Goal: Task Accomplishment & Management: Manage account settings

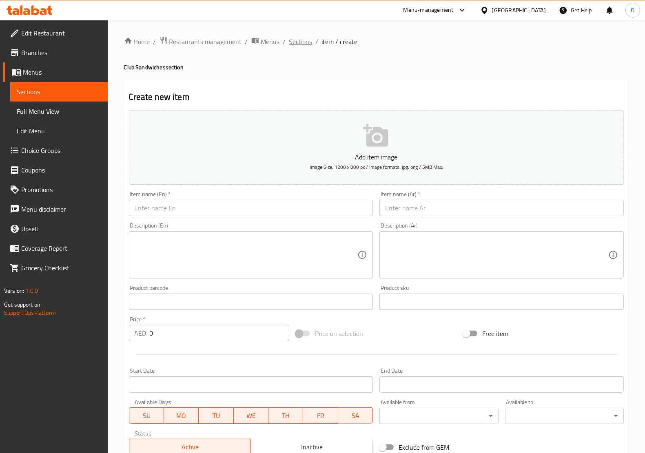
click at [310, 44] on span "Sections" at bounding box center [300, 42] width 23 height 10
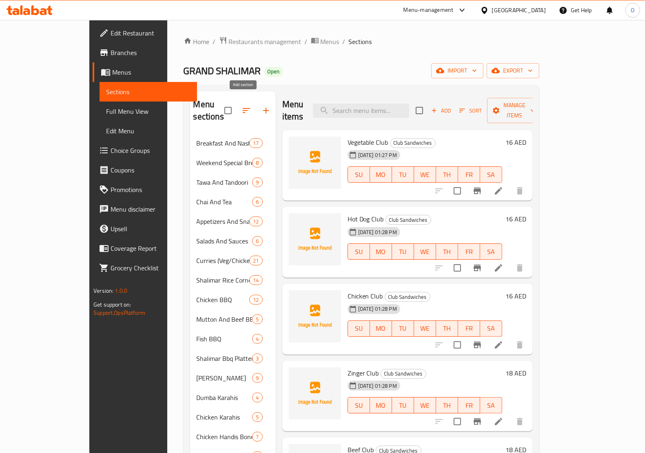
click at [261, 109] on icon "button" at bounding box center [266, 111] width 10 height 10
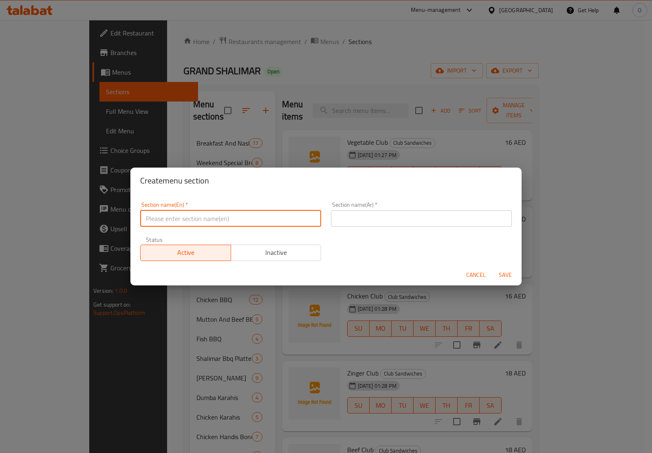
paste input "Rolls & [PERSON_NAME]"
type input "Rolls & [PERSON_NAME]"
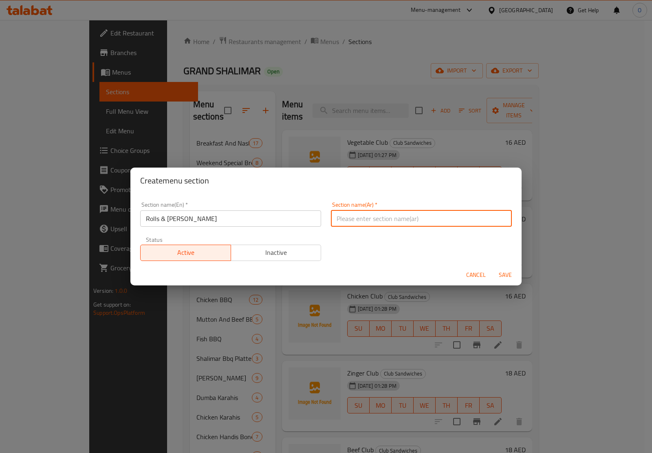
click at [377, 211] on input "text" at bounding box center [421, 218] width 181 height 16
paste input "لفائف وباراثا"
click at [356, 226] on input "لفائف وباراثا" at bounding box center [421, 218] width 181 height 16
type input "رولز وباراثا"
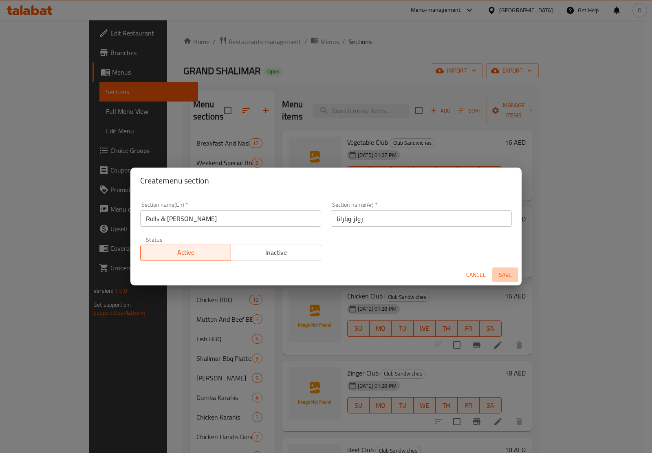
click at [504, 272] on span "Save" at bounding box center [506, 275] width 20 height 10
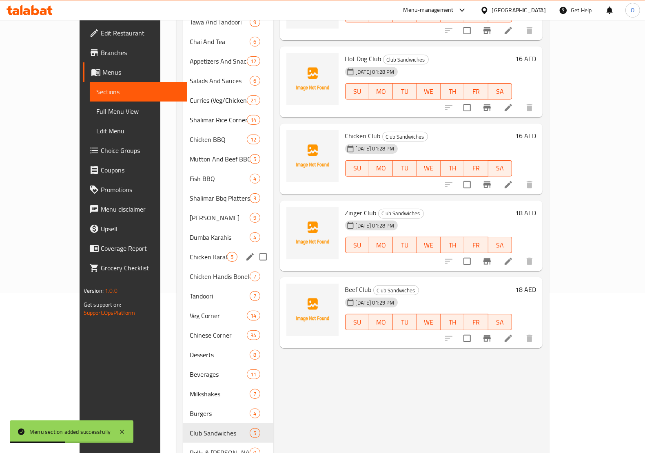
scroll to position [183, 0]
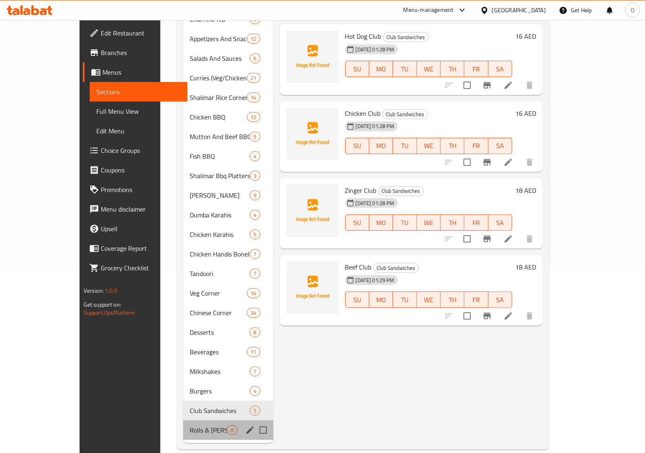
click at [197, 425] on div "Rolls & [PERSON_NAME] 0" at bounding box center [228, 430] width 90 height 20
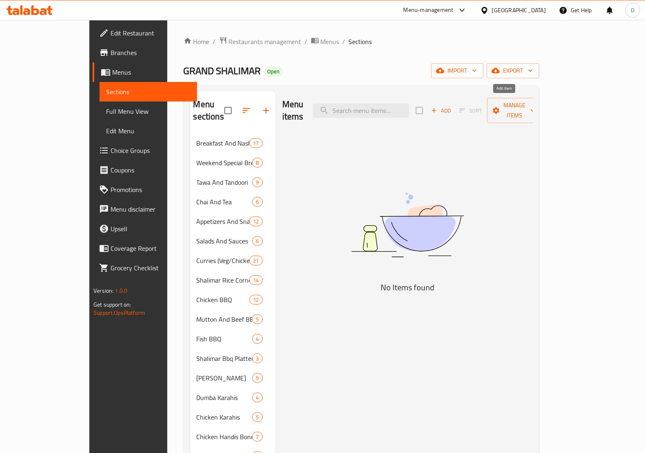
click at [452, 108] on span "Add" at bounding box center [441, 110] width 22 height 9
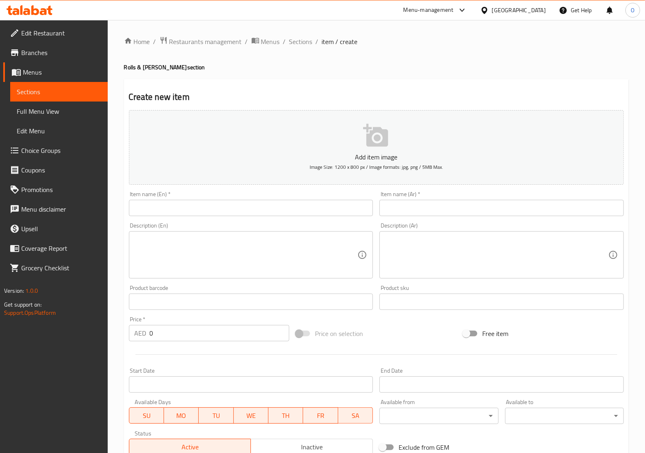
click at [304, 202] on input "text" at bounding box center [251, 208] width 244 height 16
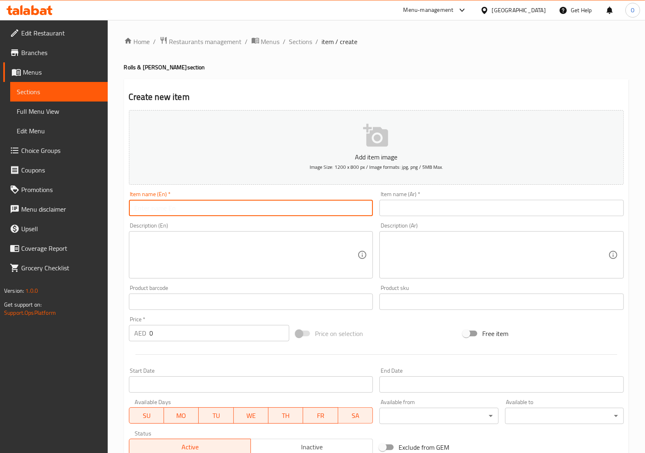
paste input "Chicken Pratha"
type input "Chicken Pratha"
click at [419, 196] on div "Item name (Ar)   * Item name (Ar) *" at bounding box center [501, 203] width 244 height 25
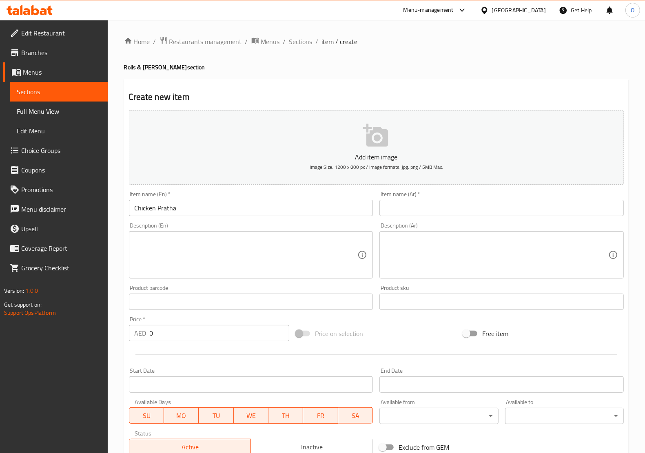
click at [415, 206] on input "text" at bounding box center [501, 208] width 244 height 16
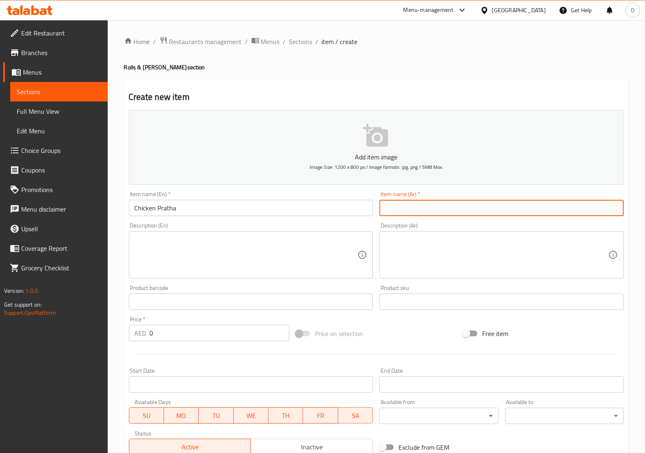
paste input "[PERSON_NAME]"
type input "[PERSON_NAME]"
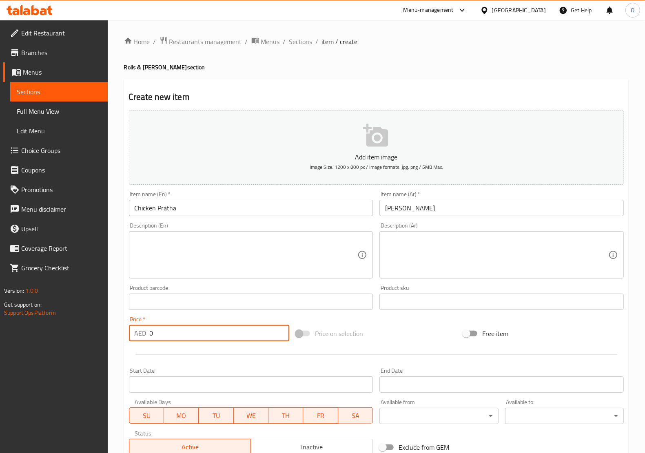
drag, startPoint x: 163, startPoint y: 333, endPoint x: 130, endPoint y: 340, distance: 33.8
click at [130, 340] on div "AED 0 Price *" at bounding box center [209, 333] width 161 height 16
paste input "11"
type input "11"
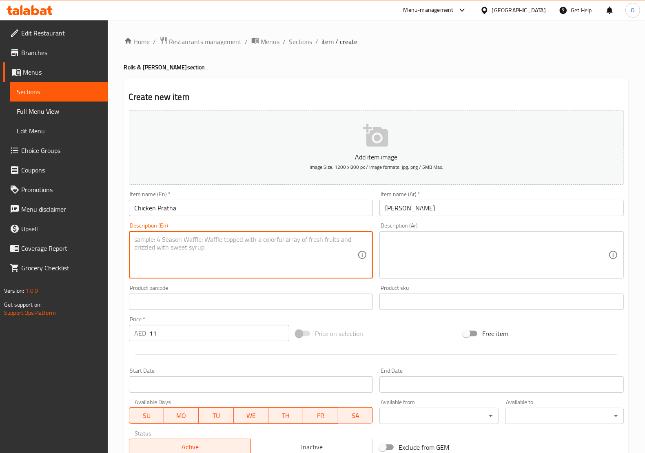
click at [175, 251] on textarea at bounding box center [246, 255] width 223 height 39
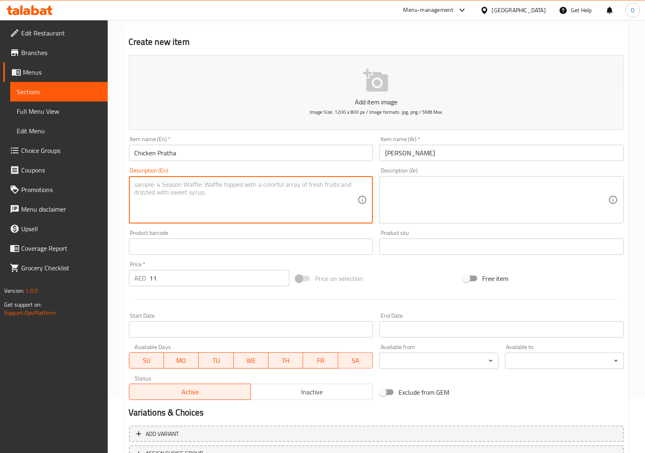
scroll to position [121, 0]
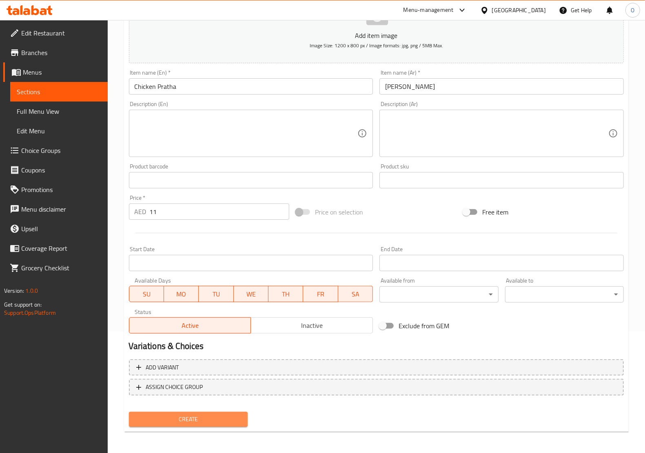
click at [203, 415] on span "Create" at bounding box center [188, 419] width 106 height 10
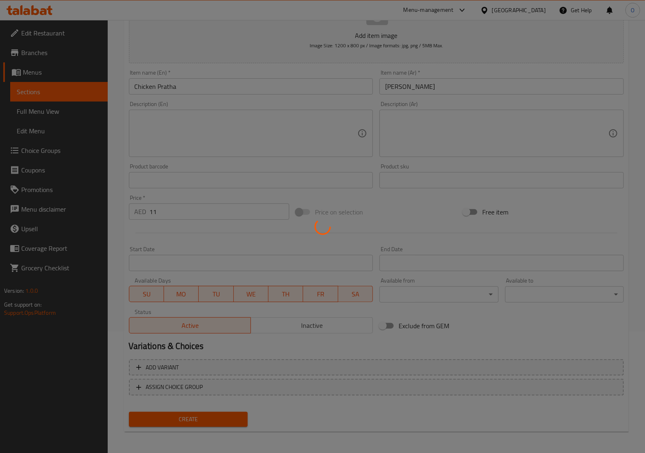
type input "0"
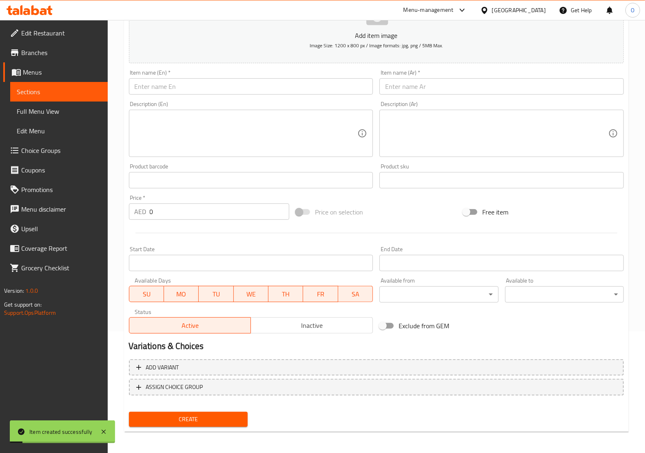
click at [181, 87] on input "text" at bounding box center [251, 86] width 244 height 16
paste input "Chicken Chilli Pratha"
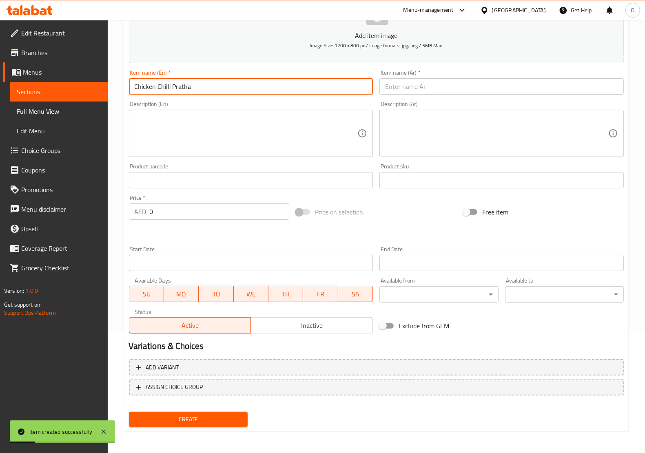
type input "Chicken Chilli Pratha"
click at [432, 88] on input "text" at bounding box center [501, 86] width 244 height 16
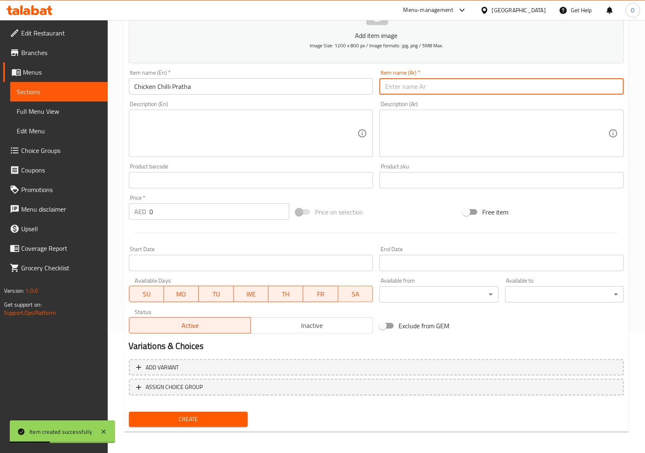
paste input "باراثا دجاج بالفلفل الحار"
type input "باراثا دجاج بالفلفل الحار"
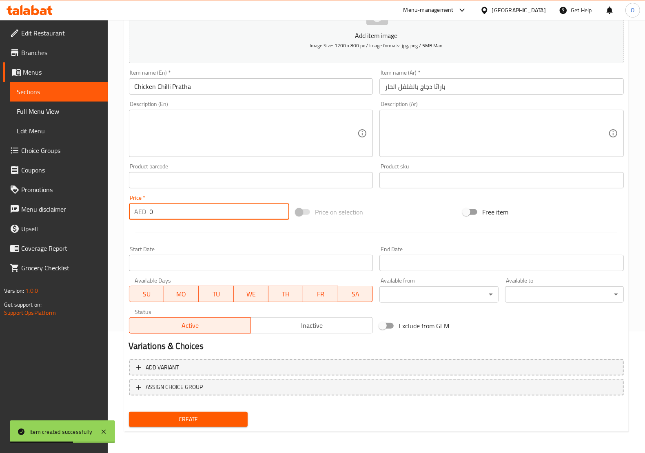
drag, startPoint x: 154, startPoint y: 212, endPoint x: 139, endPoint y: 219, distance: 15.9
click at [139, 219] on div "AED 0 Price *" at bounding box center [209, 211] width 161 height 16
paste input "8"
type input "8"
drag, startPoint x: 149, startPoint y: 232, endPoint x: 156, endPoint y: 249, distance: 17.7
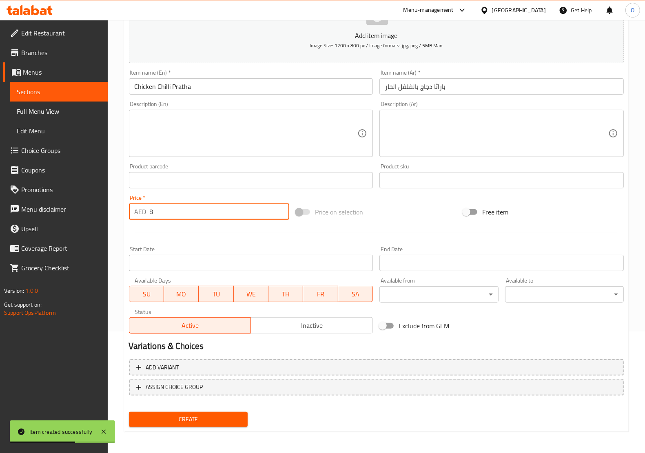
click at [149, 233] on hr at bounding box center [375, 233] width 481 height 0
click at [182, 419] on span "Create" at bounding box center [188, 419] width 106 height 10
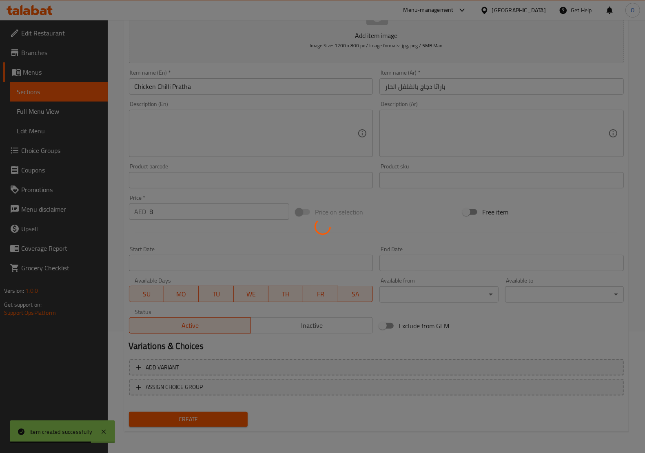
type input "0"
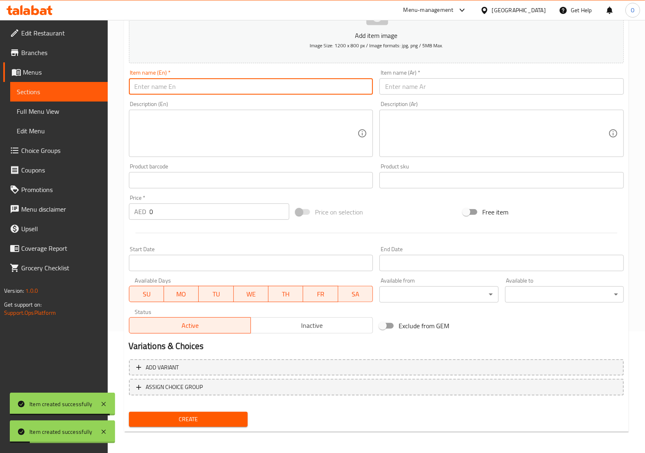
click at [220, 90] on input "text" at bounding box center [251, 86] width 244 height 16
paste input "Hot Dog Pratha"
type input "Hot Dog Pratha"
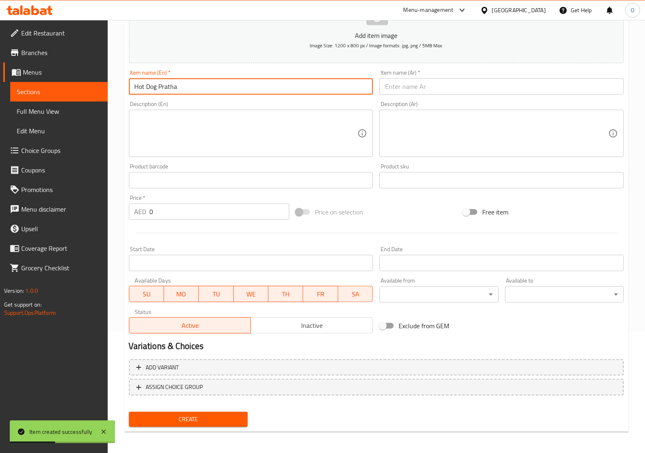
click at [402, 83] on input "text" at bounding box center [501, 86] width 244 height 16
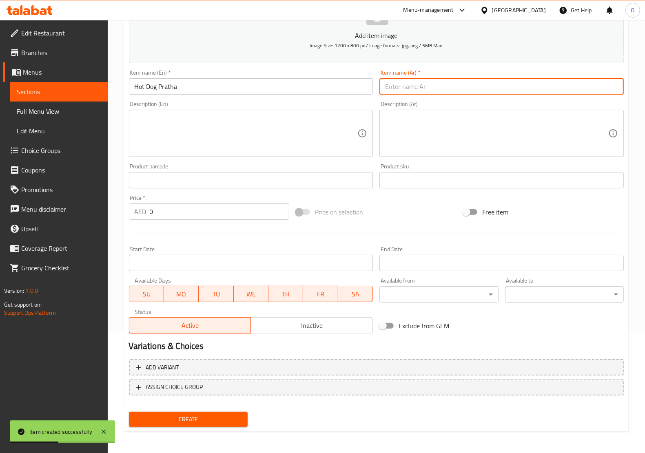
paste input "هوت دوج براتا"
type input "هوت دوج براتا"
drag, startPoint x: 162, startPoint y: 207, endPoint x: 124, endPoint y: 229, distance: 43.3
click at [124, 229] on div "Create new item Add item image Image Size: 1200 x 800 px / Image formats: jpg, …" at bounding box center [376, 195] width 504 height 475
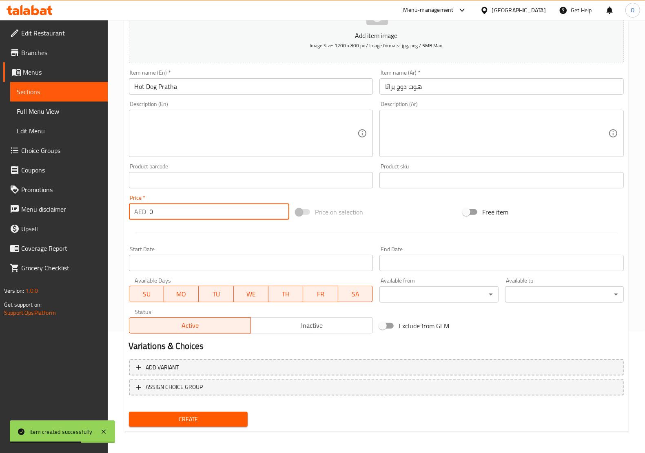
paste input "11"
type input "11"
drag, startPoint x: 132, startPoint y: 237, endPoint x: 162, endPoint y: 298, distance: 68.2
click at [133, 237] on div at bounding box center [376, 233] width 501 height 20
click at [192, 414] on span "Create" at bounding box center [188, 419] width 106 height 10
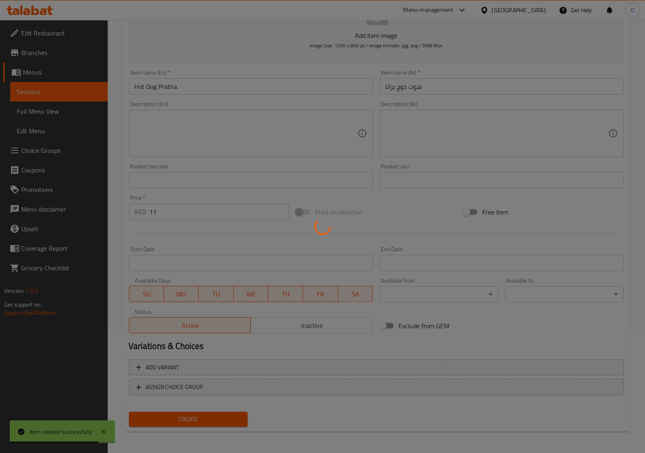
type input "0"
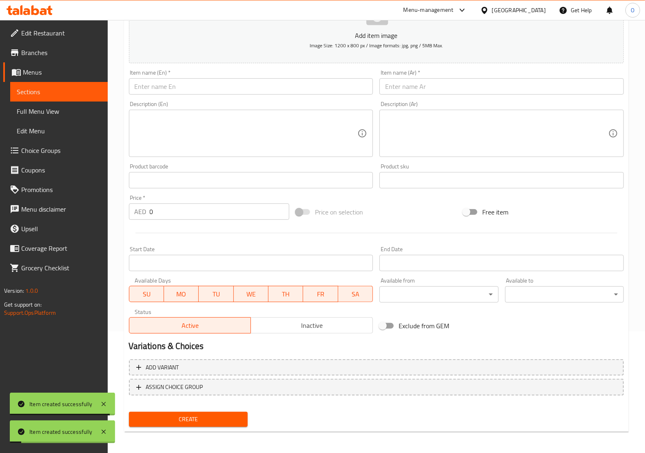
click at [161, 85] on input "text" at bounding box center [251, 86] width 244 height 16
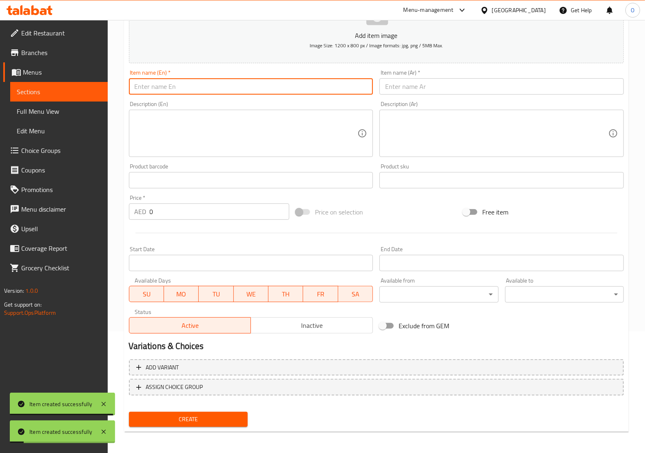
paste input "Nuggets Pratha"
type input "Nuggets Pratha"
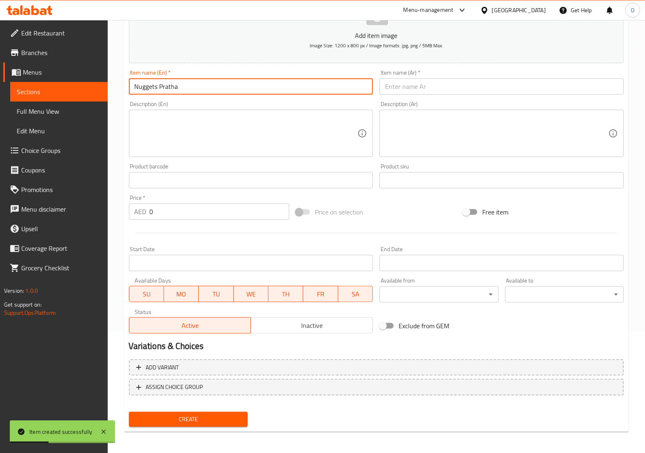
click at [397, 92] on input "text" at bounding box center [501, 86] width 244 height 16
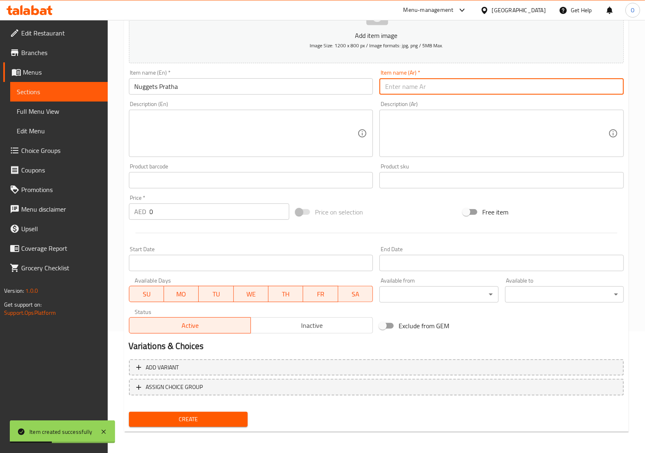
paste input "[PERSON_NAME]"
type input "[PERSON_NAME]"
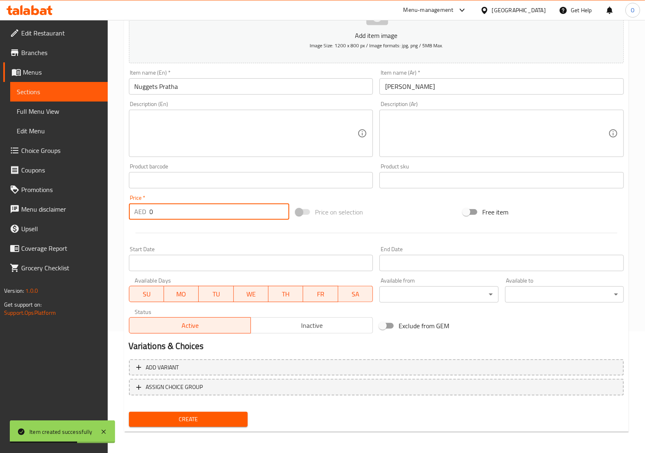
drag, startPoint x: 160, startPoint y: 213, endPoint x: 117, endPoint y: 229, distance: 45.8
click at [117, 229] on div "Home / Restaurants management / Menus / Sections / item / create Rolls & [PERSO…" at bounding box center [376, 176] width 537 height 556
paste input "11"
type input "11"
click at [227, 418] on span "Create" at bounding box center [188, 419] width 106 height 10
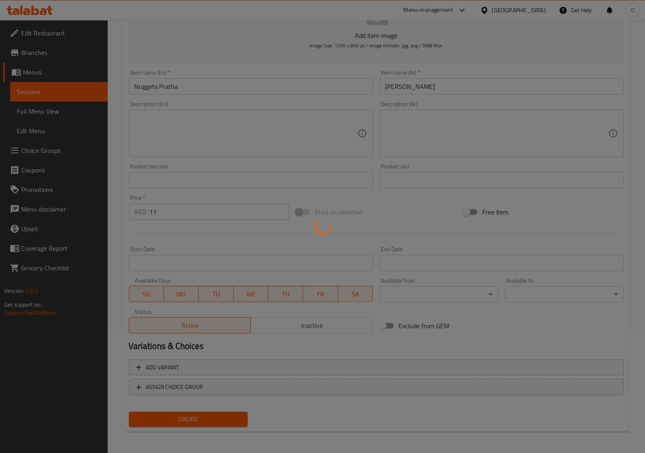
type input "0"
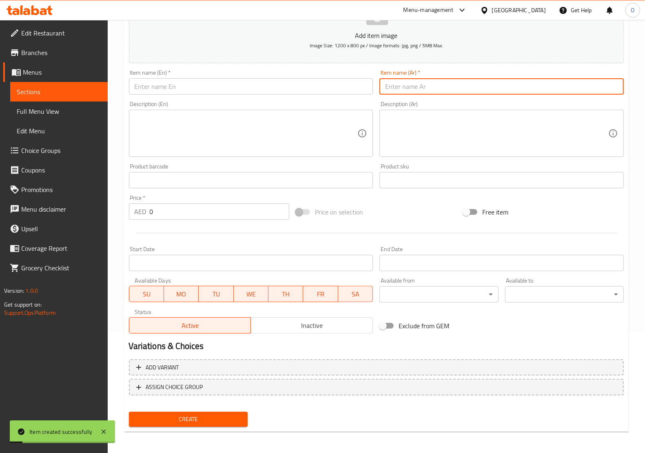
click at [437, 82] on input "text" at bounding box center [501, 86] width 244 height 16
paste input "[PERSON_NAME]"
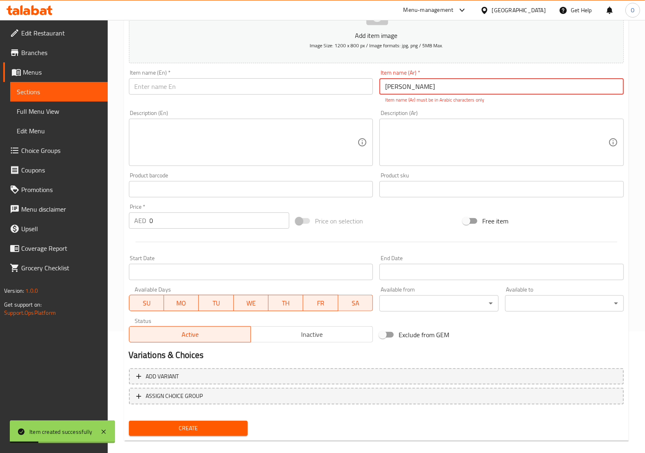
type input "[PERSON_NAME]"
click at [219, 90] on input "text" at bounding box center [251, 86] width 244 height 16
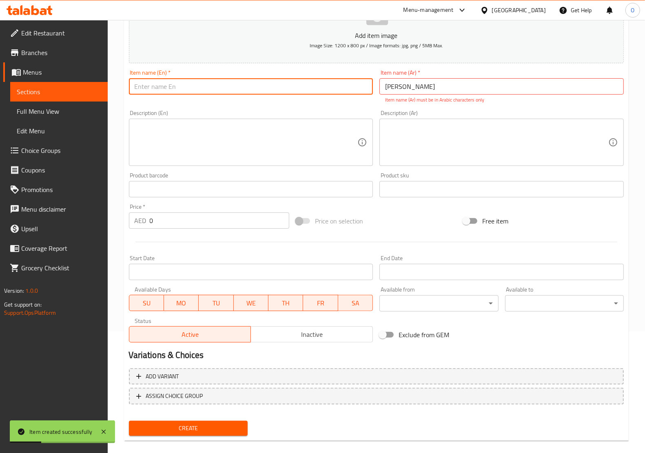
paste input "[PERSON_NAME]"
type input "[PERSON_NAME]"
click at [508, 87] on input "[PERSON_NAME]" at bounding box center [501, 86] width 244 height 16
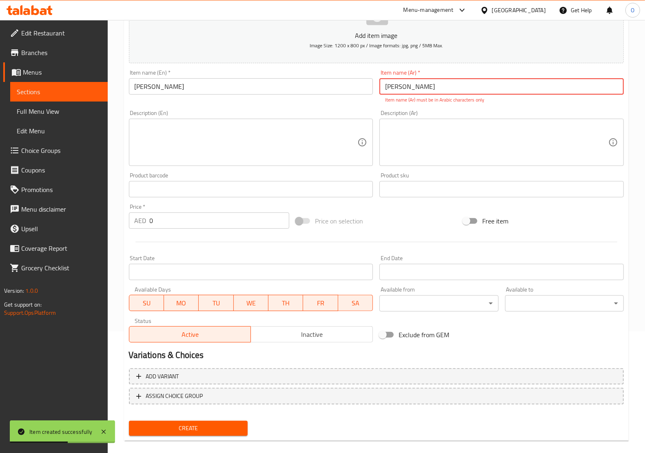
click at [508, 87] on input "[PERSON_NAME]" at bounding box center [501, 86] width 244 height 16
paste input "[PERSON_NAME]"
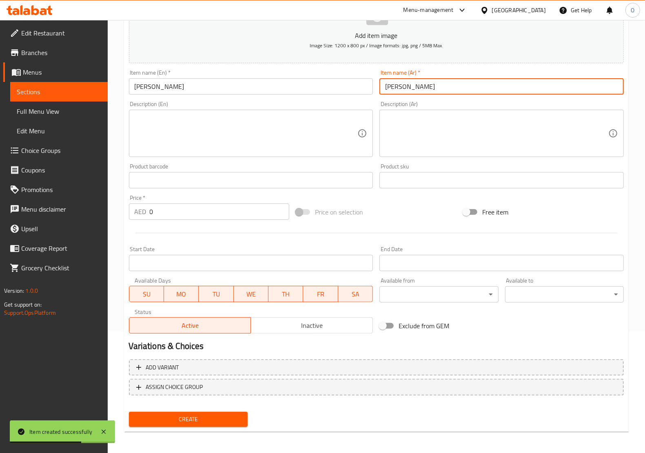
type input "[PERSON_NAME]"
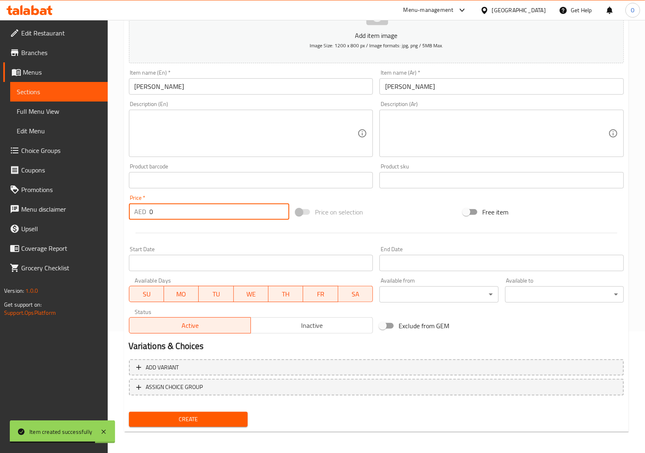
drag, startPoint x: 159, startPoint y: 211, endPoint x: 131, endPoint y: 221, distance: 29.5
click at [131, 221] on div "Price   * AED 0 Price *" at bounding box center [209, 207] width 167 height 31
paste input "12"
type input "12"
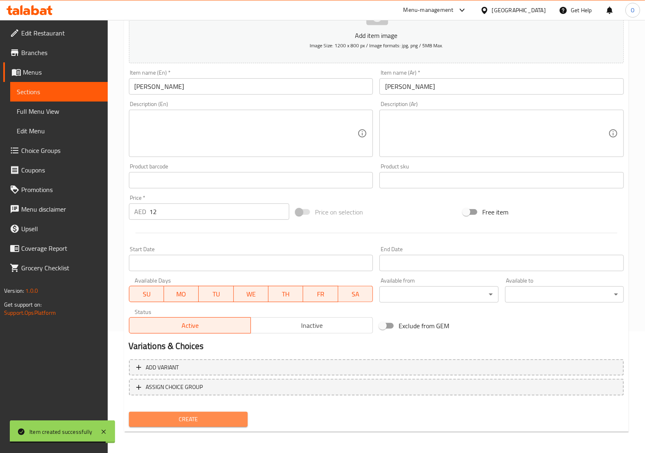
click at [201, 416] on span "Create" at bounding box center [188, 419] width 106 height 10
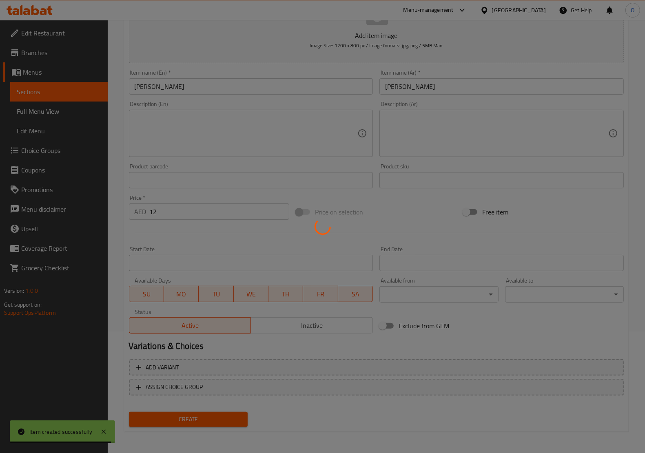
type input "0"
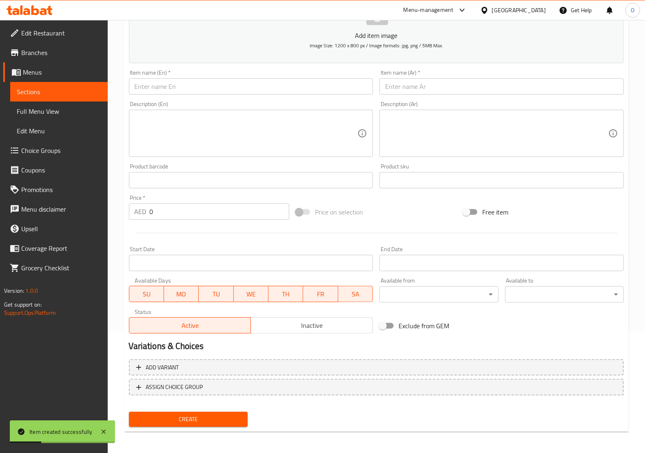
click at [175, 89] on input "text" at bounding box center [251, 86] width 244 height 16
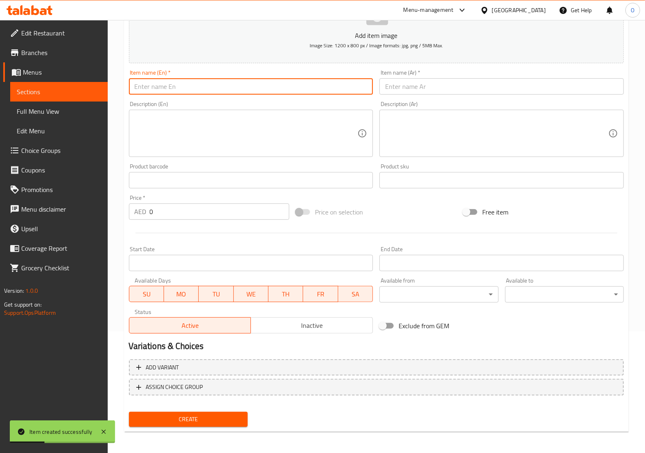
paste input "Dynamite Pratha"
type input "Dynamite Pratha"
click at [402, 84] on input "text" at bounding box center [501, 86] width 244 height 16
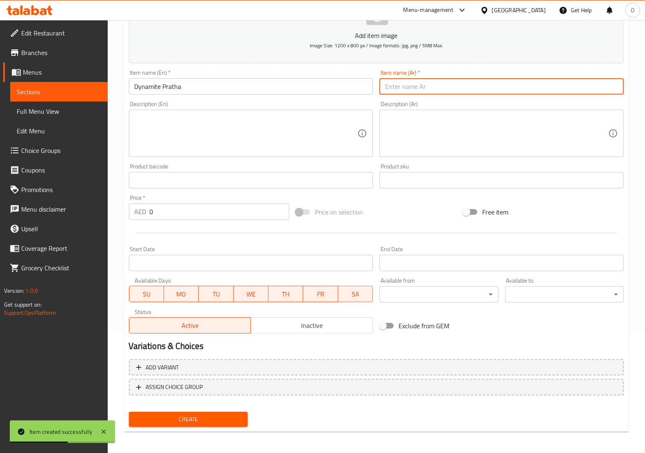
paste input "ديناميت براثا"
type input "ديناميت براثا"
drag, startPoint x: 160, startPoint y: 202, endPoint x: 157, endPoint y: 207, distance: 6.2
click at [157, 204] on div "Price   * AED 0 Price *" at bounding box center [209, 207] width 161 height 25
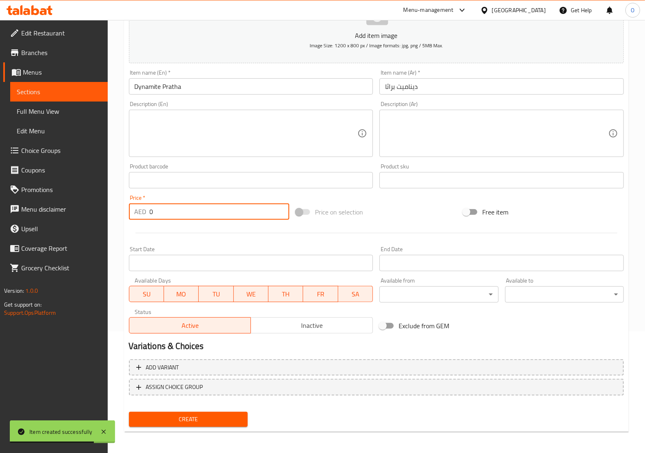
drag, startPoint x: 155, startPoint y: 214, endPoint x: 148, endPoint y: 217, distance: 7.7
click at [148, 217] on div "AED 0 Price *" at bounding box center [209, 211] width 161 height 16
paste input "16"
type input "16"
click at [181, 421] on span "Create" at bounding box center [188, 419] width 106 height 10
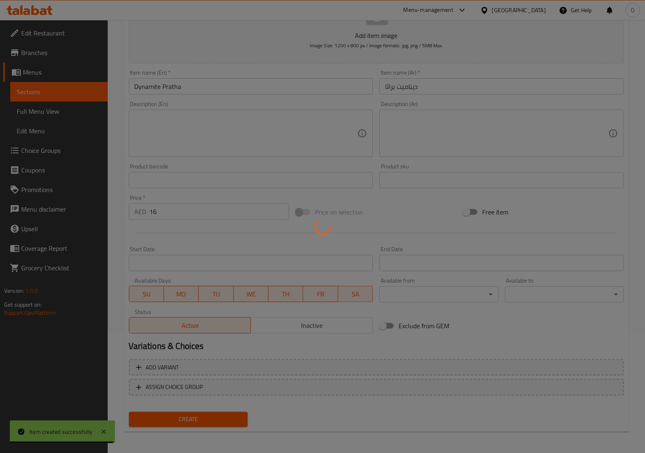
type input "0"
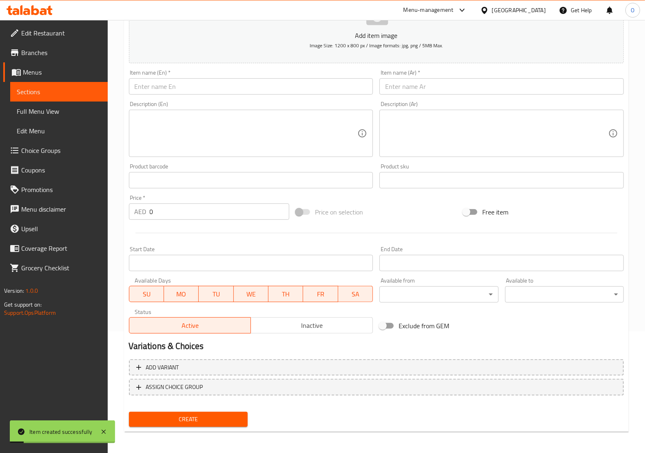
click at [163, 90] on input "text" at bounding box center [251, 86] width 244 height 16
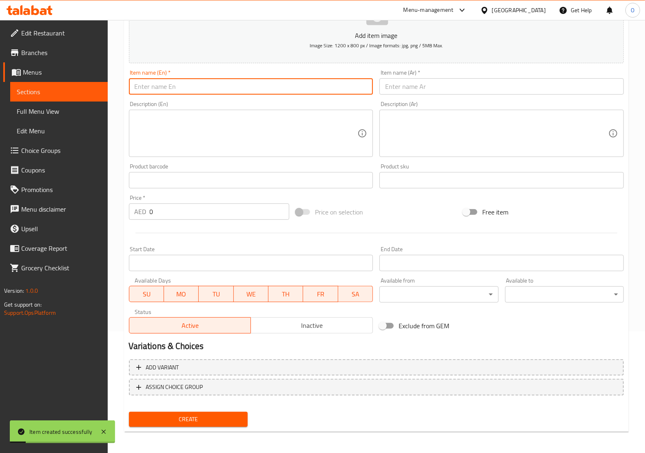
paste input "Nutella & Caramel Pratha 11 AED 8 AED 11 AED 11 AED 12 AED 16 AED 10 AED"
drag, startPoint x: 204, startPoint y: 86, endPoint x: 364, endPoint y: 91, distance: 159.5
click at [364, 91] on input "Nutella & Caramel Pratha 11 AED 8 AED 11 AED 11 AED 12 AED 16 AED 10 AED" at bounding box center [251, 86] width 244 height 16
click at [276, 86] on input "Nutella & Caramel Pratha" at bounding box center [251, 86] width 244 height 16
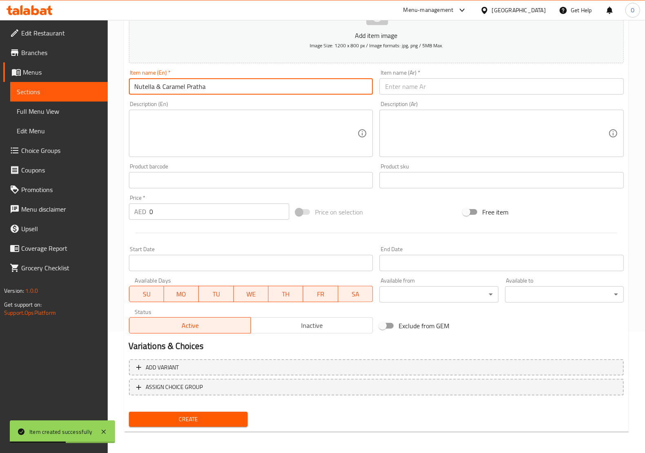
click at [276, 86] on input "Nutella & Caramel Pratha" at bounding box center [251, 86] width 244 height 16
type input "Nutella & Caramel Pratha"
click at [508, 100] on div "Description (Ar) Description (Ar)" at bounding box center [501, 129] width 251 height 62
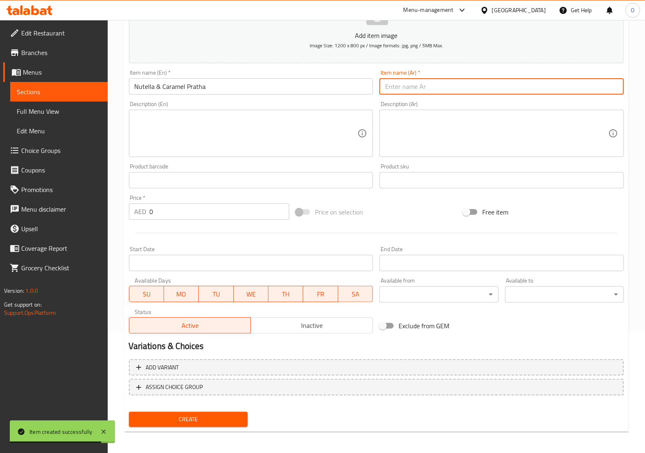
click at [510, 88] on input "text" at bounding box center [501, 86] width 244 height 16
paste input "براتا نوتيلا وكراميل"
type input "براتا نوتيلا وكراميل"
drag, startPoint x: 156, startPoint y: 207, endPoint x: 119, endPoint y: 230, distance: 43.2
click at [119, 230] on div "Home / Restaurants management / Menus / Sections / item / create Rolls & [PERSO…" at bounding box center [376, 176] width 537 height 556
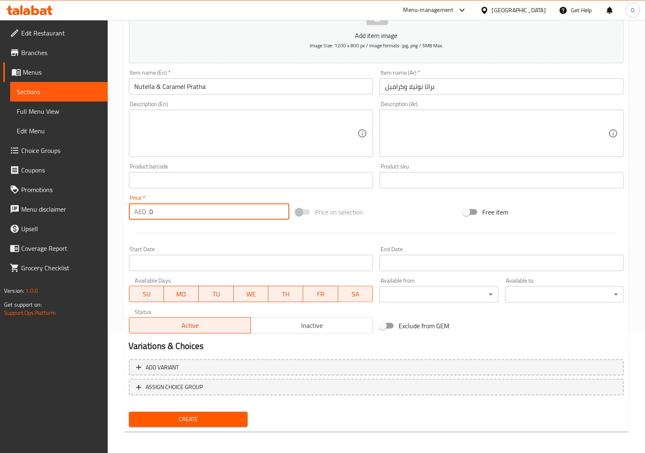
paste input "1"
type input "10"
click at [200, 419] on span "Create" at bounding box center [188, 419] width 106 height 10
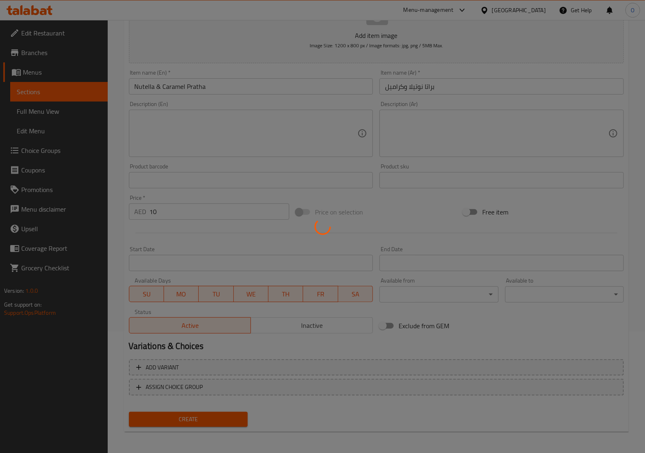
type input "0"
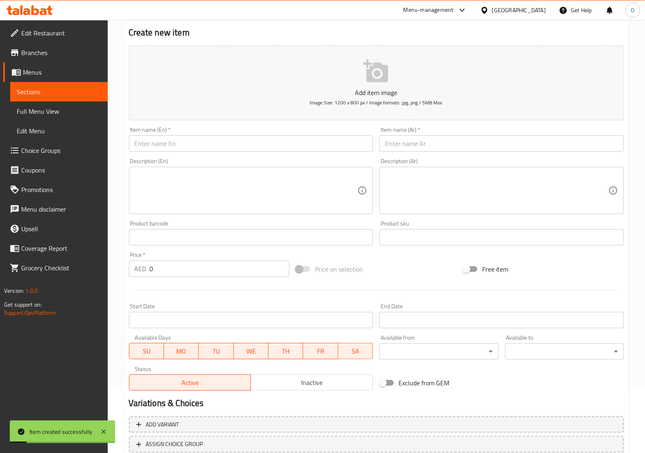
scroll to position [0, 0]
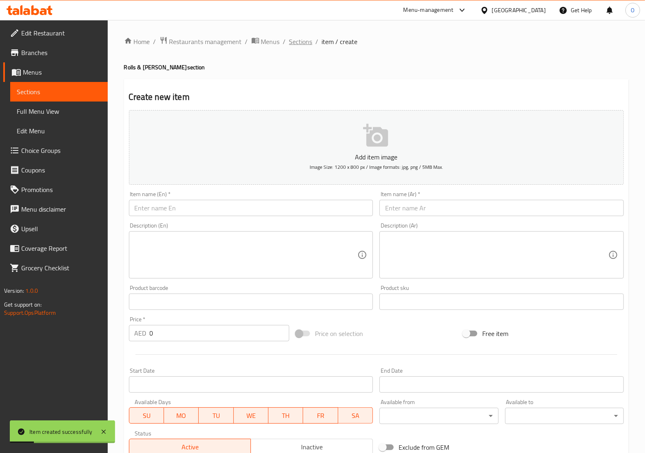
click at [302, 40] on span "Sections" at bounding box center [300, 42] width 23 height 10
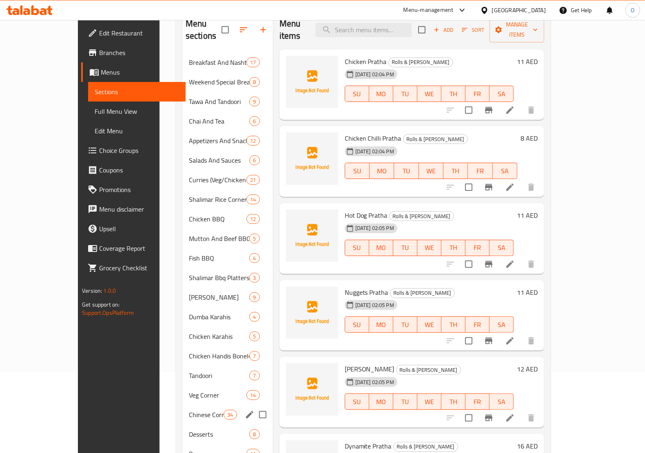
scroll to position [30, 0]
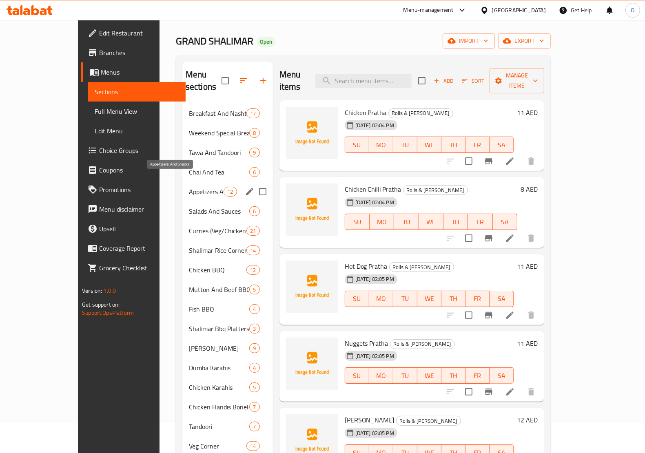
click at [189, 187] on span "Appetizers And Snacks" at bounding box center [206, 192] width 35 height 10
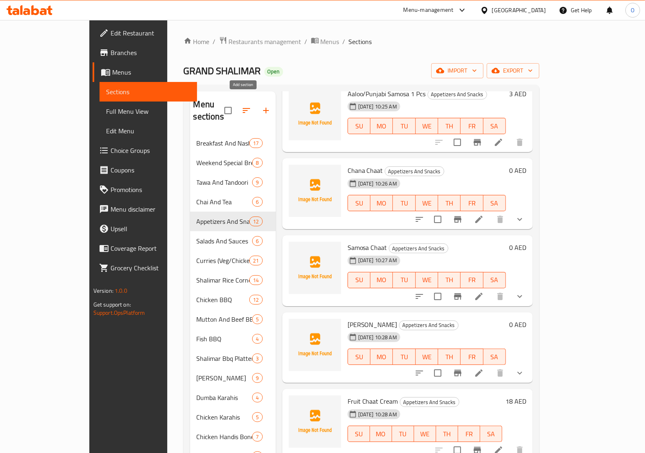
click at [261, 106] on icon "button" at bounding box center [266, 111] width 10 height 10
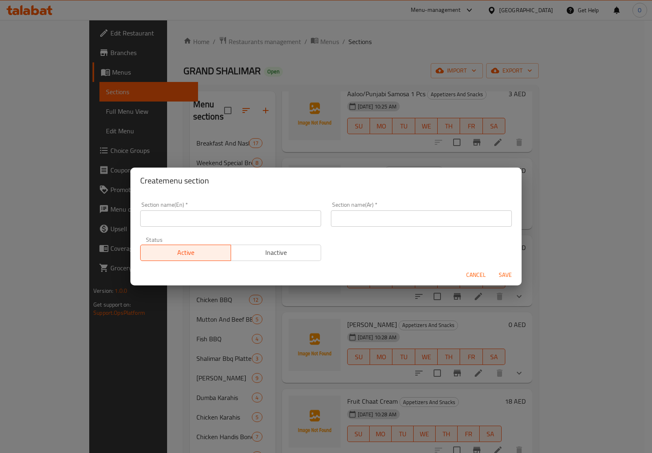
click at [469, 276] on span "Cancel" at bounding box center [476, 275] width 20 height 10
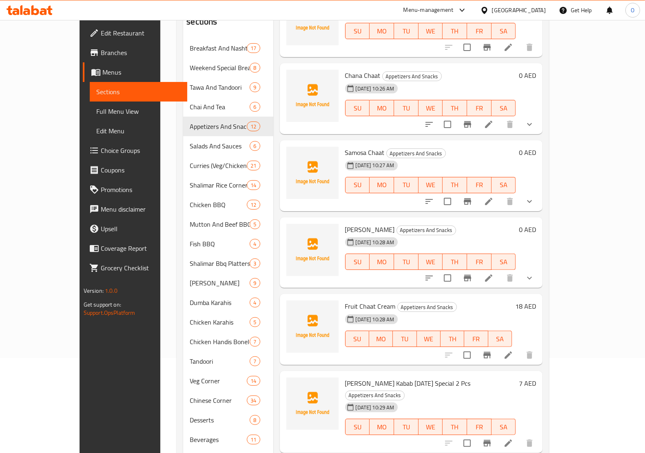
scroll to position [183, 0]
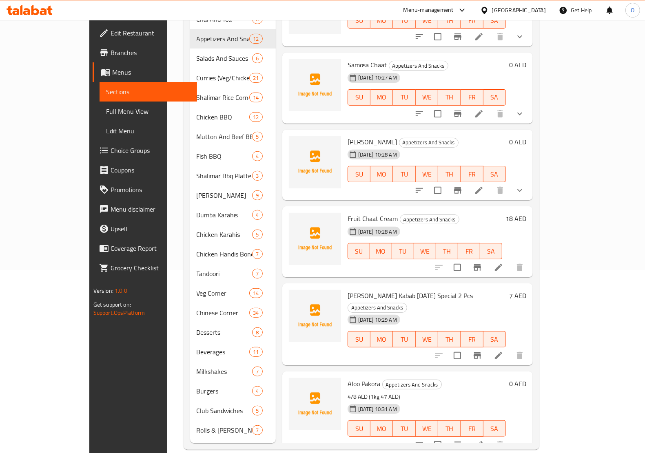
click at [198, 429] on nav "Breakfast And Nashta 17 Weekend Special Breakfast 8 Tawa And Tandoori 9 Chai An…" at bounding box center [233, 195] width 86 height 496
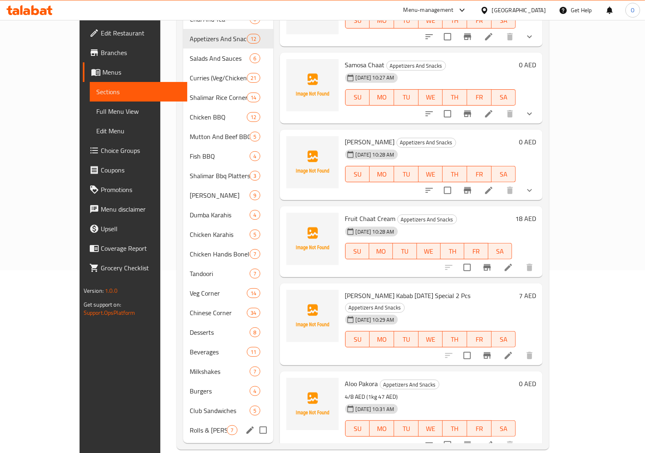
click at [198, 425] on span "Rolls & [PERSON_NAME]" at bounding box center [208, 430] width 37 height 10
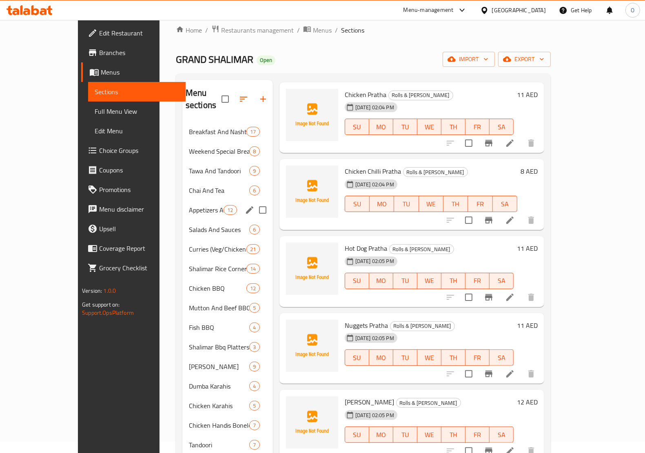
scroll to position [51, 0]
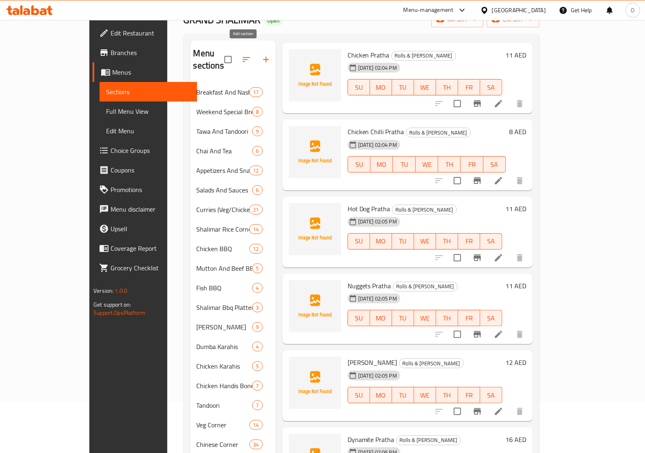
click at [261, 55] on icon "button" at bounding box center [266, 60] width 10 height 10
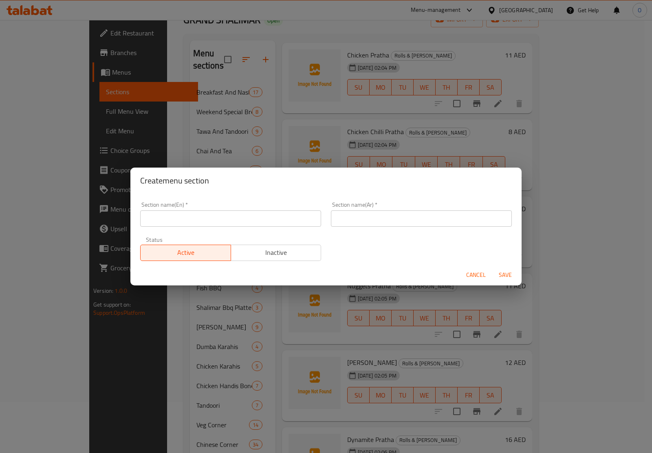
click at [246, 215] on input "text" at bounding box center [230, 218] width 181 height 16
paste input "Sides & Snacks"
type input "Sides & Snacks"
click at [413, 219] on input "text" at bounding box center [421, 218] width 181 height 16
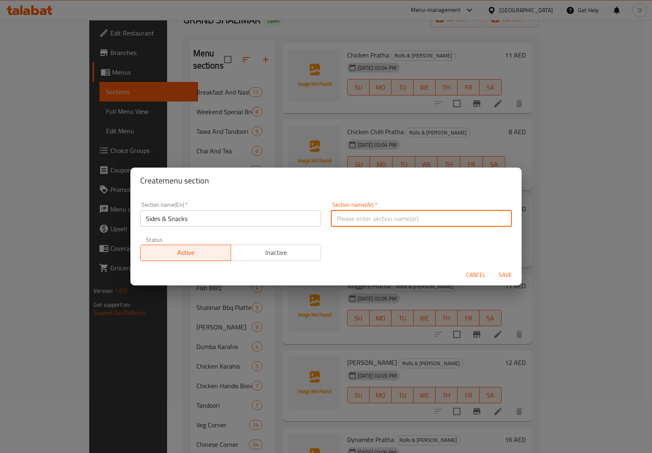
paste input "الأطباق الجانبية والوجبات الخفيفة"
type input "الأطباق الجانبية والوجبات الخفيفة"
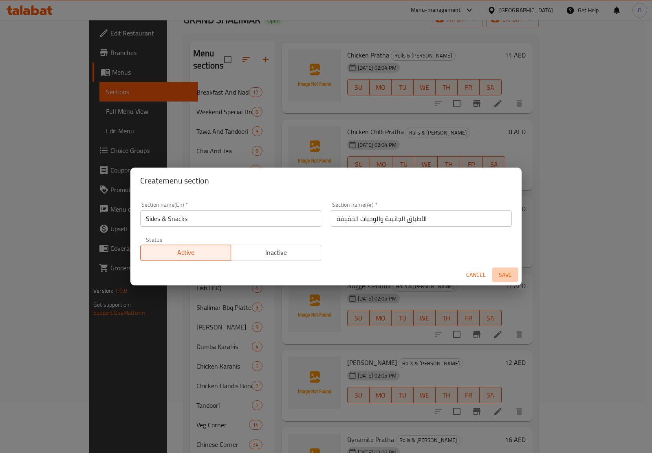
click at [498, 276] on span "Save" at bounding box center [506, 275] width 20 height 10
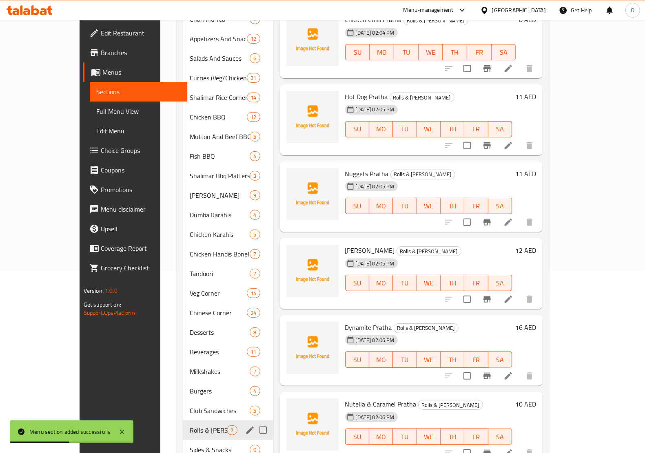
scroll to position [17, 0]
click at [190, 445] on span "Sides & Snacks" at bounding box center [208, 450] width 37 height 10
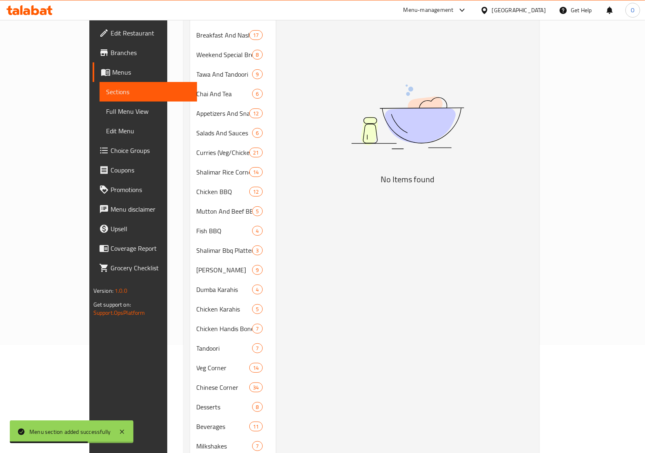
scroll to position [30, 0]
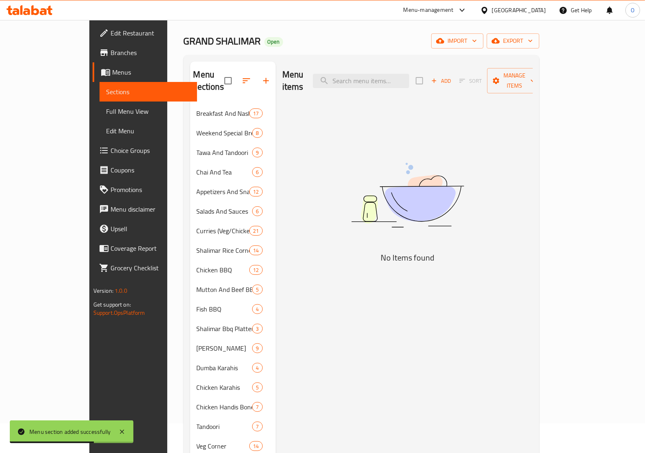
click at [452, 76] on span "Add" at bounding box center [441, 80] width 22 height 9
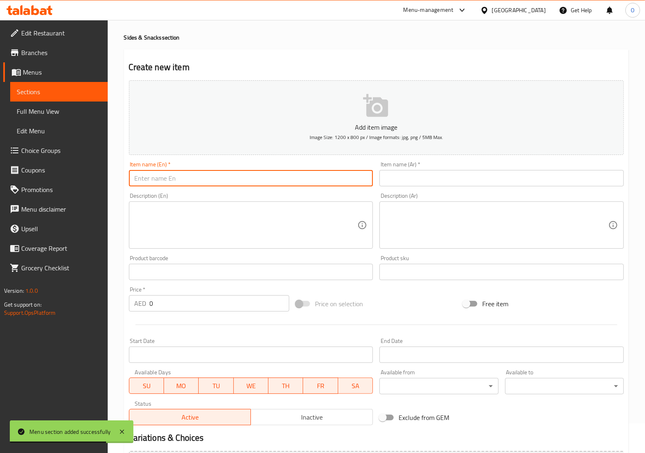
click at [285, 180] on input "text" at bounding box center [251, 178] width 244 height 16
paste input "French Fries"
type input "French Fries"
click at [414, 180] on input "text" at bounding box center [501, 178] width 244 height 16
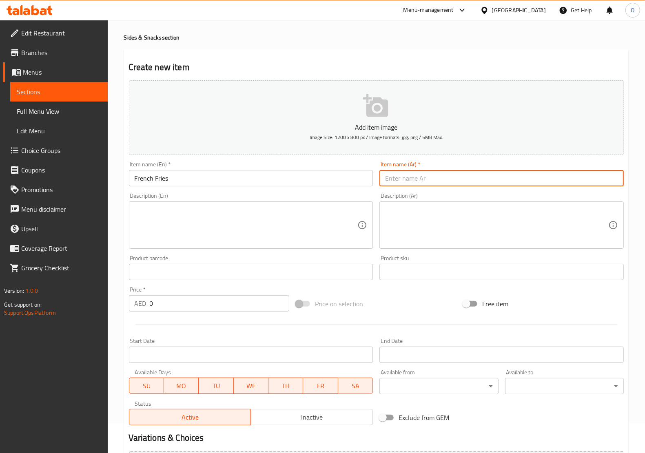
paste input "بطاطس مقلية"
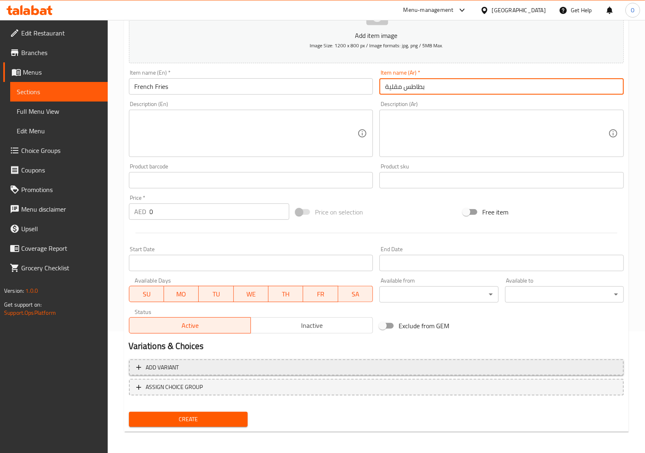
type input "بطاطس مقلية"
click at [449, 374] on button "Add variant" at bounding box center [376, 367] width 495 height 17
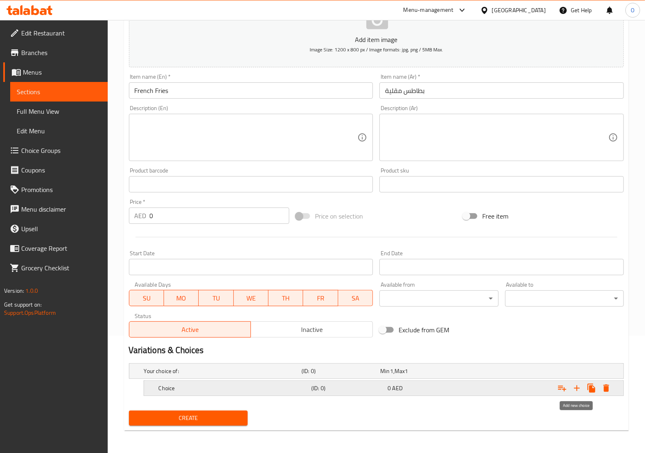
click at [579, 390] on icon "Expand" at bounding box center [577, 388] width 10 height 10
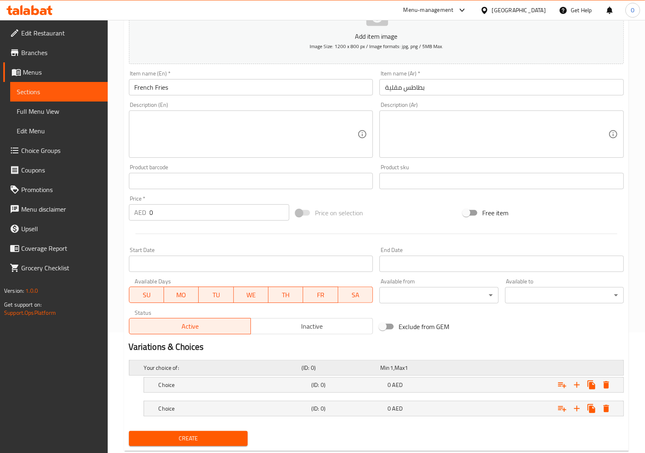
scroll to position [141, 0]
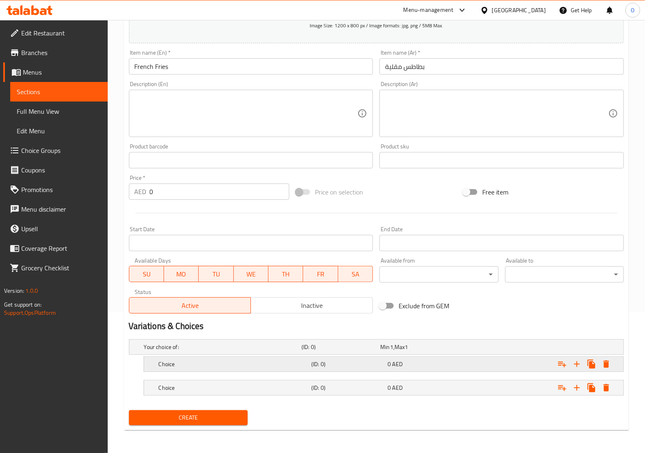
click at [261, 351] on h5 "Choice" at bounding box center [221, 347] width 154 height 8
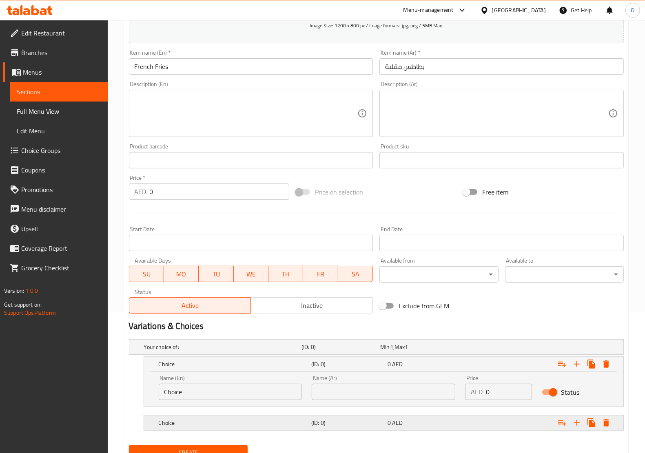
click at [298, 356] on div "Choice (ID: 0) 0 AED" at bounding box center [378, 347] width 473 height 18
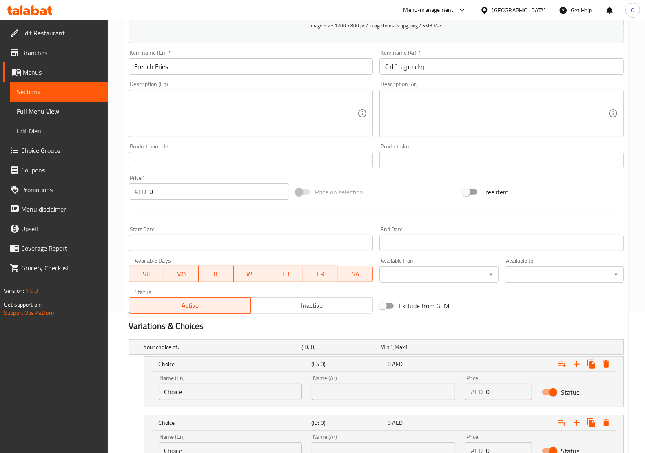
click at [353, 386] on input "text" at bounding box center [383, 392] width 144 height 16
type input "صغير"
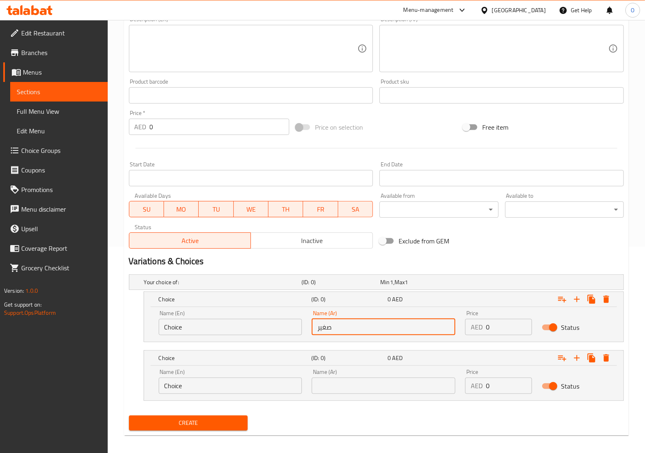
scroll to position [211, 0]
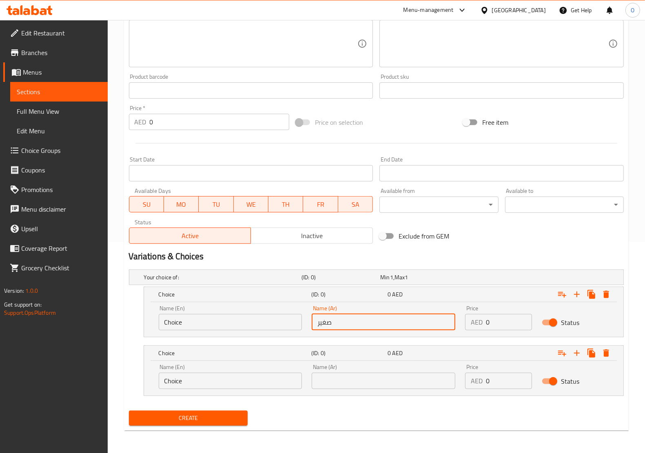
click at [348, 387] on input "text" at bounding box center [383, 381] width 144 height 16
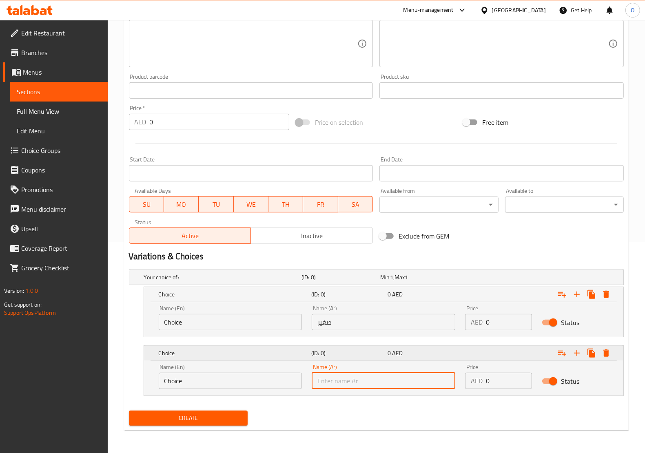
type input "كبير"
click at [255, 328] on input "Choice" at bounding box center [231, 322] width 144 height 16
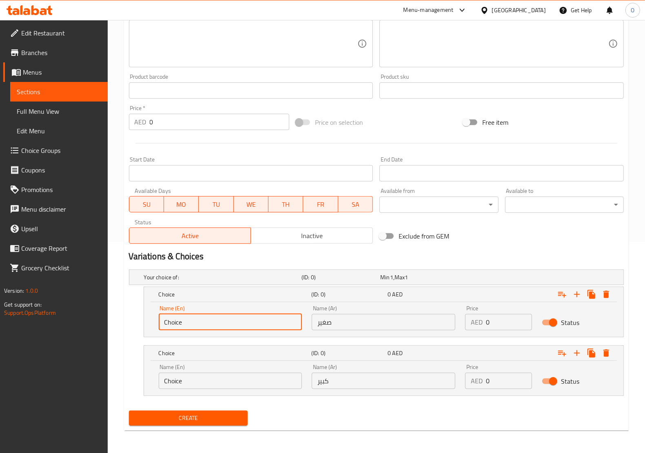
click at [255, 328] on input "Choice" at bounding box center [231, 322] width 144 height 16
click at [240, 378] on input "Choice" at bounding box center [231, 381] width 144 height 16
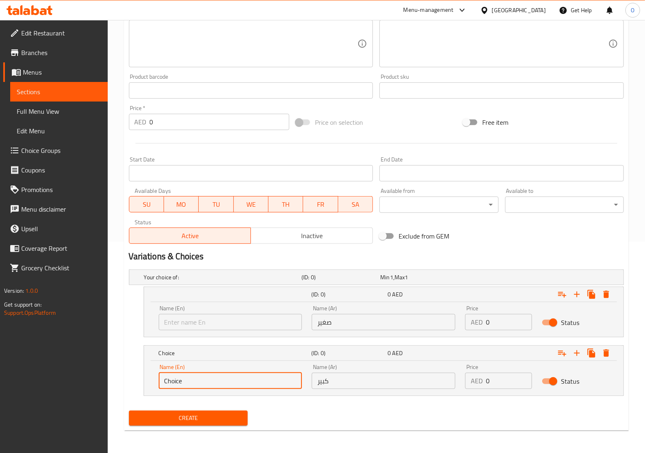
click at [240, 378] on input "Choice" at bounding box center [231, 381] width 144 height 16
click at [243, 319] on input "text" at bounding box center [231, 322] width 144 height 16
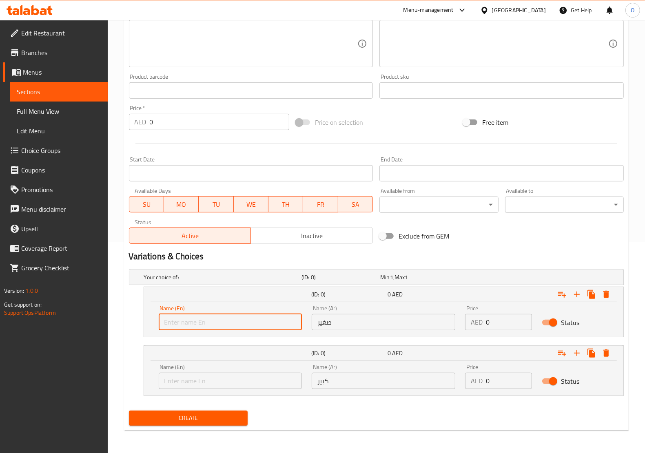
type input "Small"
click at [206, 384] on input "text" at bounding box center [231, 381] width 144 height 16
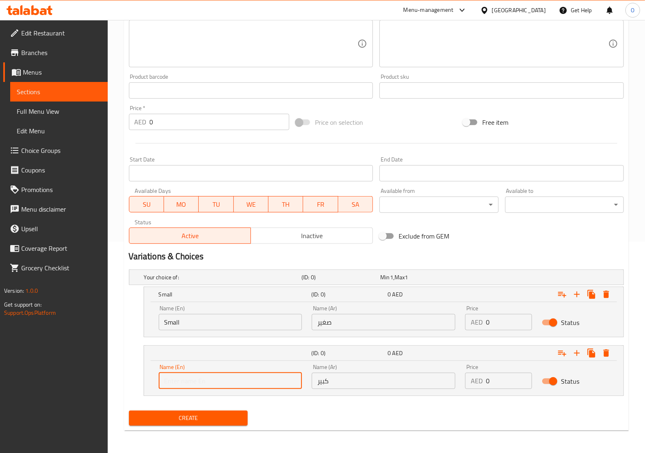
type input "Large"
drag, startPoint x: 495, startPoint y: 323, endPoint x: 484, endPoint y: 327, distance: 12.5
click at [486, 327] on input "0" at bounding box center [509, 322] width 46 height 16
paste input "7"
type input "7"
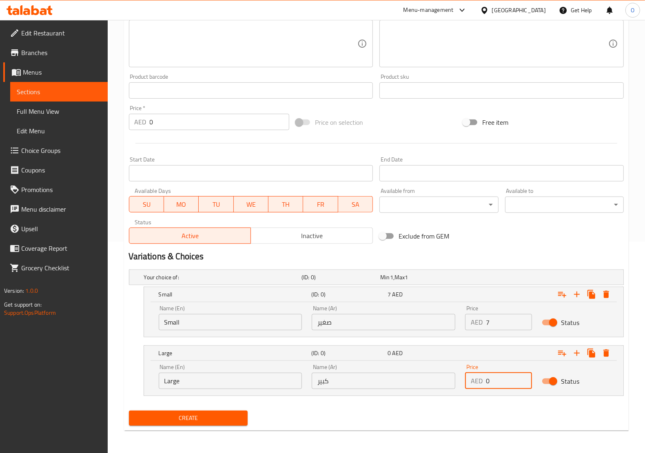
drag, startPoint x: 488, startPoint y: 382, endPoint x: 482, endPoint y: 385, distance: 6.4
click at [482, 385] on div "AED 0 Price" at bounding box center [498, 381] width 67 height 16
paste input "14"
type input "14"
click at [228, 418] on span "Create" at bounding box center [188, 418] width 106 height 10
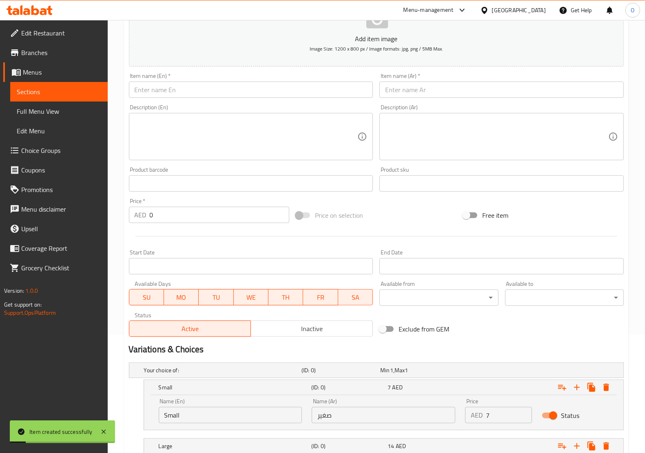
scroll to position [109, 0]
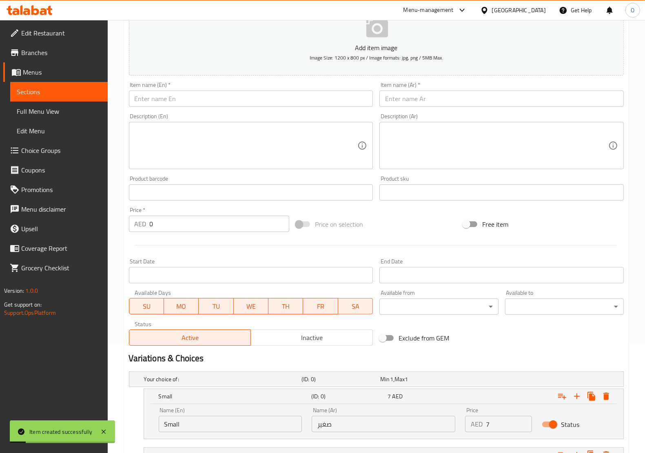
click at [182, 99] on input "text" at bounding box center [251, 99] width 244 height 16
paste input "Cheesy Fries"
type input "Cheesy Fries"
click at [442, 96] on input "text" at bounding box center [501, 99] width 244 height 16
paste input "بطاطس مقلية بالجبن"
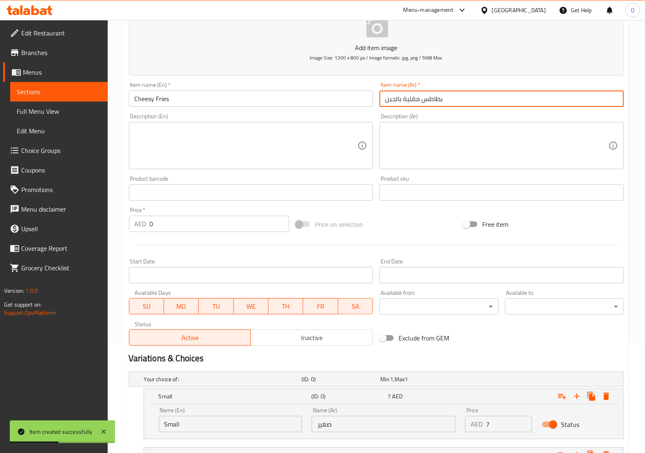
type input "بطاطس مقلية بالجبن"
drag, startPoint x: 154, startPoint y: 226, endPoint x: 147, endPoint y: 230, distance: 7.3
click at [147, 230] on div "AED 0 Price *" at bounding box center [209, 224] width 161 height 16
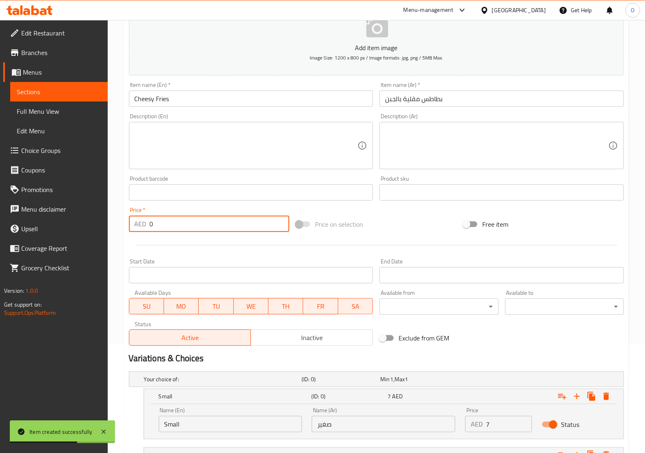
paste input "14"
type input "14"
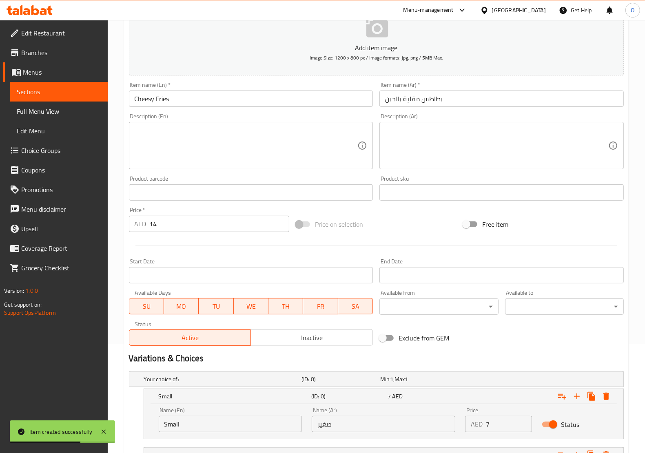
click at [146, 243] on div at bounding box center [376, 245] width 501 height 20
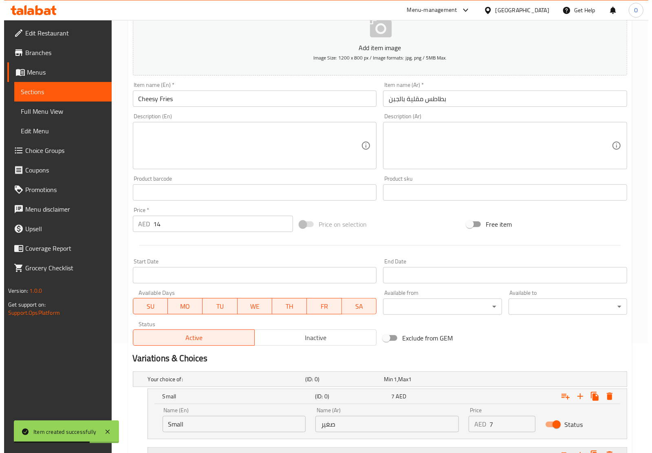
scroll to position [211, 0]
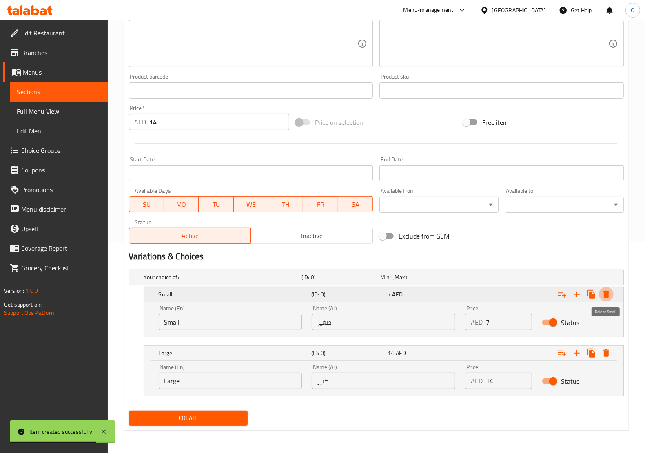
click at [603, 291] on icon "Expand" at bounding box center [606, 294] width 10 height 10
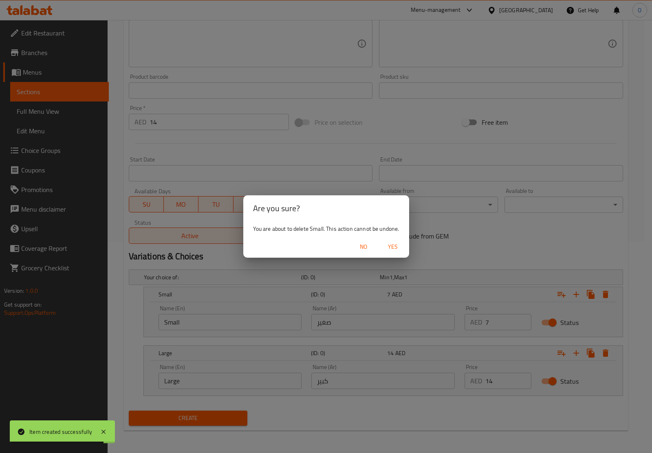
click at [396, 251] on span "Yes" at bounding box center [393, 247] width 20 height 10
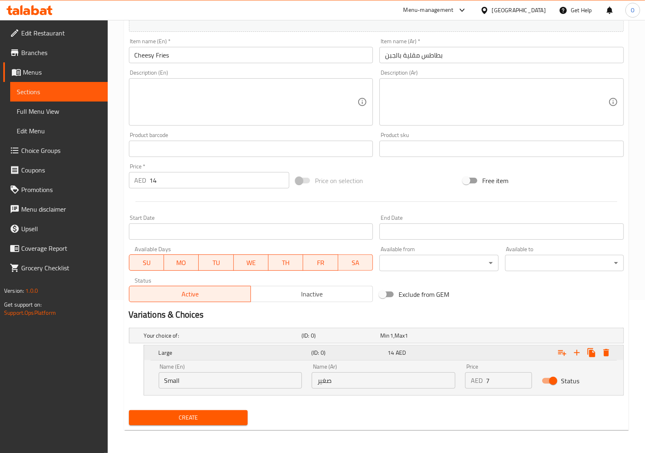
click at [610, 356] on icon "Expand" at bounding box center [606, 353] width 10 height 10
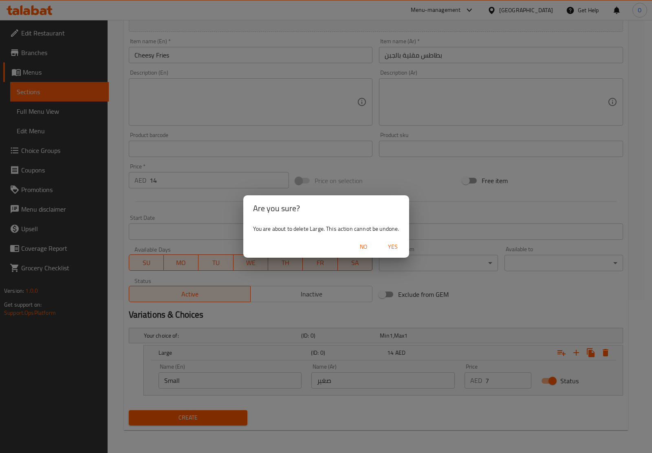
click at [395, 245] on span "Yes" at bounding box center [393, 247] width 20 height 10
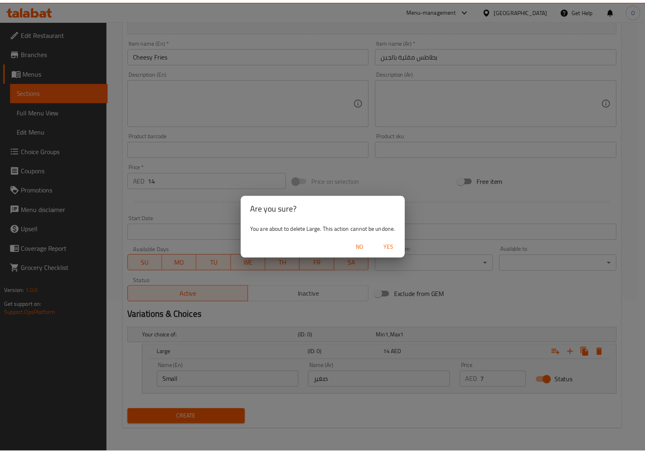
scroll to position [121, 0]
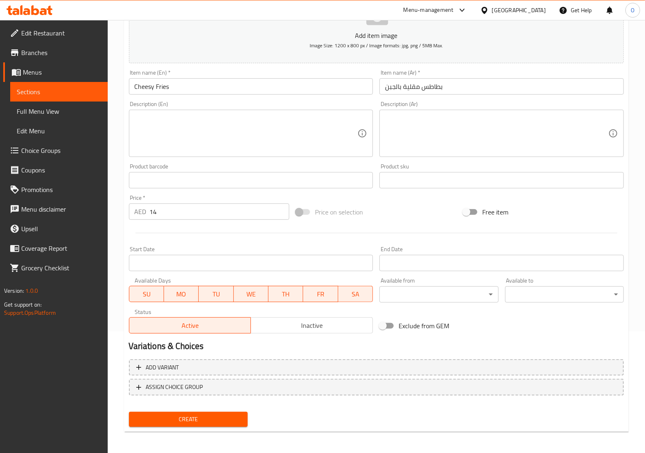
click at [220, 418] on span "Create" at bounding box center [188, 419] width 106 height 10
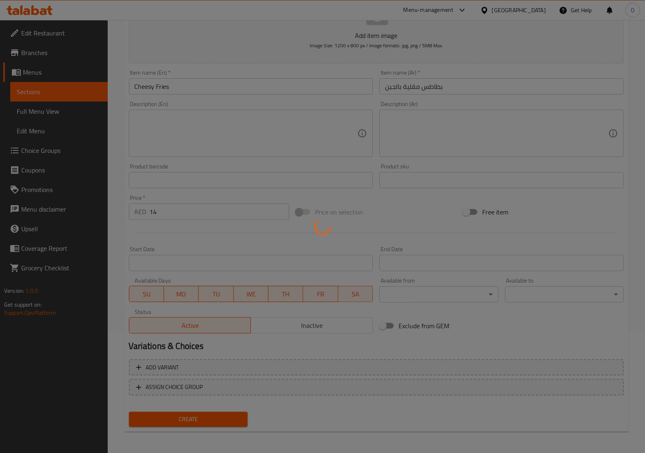
type input "0"
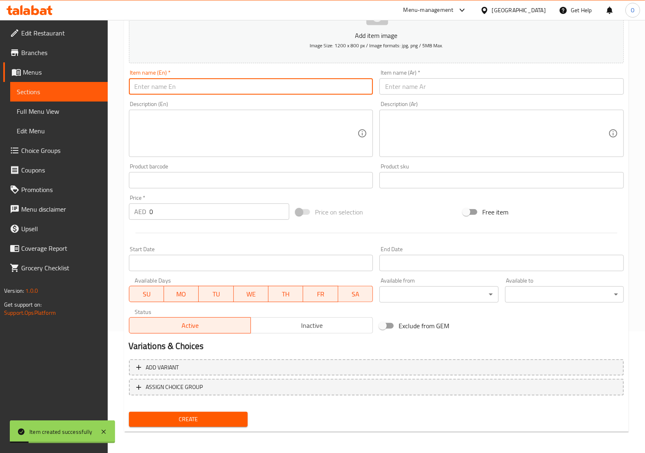
click at [215, 84] on input "text" at bounding box center [251, 86] width 244 height 16
paste input "Loaded Fries"
type input "Loaded Fries"
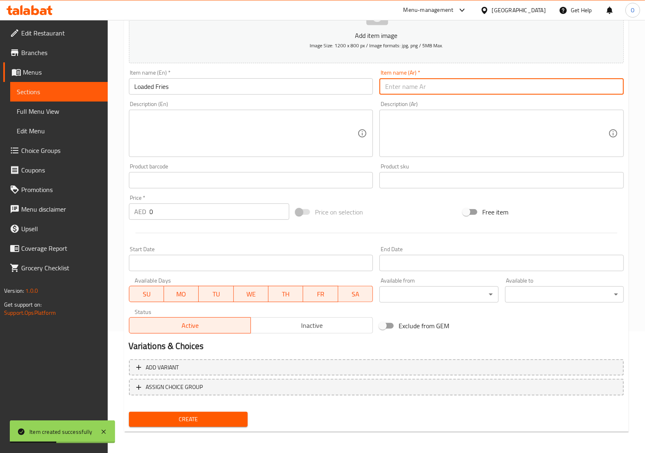
click at [443, 89] on input "text" at bounding box center [501, 86] width 244 height 16
paste input "بطاطس محملة"
type input "بطاطس محملة"
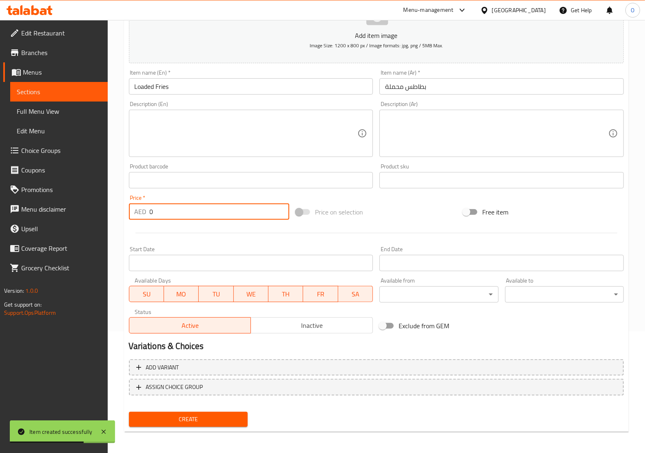
drag, startPoint x: 150, startPoint y: 219, endPoint x: 159, endPoint y: 217, distance: 10.0
click at [159, 217] on input "0" at bounding box center [220, 211] width 140 height 16
paste input "16"
type input "16"
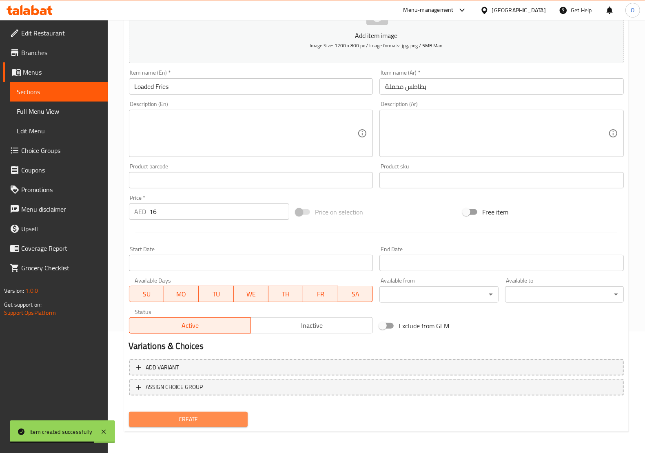
click at [208, 420] on span "Create" at bounding box center [188, 419] width 106 height 10
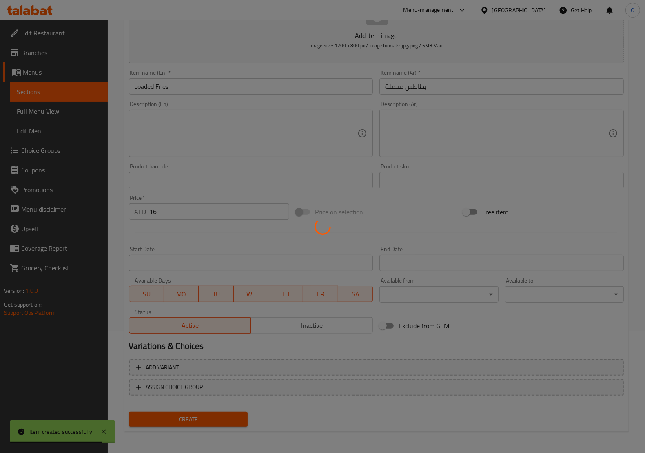
type input "0"
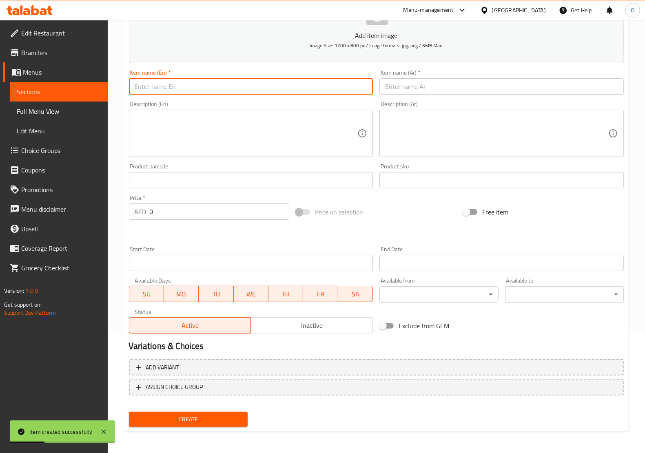
click at [171, 89] on input "text" at bounding box center [251, 86] width 244 height 16
paste input "Chicken Nuggets (6 Pcs)"
click at [182, 85] on input "Chicken Nuggets (6 Pcs" at bounding box center [251, 86] width 244 height 16
click at [183, 88] on input "Chicken Nuggets 6 Pcs" at bounding box center [251, 86] width 244 height 16
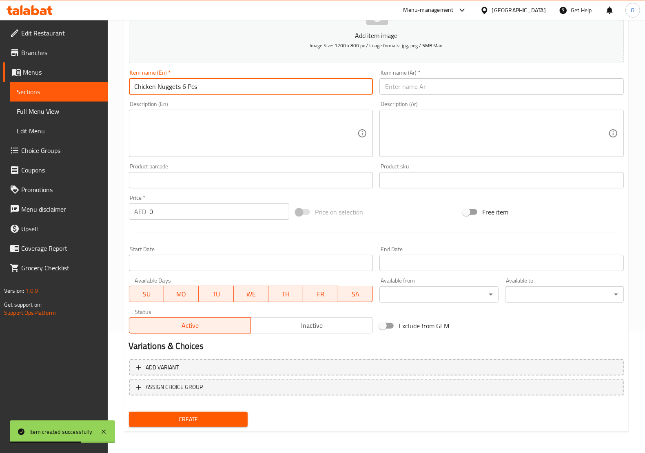
click at [183, 88] on input "Chicken Nuggets 6 Pcs" at bounding box center [251, 86] width 244 height 16
type input "Chicken Nuggets 6 Pcs"
click at [440, 97] on div "Item name (Ar)   * Item name (Ar) *" at bounding box center [501, 81] width 251 height 31
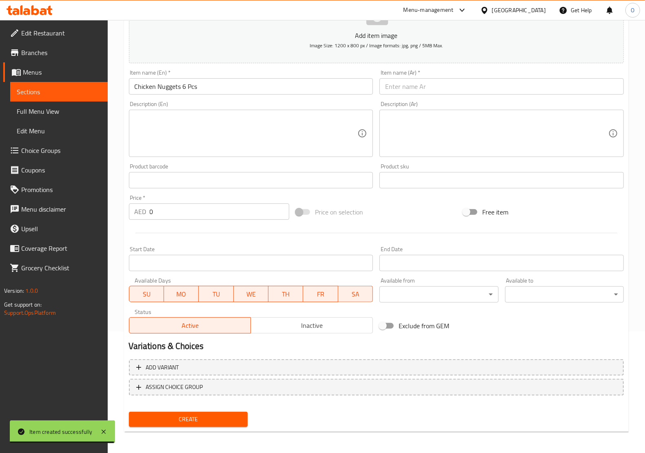
click at [444, 84] on input "text" at bounding box center [501, 86] width 244 height 16
paste input "قطع دجاج ناجتس 6 قطع"
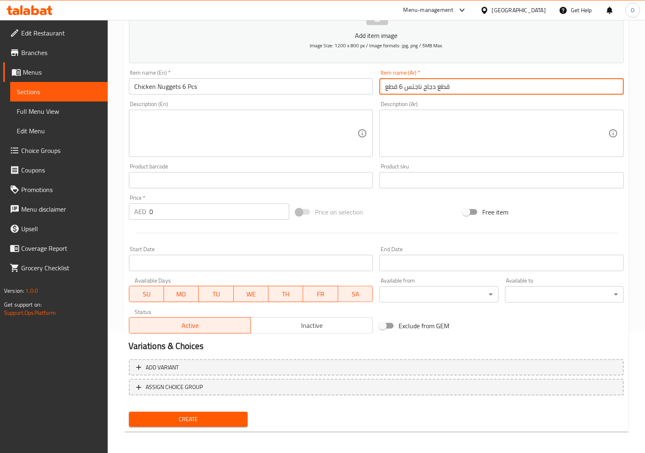
type input "قطع دجاج ناجتس 6 قطع"
click at [141, 217] on div "AED 0 Price *" at bounding box center [209, 211] width 161 height 16
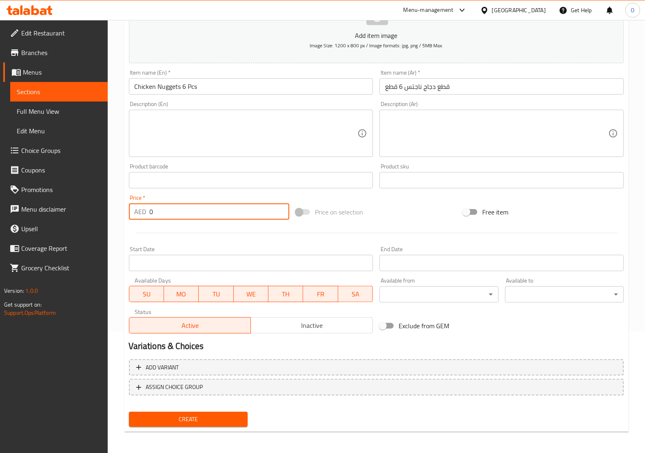
paste input "14"
type input "14"
click at [192, 147] on textarea at bounding box center [246, 133] width 223 height 39
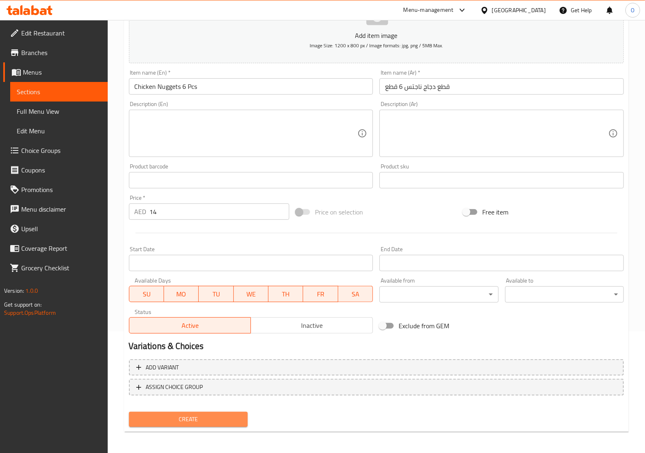
click at [205, 416] on span "Create" at bounding box center [188, 419] width 106 height 10
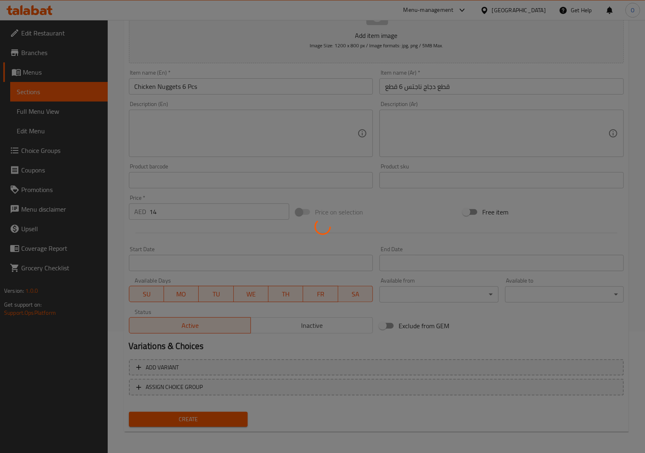
type input "0"
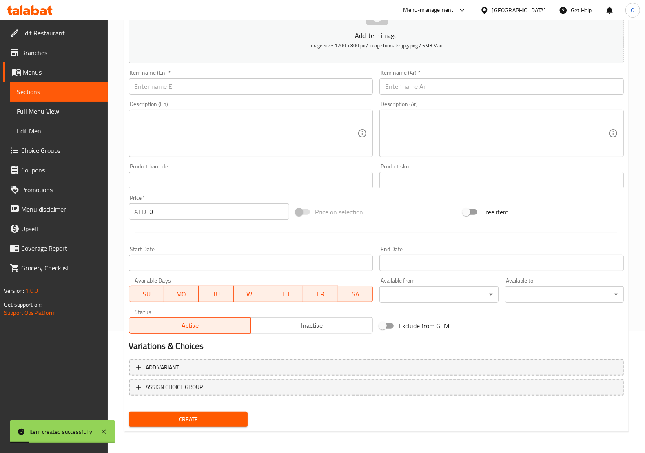
scroll to position [0, 0]
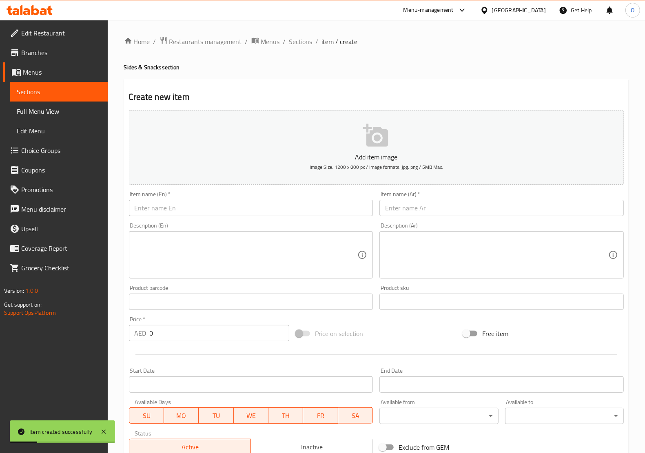
click at [300, 47] on div "Home / Restaurants management / Menus / Sections / item / create Sides & Snacks…" at bounding box center [376, 297] width 504 height 523
click at [302, 44] on span "Sections" at bounding box center [300, 42] width 23 height 10
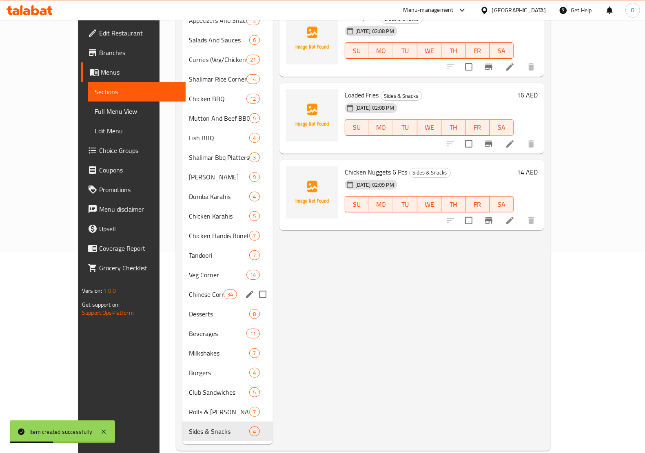
scroll to position [202, 0]
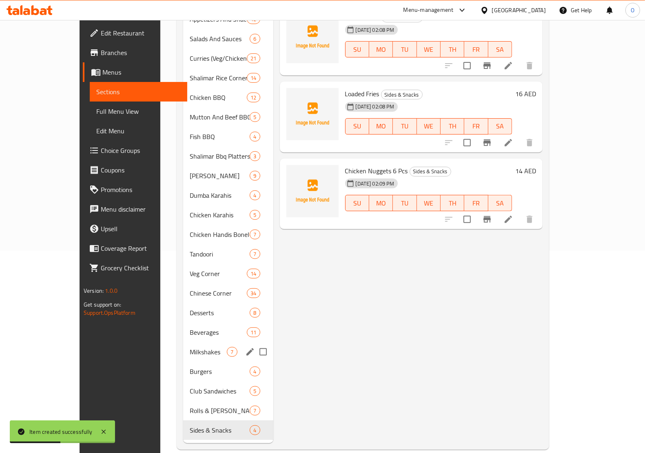
click at [194, 327] on span "Beverages" at bounding box center [218, 332] width 57 height 10
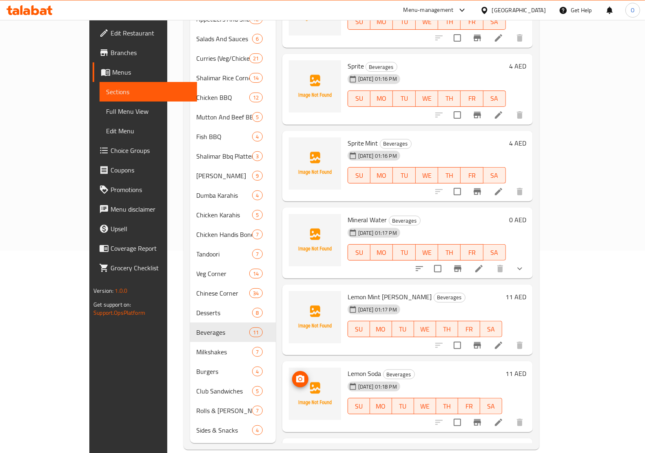
scroll to position [19, 0]
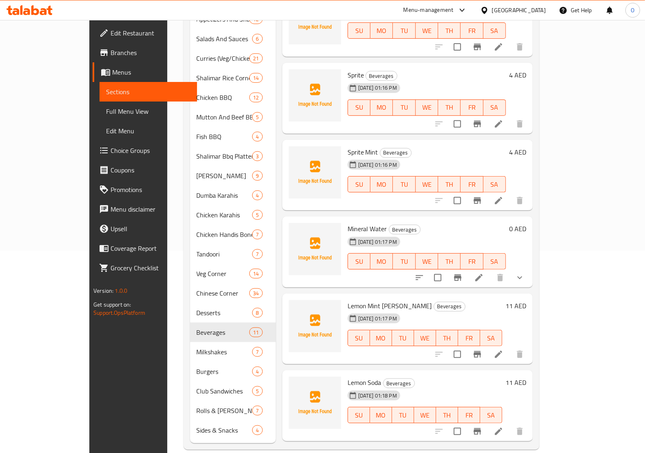
click at [524, 273] on icon "show more" at bounding box center [519, 278] width 10 height 10
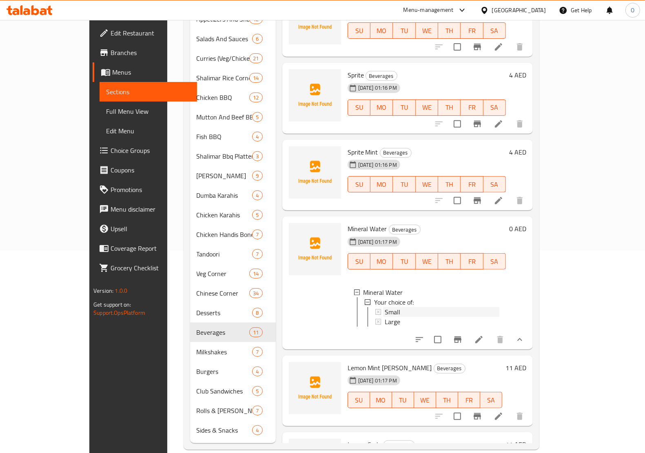
click at [384, 307] on div "Small" at bounding box center [441, 312] width 115 height 10
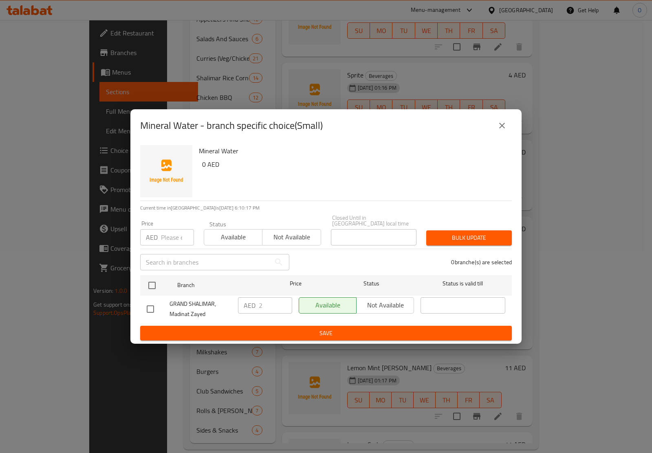
click at [506, 127] on icon "close" at bounding box center [502, 126] width 10 height 10
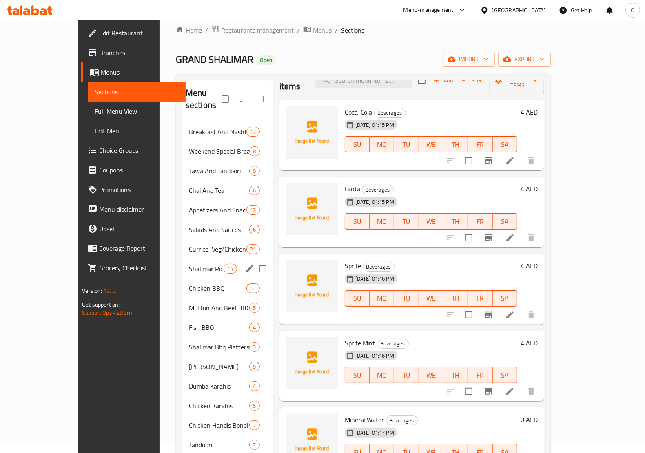
scroll to position [0, 0]
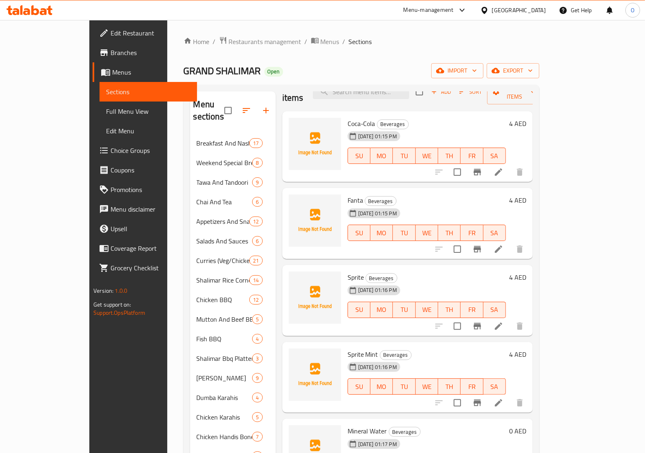
click at [261, 106] on icon "button" at bounding box center [266, 111] width 10 height 10
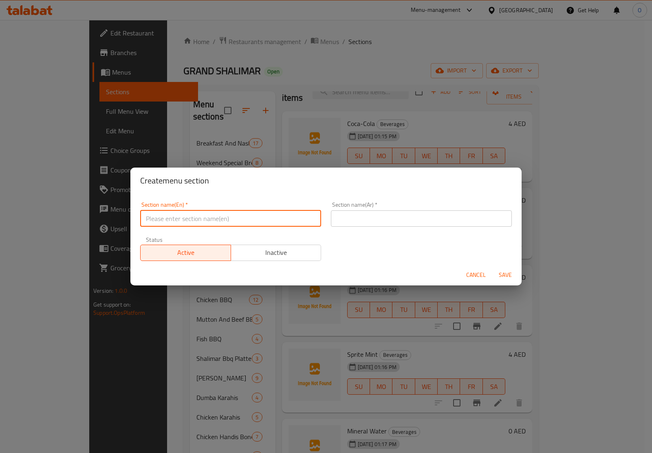
click at [203, 221] on input "text" at bounding box center [230, 218] width 181 height 16
paste input "Arabic Shawarmas"
type input "Arabic Shawarmas"
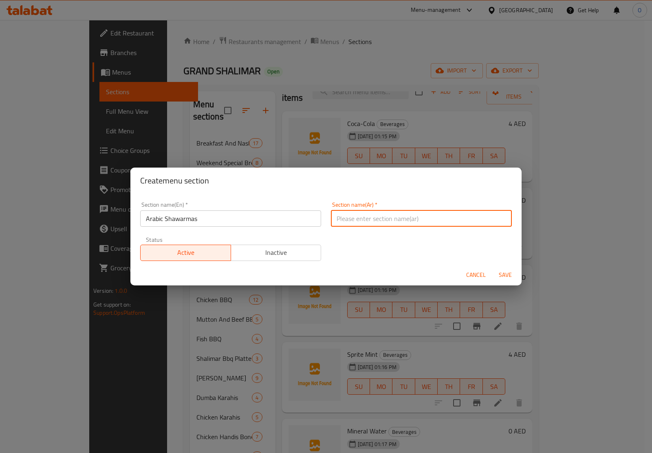
click at [444, 211] on input "text" at bounding box center [421, 218] width 181 height 16
paste input "الشاورما العربية"
type input "الشاورما العربية"
click at [509, 268] on button "Save" at bounding box center [505, 274] width 26 height 15
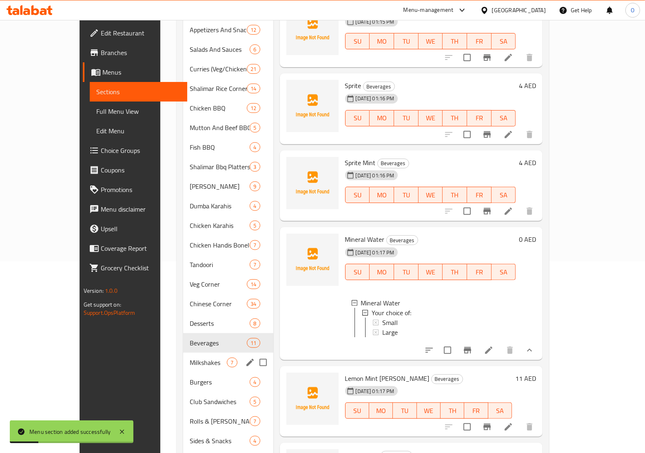
scroll to position [222, 0]
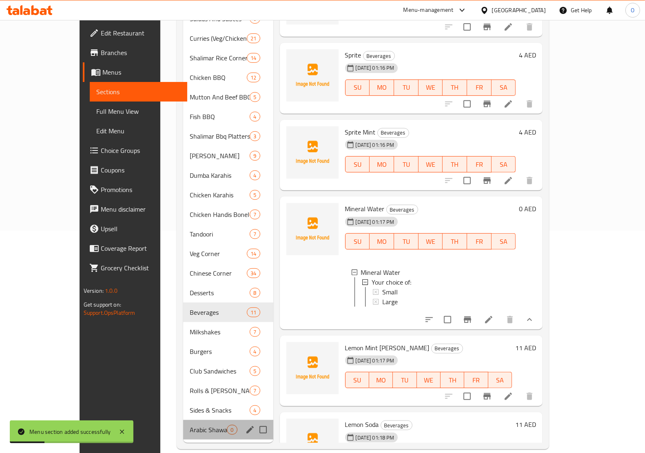
click at [183, 420] on div "Arabic Shawarmas 0" at bounding box center [228, 430] width 90 height 20
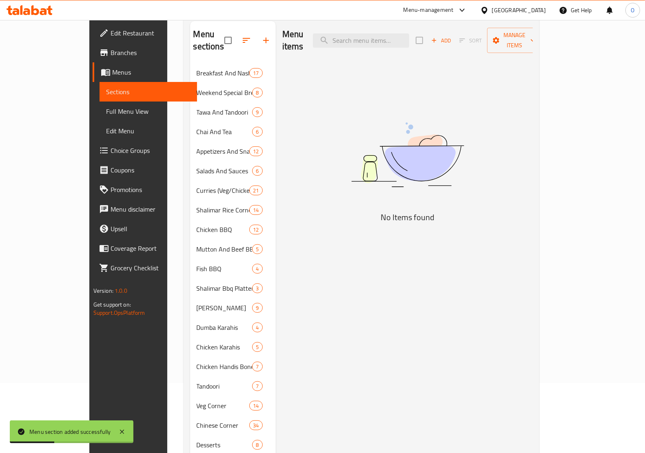
scroll to position [69, 0]
click at [452, 37] on span "Add" at bounding box center [441, 41] width 22 height 9
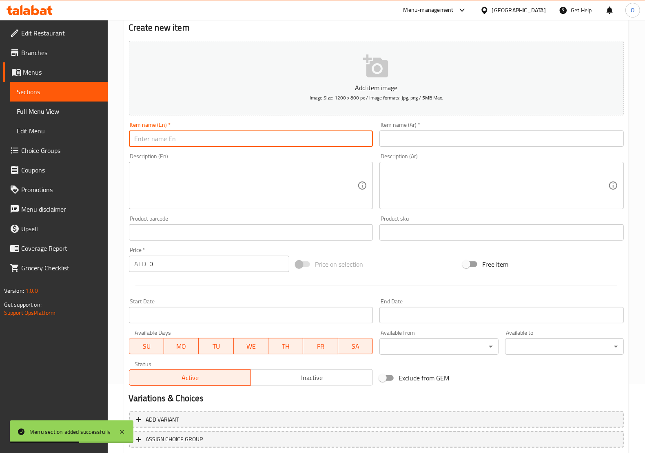
click at [274, 135] on input "text" at bounding box center [251, 138] width 244 height 16
paste input "Chicken Shawarma"
type input "Chicken Shawarma"
click at [427, 141] on input "text" at bounding box center [501, 138] width 244 height 16
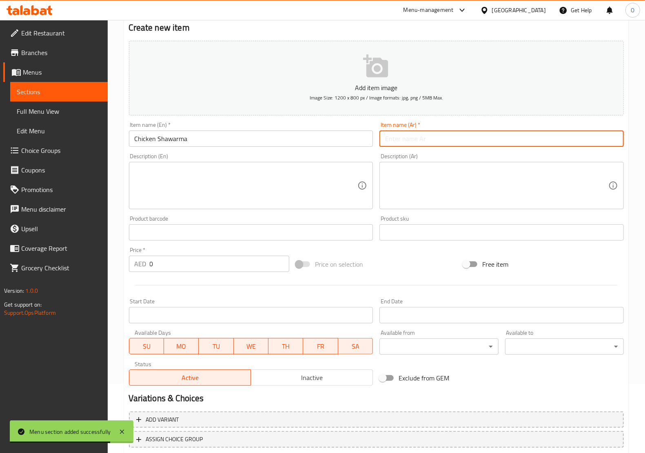
paste input "شاورما دجاج"
type input "شاورما دجاج"
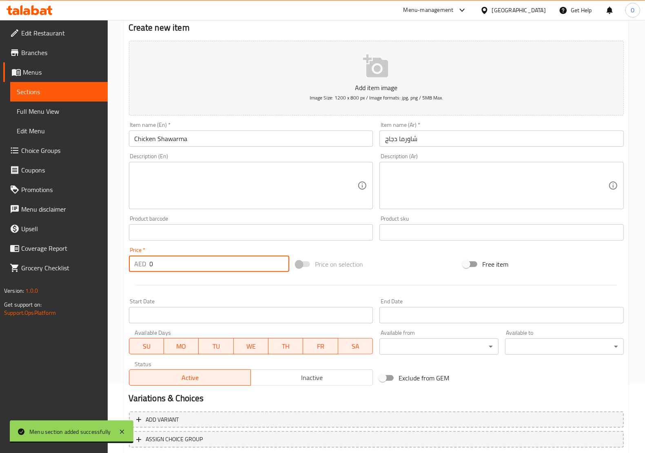
drag, startPoint x: 151, startPoint y: 267, endPoint x: 126, endPoint y: 278, distance: 27.4
click at [126, 278] on div "Add item image Image Size: 1200 x 800 px / Image formats: jpg, png / 5MB Max. I…" at bounding box center [376, 213] width 501 height 351
paste input "1"
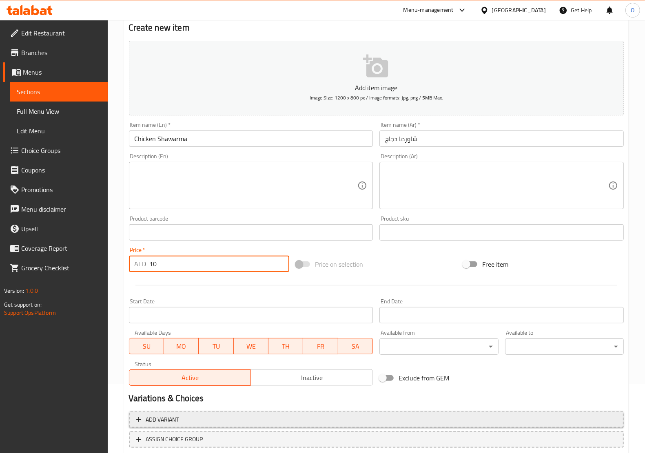
scroll to position [121, 0]
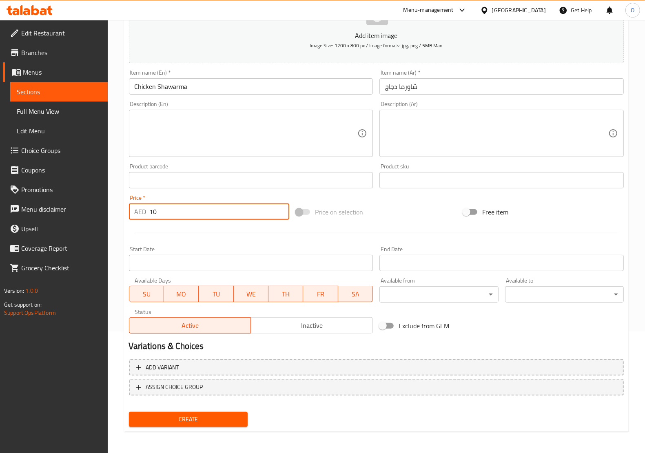
type input "10"
click at [202, 420] on span "Create" at bounding box center [188, 419] width 106 height 10
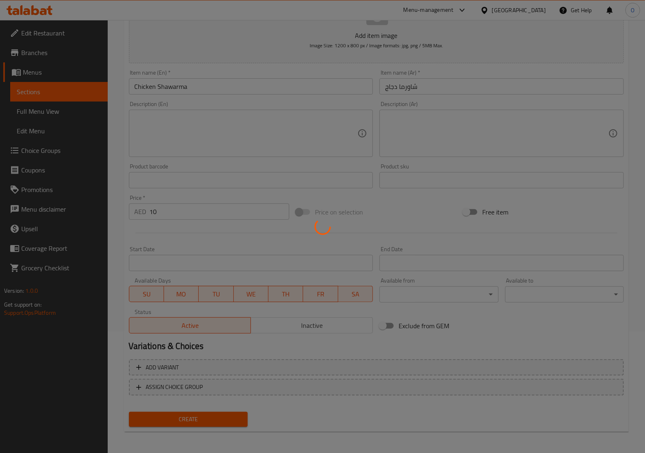
type input "0"
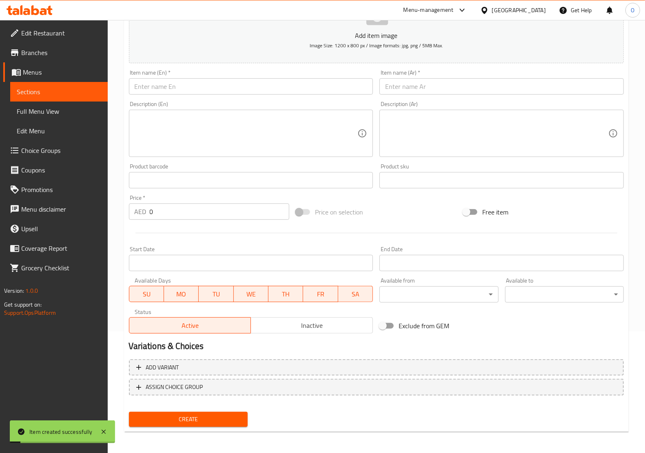
click at [169, 85] on input "text" at bounding box center [251, 86] width 244 height 16
paste input "Zinger Shawarma"
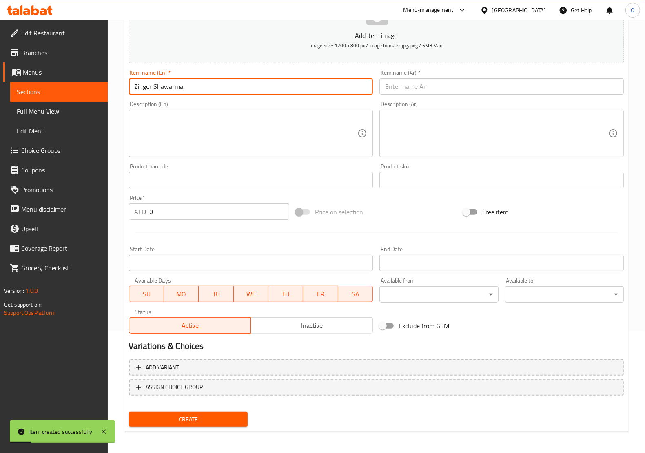
type input "Zinger Shawarma"
click at [402, 92] on input "text" at bounding box center [501, 86] width 244 height 16
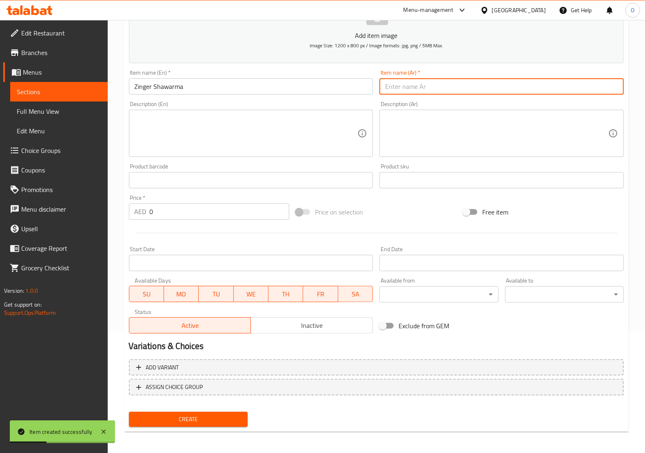
paste input "شاورما زنجر"
type input "شاورما زنجر"
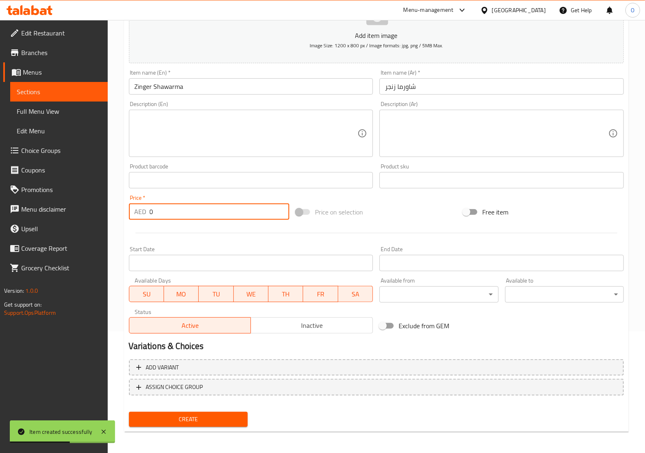
drag, startPoint x: 150, startPoint y: 203, endPoint x: 154, endPoint y: 213, distance: 10.8
click at [142, 208] on div "AED 0 Price *" at bounding box center [209, 211] width 161 height 16
drag, startPoint x: 150, startPoint y: 219, endPoint x: 131, endPoint y: 227, distance: 20.4
click at [131, 227] on div "Add item image Image Size: 1200 x 800 px / Image formats: jpg, png / 5MB Max. I…" at bounding box center [376, 160] width 501 height 351
paste input "11"
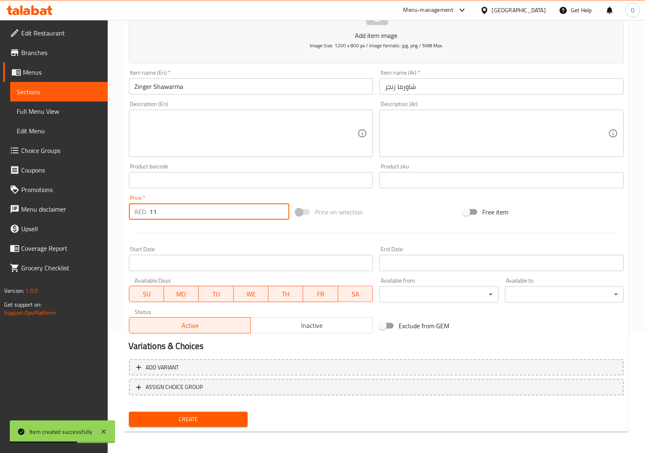
type input "11"
click at [164, 229] on div at bounding box center [376, 233] width 501 height 20
click at [205, 414] on span "Create" at bounding box center [188, 419] width 106 height 10
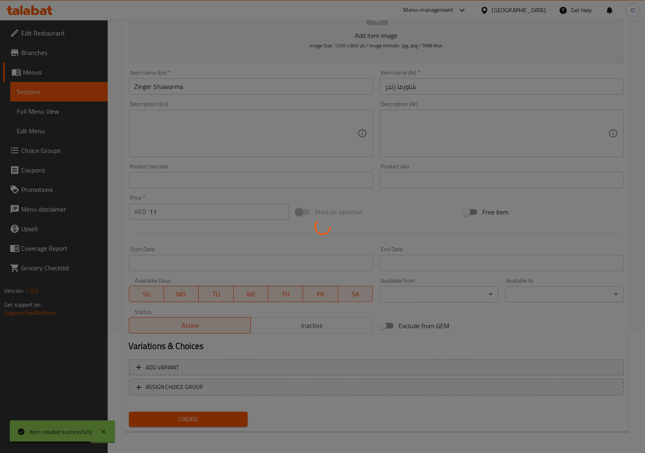
type input "0"
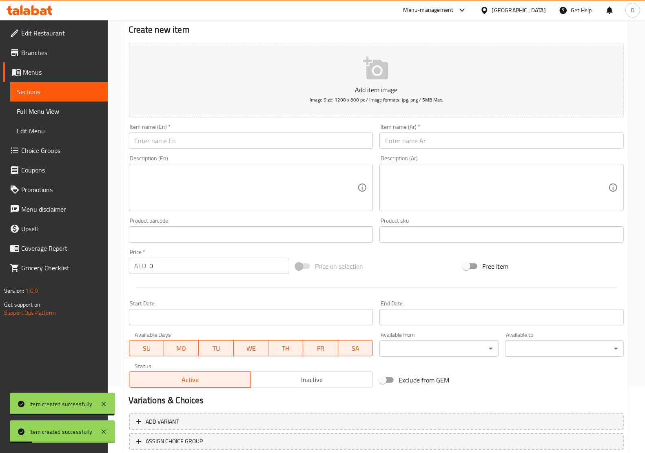
scroll to position [0, 0]
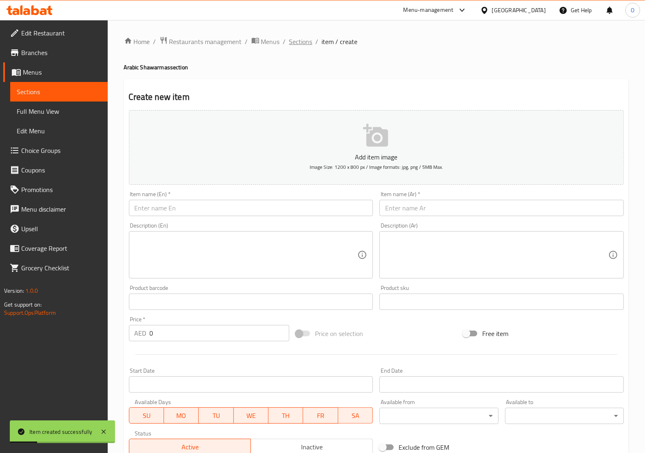
click at [300, 39] on span "Sections" at bounding box center [300, 42] width 23 height 10
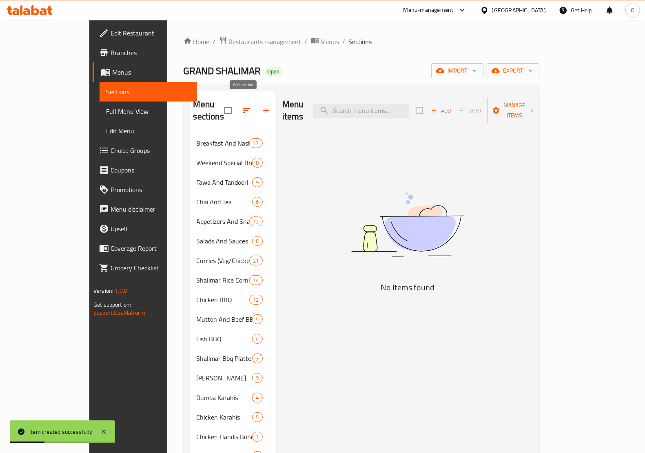
click at [261, 107] on icon "button" at bounding box center [266, 111] width 10 height 10
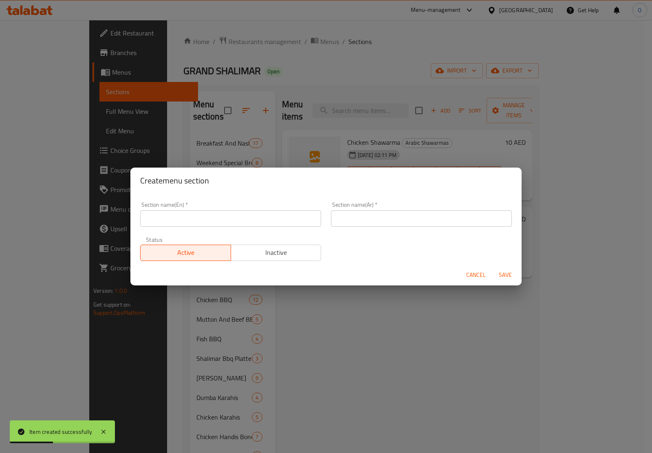
click at [254, 219] on input "text" at bounding box center [230, 218] width 181 height 16
paste input "Combo Deals"
type input "Combo Deals"
click at [423, 227] on div "Section name(Ar)   * Section name(Ar) *" at bounding box center [421, 214] width 191 height 35
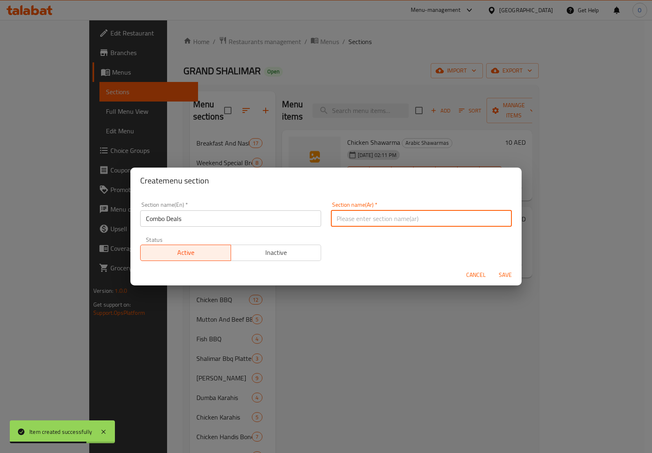
click at [423, 216] on input "text" at bounding box center [421, 218] width 181 height 16
paste input "عروض كومبو"
type input "عروض كومبو"
click at [497, 271] on span "Save" at bounding box center [506, 275] width 20 height 10
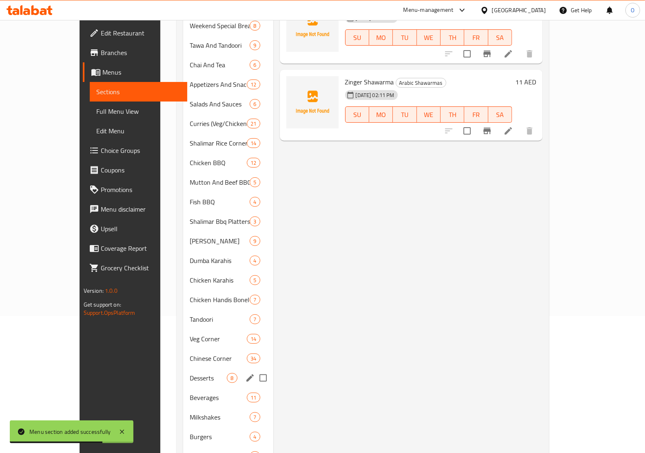
scroll to position [241, 0]
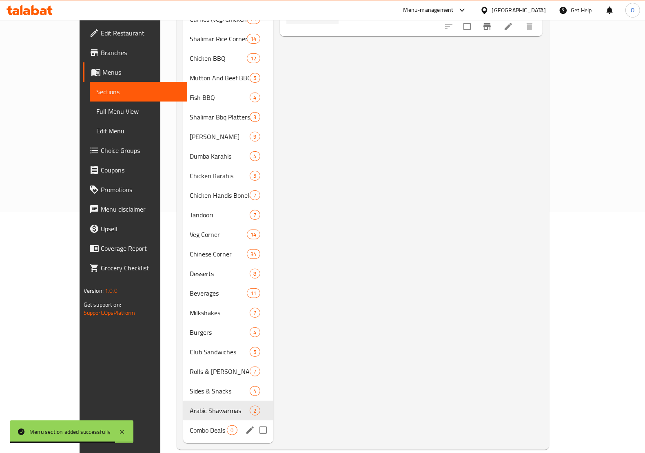
click at [190, 425] on span "Combo Deals" at bounding box center [208, 430] width 37 height 10
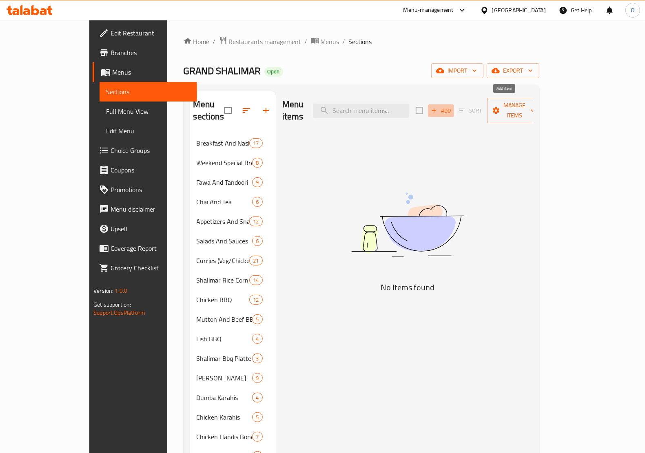
click at [437, 107] on icon "button" at bounding box center [433, 110] width 7 height 7
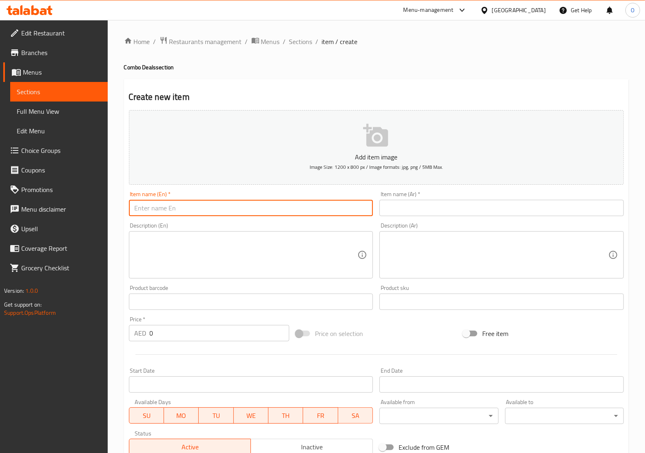
click at [204, 211] on input "text" at bounding box center [251, 208] width 244 height 16
paste input "Deal 1"
type input "Deal 1"
click at [408, 208] on input "text" at bounding box center [501, 208] width 244 height 16
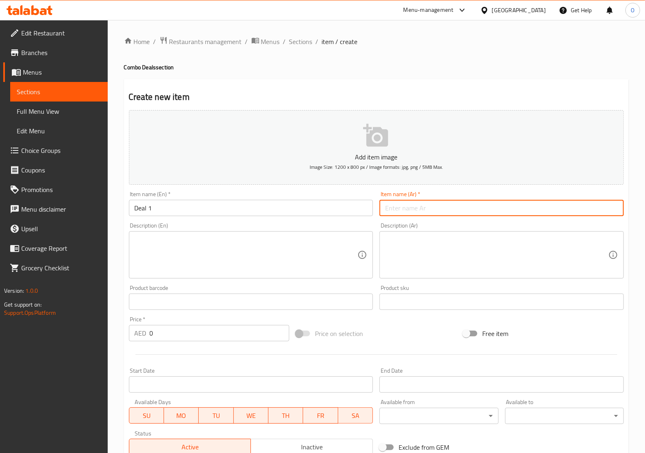
paste input "الصفقة 1"
type input "الصفقة 1"
click at [243, 259] on textarea at bounding box center [246, 255] width 223 height 39
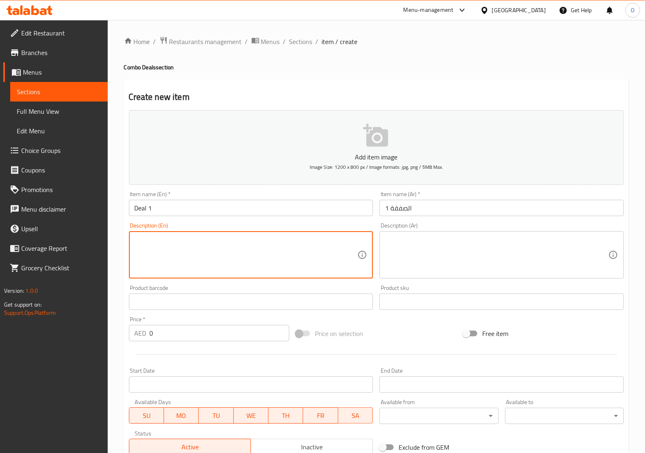
paste textarea "Chicken Zinger Burger with Fries and Soft drink"
click at [135, 250] on textarea "Chicken Zinger Burger with Fries and Soft drink" at bounding box center [246, 255] width 223 height 39
click at [181, 245] on textarea "Chicken Zinger Burger with Fries and Soft drink" at bounding box center [246, 255] width 223 height 39
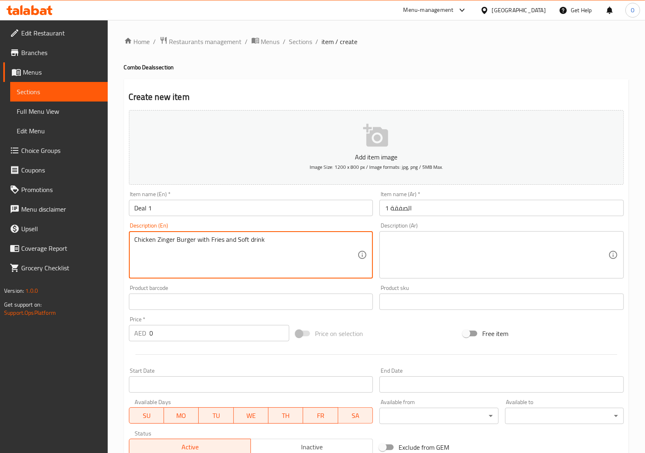
type textarea "Chicken Zinger Burger with Fries and Soft drink"
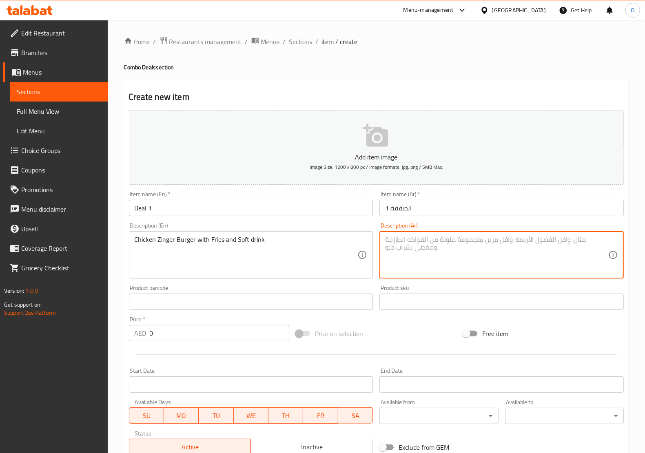
click at [455, 245] on textarea at bounding box center [496, 255] width 223 height 39
paste textarea "برجر دجاج زنجر مع بطاطس مقلية ومشروب غازي"
type textarea "برجر دجاج زنجر مع بطاطس مقلية ومشروب غازي"
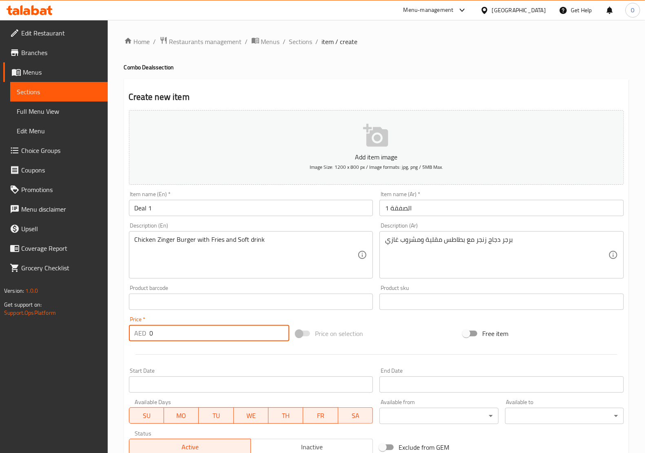
click at [146, 335] on div "AED 0 Price *" at bounding box center [209, 333] width 161 height 16
paste input "23"
type input "23"
click at [167, 279] on div "Description (En) Chicken Zinger Burger with Fries and Soft drink Description (E…" at bounding box center [251, 250] width 251 height 62
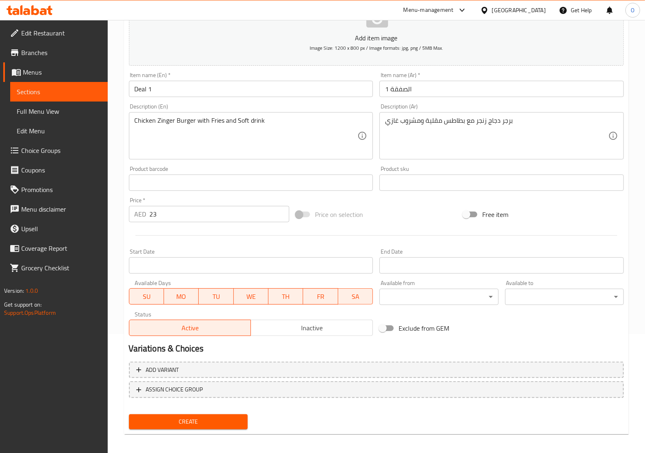
scroll to position [121, 0]
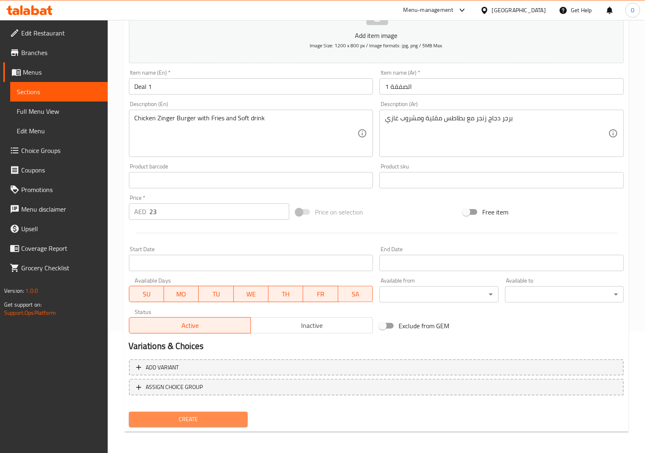
click at [190, 421] on span "Create" at bounding box center [188, 419] width 106 height 10
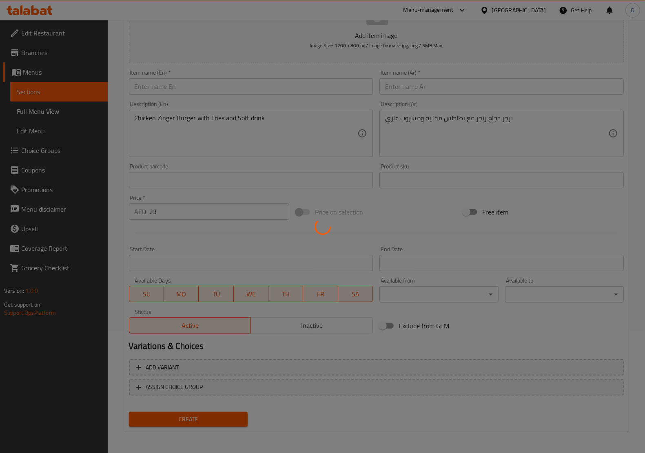
type input "0"
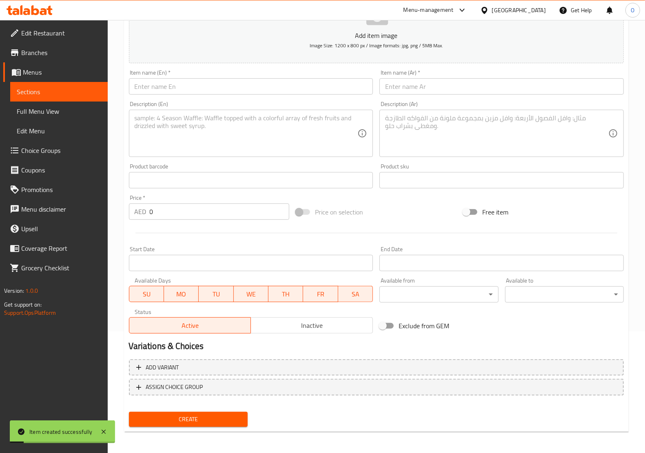
click at [192, 86] on input "text" at bounding box center [251, 86] width 244 height 16
paste input "Deal 2"
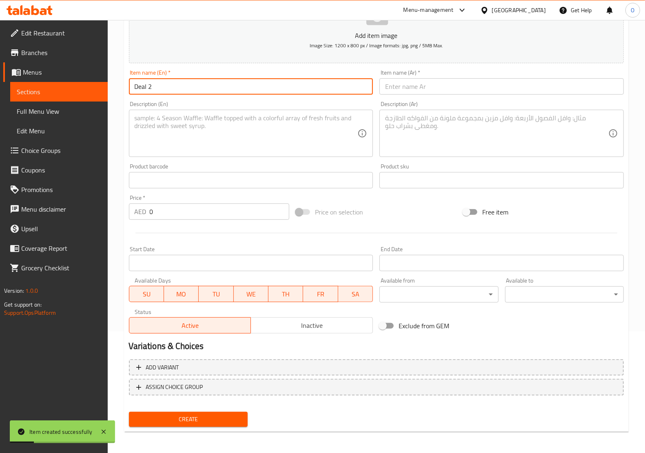
type input "Deal 2"
click at [418, 79] on input "text" at bounding box center [501, 86] width 244 height 16
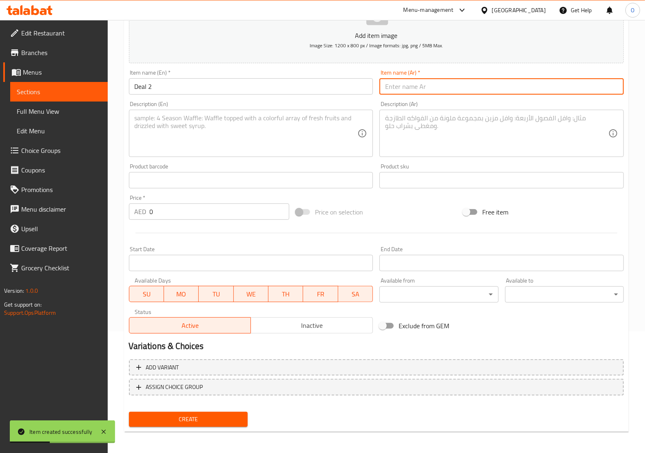
paste input "الصفقة 2"
type input "الصفقة 2"
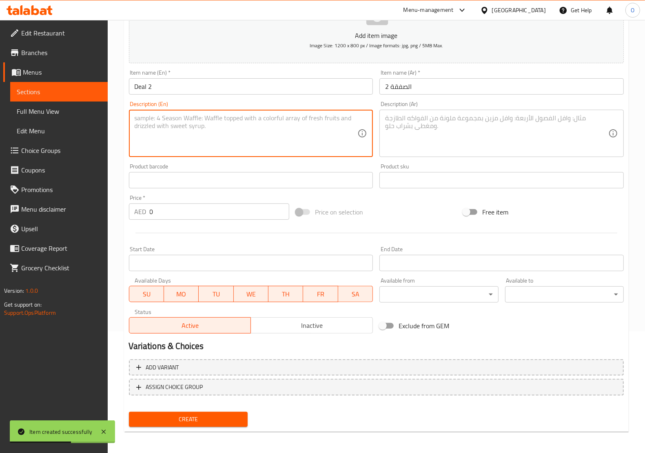
click at [176, 141] on textarea at bounding box center [246, 133] width 223 height 39
paste textarea "Chicken [PERSON_NAME] with Fries and Soft drink"
click at [136, 125] on textarea "Chicken [PERSON_NAME] with Fries and Soft drink" at bounding box center [246, 133] width 223 height 39
click at [236, 115] on textarea "Chicken [PERSON_NAME] with Fries and Soft drink" at bounding box center [246, 133] width 223 height 39
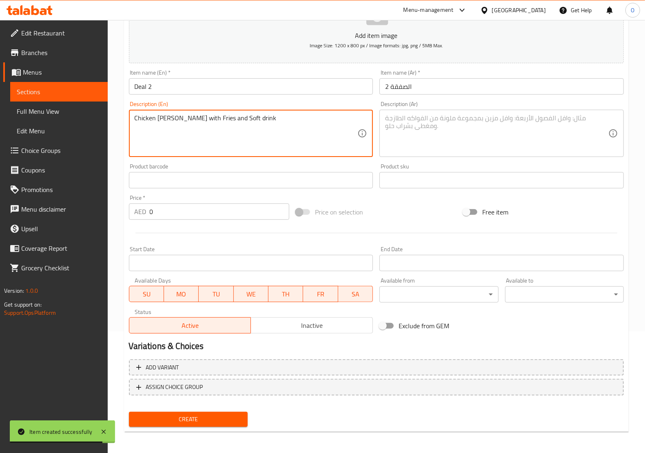
click at [236, 115] on textarea "Chicken [PERSON_NAME] with Fries and Soft drink" at bounding box center [246, 133] width 223 height 39
type textarea "Chicken [PERSON_NAME] with Fries and Soft drink"
click at [420, 139] on textarea at bounding box center [496, 133] width 223 height 39
paste textarea "برجر دجاج باتي مع بطاطس مقلية ومشروب غازي"
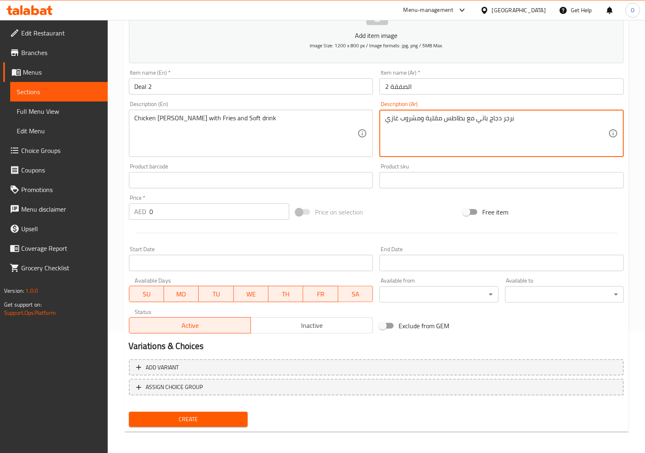
type textarea "برجر دجاج باتي مع بطاطس مقلية ومشروب غازي"
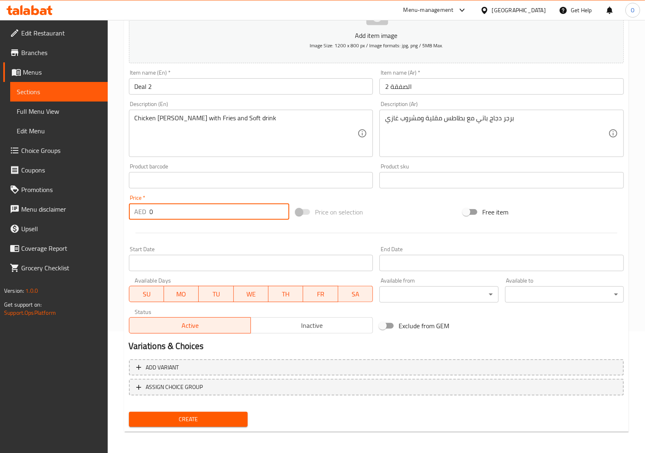
drag, startPoint x: 164, startPoint y: 214, endPoint x: 121, endPoint y: 241, distance: 50.3
click at [117, 230] on div "Home / Restaurants management / Menus / Sections / item / create Combo Deals se…" at bounding box center [376, 176] width 537 height 556
paste input "2"
type input "20"
click at [214, 227] on div at bounding box center [376, 233] width 501 height 20
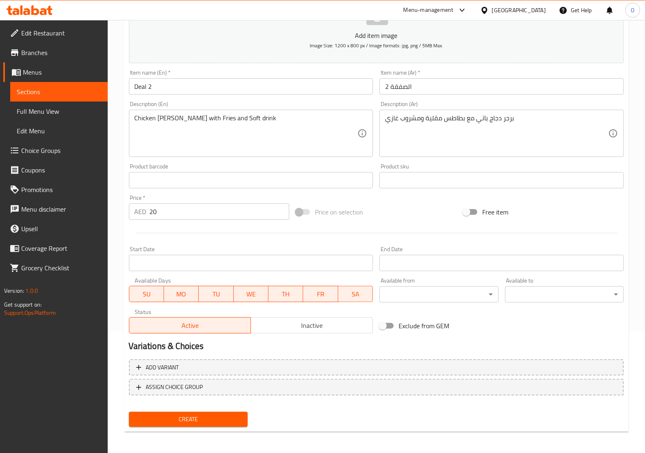
click at [217, 418] on span "Create" at bounding box center [188, 419] width 106 height 10
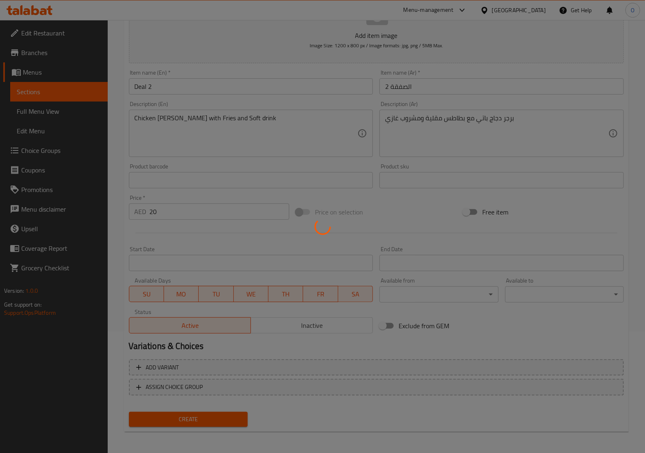
type input "0"
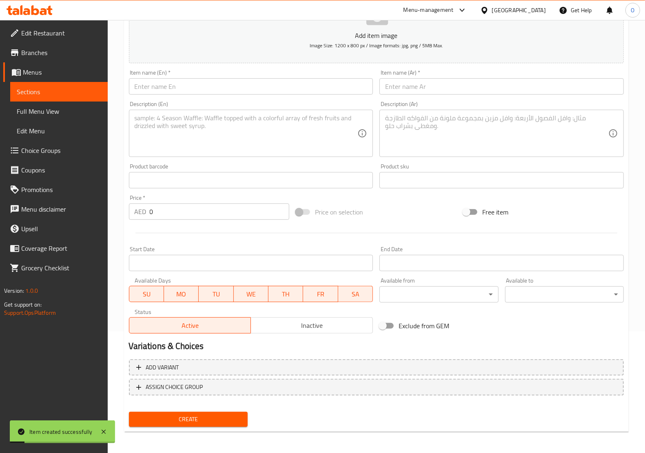
click at [156, 88] on input "text" at bounding box center [251, 86] width 244 height 16
paste input "Deal 3"
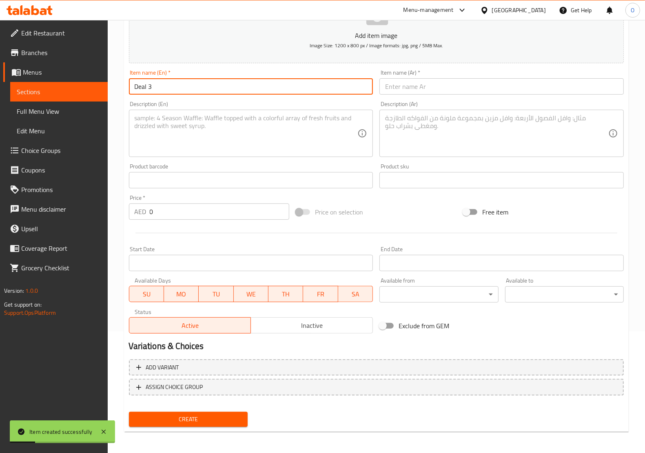
type input "Deal 3"
click at [417, 88] on input "text" at bounding box center [501, 86] width 244 height 16
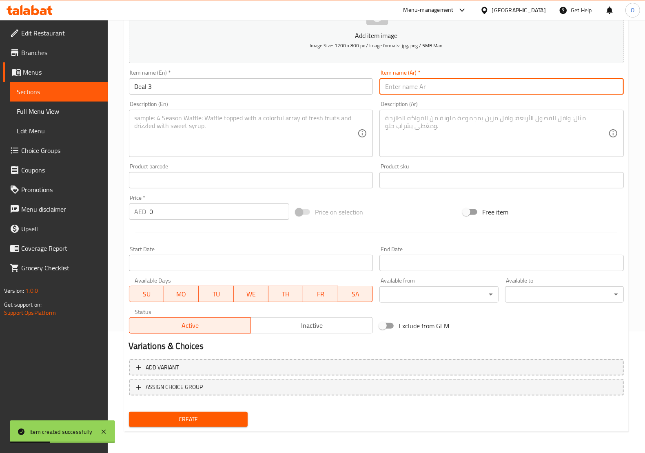
paste input "الصفقة 3"
type input "الصفقة 3"
click at [183, 143] on textarea at bounding box center [246, 133] width 223 height 39
paste textarea "Beef [PERSON_NAME] with with Fries and Soft drink"
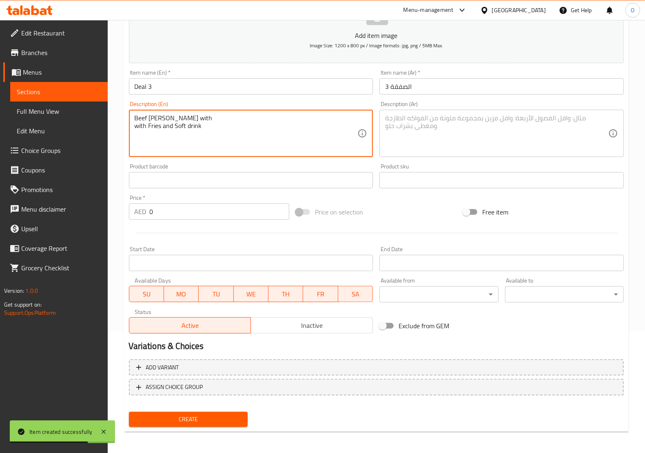
click at [135, 127] on textarea "Beef [PERSON_NAME] with with Fries and Soft drink" at bounding box center [246, 133] width 223 height 39
click at [211, 126] on textarea "Beef [PERSON_NAME] with with Fries and Soft drink" at bounding box center [246, 133] width 223 height 39
click at [205, 119] on textarea "Beef [PERSON_NAME] with with Fries and Soft drink" at bounding box center [246, 133] width 223 height 39
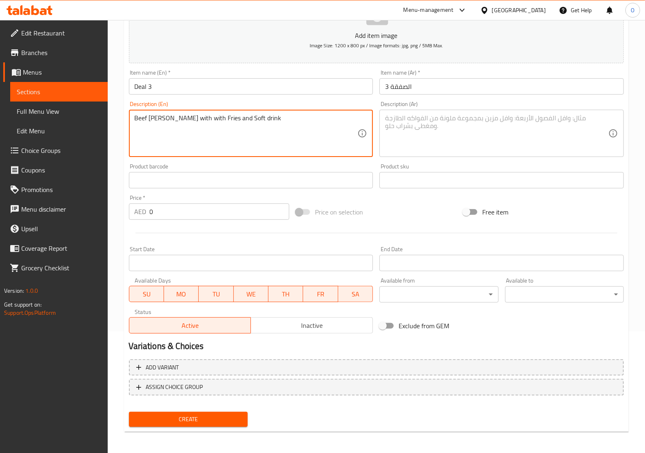
click at [205, 119] on textarea "Beef [PERSON_NAME] with with Fries and Soft drink" at bounding box center [246, 133] width 223 height 39
click at [207, 119] on textarea "Beef [PERSON_NAME] with Fries and Soft drink" at bounding box center [246, 133] width 223 height 39
type textarea "Beef [PERSON_NAME] with Fries and Soft drink"
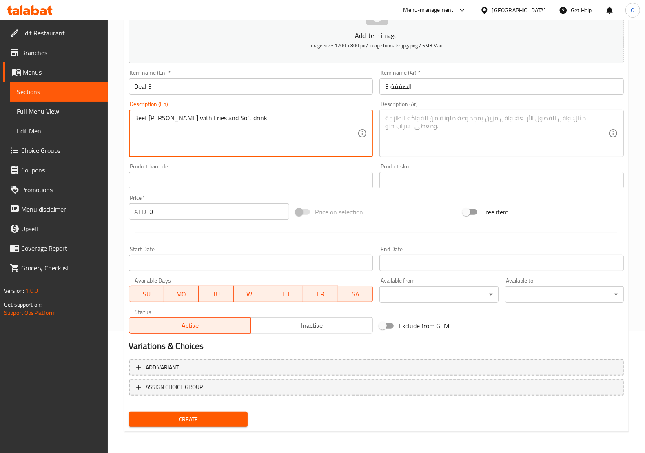
click at [466, 126] on textarea at bounding box center [496, 133] width 223 height 39
paste textarea "برجر لحم بقري مع بطاطس مقلية ومشروب غازي"
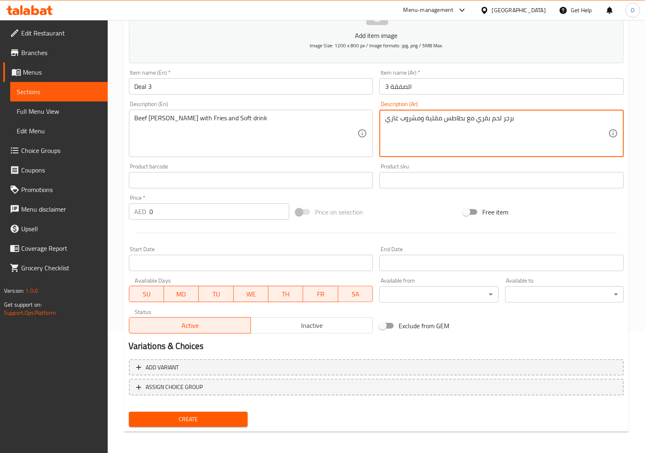
type textarea "برجر لحم بقري مع بطاطس مقلية ومشروب غازي"
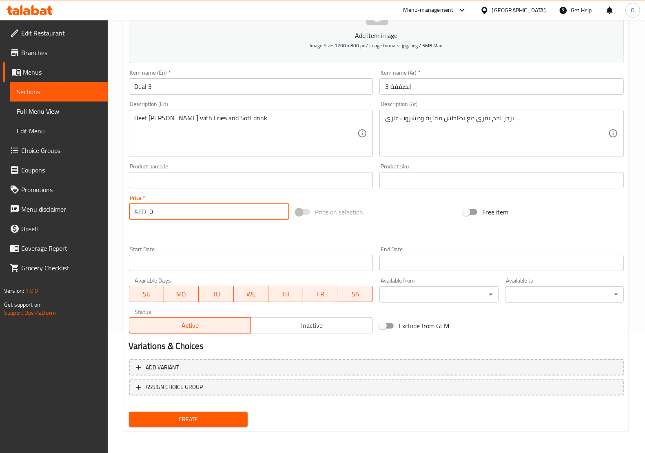
drag, startPoint x: 160, startPoint y: 214, endPoint x: 123, endPoint y: 212, distance: 37.2
click at [123, 212] on div "Home / Restaurants management / Menus / Sections / item / create Combo Deals se…" at bounding box center [376, 176] width 537 height 556
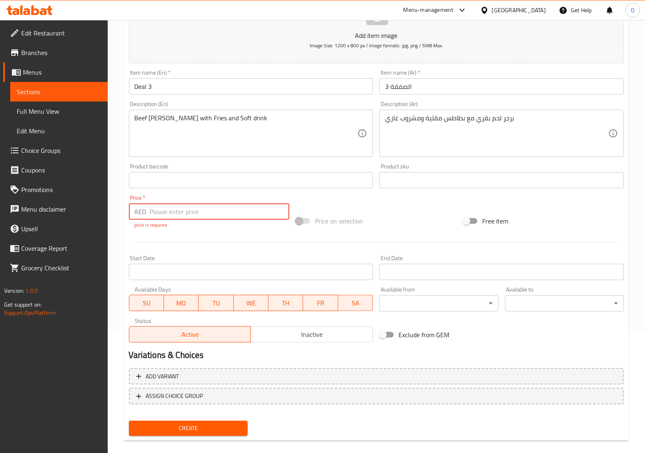
click at [184, 210] on input "number" at bounding box center [220, 211] width 140 height 16
paste input "20"
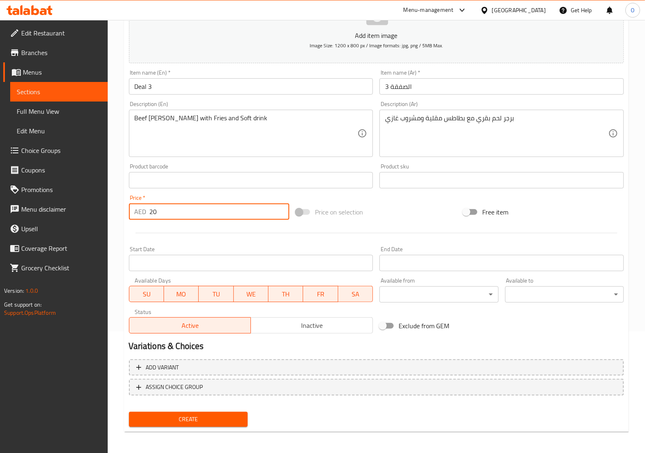
type input "20"
click at [184, 417] on span "Create" at bounding box center [188, 419] width 106 height 10
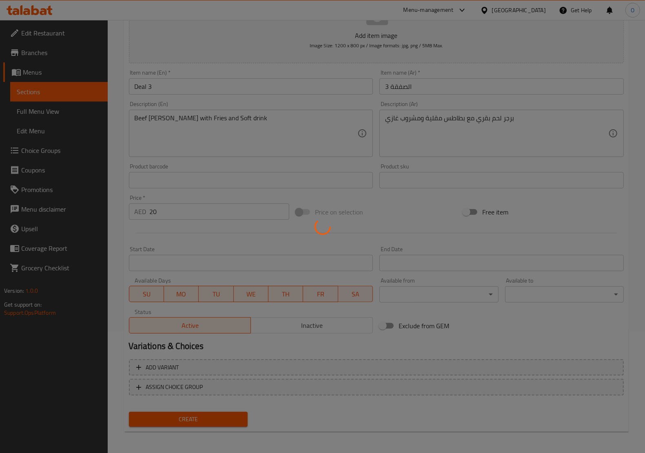
type input "0"
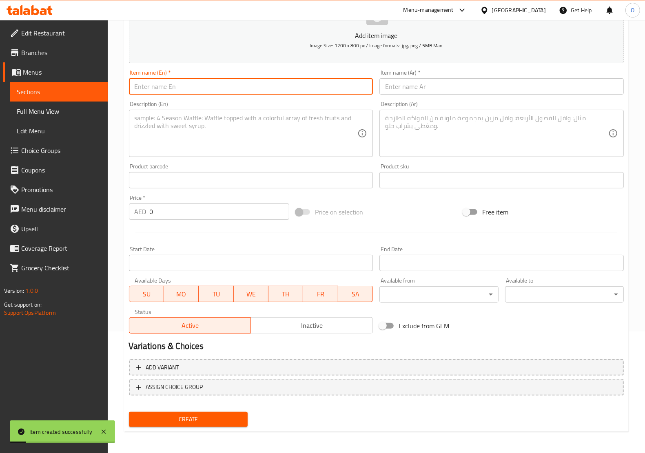
click at [179, 83] on input "text" at bounding box center [251, 86] width 244 height 16
paste input "Deal 4"
type input "Deal 4"
click at [449, 90] on input "text" at bounding box center [501, 86] width 244 height 16
paste input "الصفقة 4"
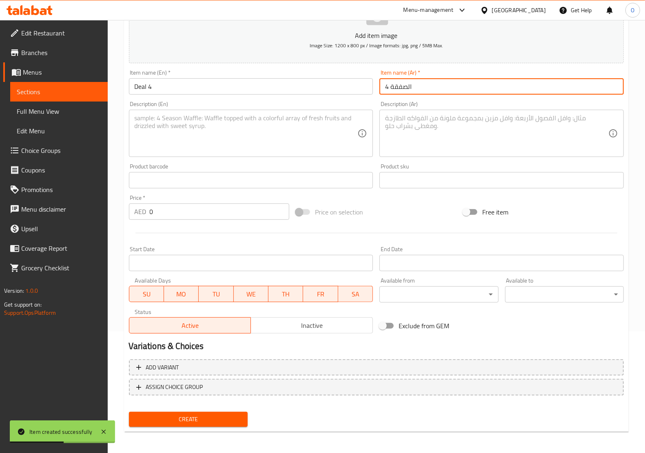
type input "الصفقة 4"
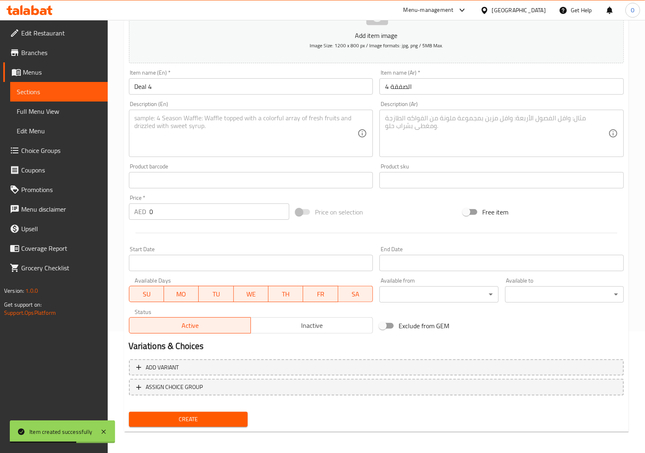
click at [185, 103] on div "Description (En) Description (En)" at bounding box center [251, 129] width 244 height 56
click at [179, 138] on textarea at bounding box center [246, 133] width 223 height 39
paste textarea "Mega Zinger Burger with Fries and Soft drink"
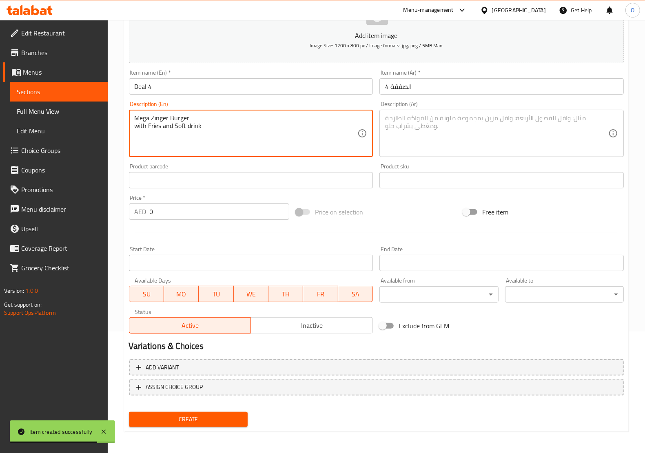
click at [136, 127] on textarea "Mega Zinger Burger with Fries and Soft drink" at bounding box center [246, 133] width 223 height 39
type textarea "Mega Zinger Burger with Fries and Soft drink"
click at [239, 112] on div "Mega Zinger Burger with Fries and Soft drink Description (En)" at bounding box center [251, 133] width 244 height 47
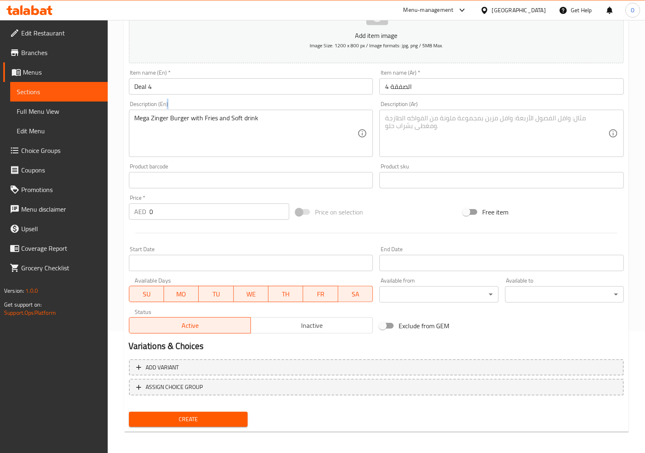
click at [239, 112] on div "Mega Zinger Burger with Fries and Soft drink Description (En)" at bounding box center [251, 133] width 244 height 47
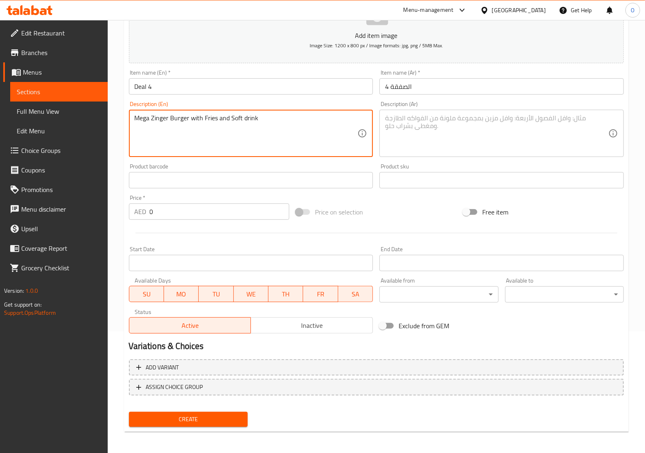
click at [242, 120] on textarea "Mega Zinger Burger with Fries and Soft drink" at bounding box center [246, 133] width 223 height 39
click at [451, 135] on textarea at bounding box center [496, 133] width 223 height 39
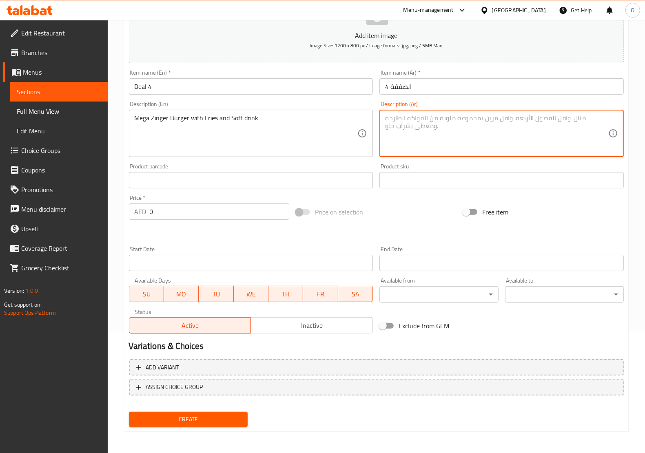
paste textarea "برجر ميجا زينجر مع بطاطس مقلية ومشروب غازي"
type textarea "برجر ميجا زينجر مع بطاطس مقلية ومشروب غازي"
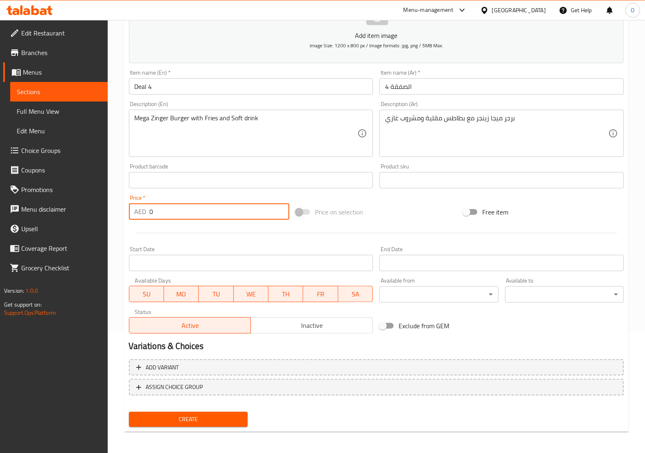
drag, startPoint x: 143, startPoint y: 219, endPoint x: 135, endPoint y: 219, distance: 7.3
click at [135, 219] on div "AED 0 Price *" at bounding box center [209, 211] width 161 height 16
paste input "3"
type input "30"
click at [191, 419] on span "Create" at bounding box center [188, 419] width 106 height 10
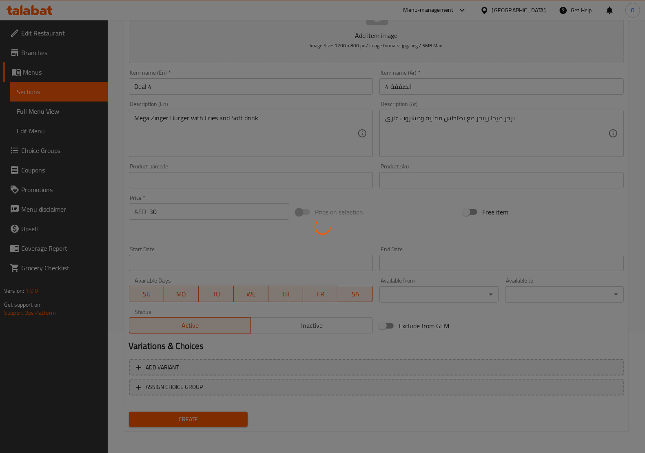
type input "0"
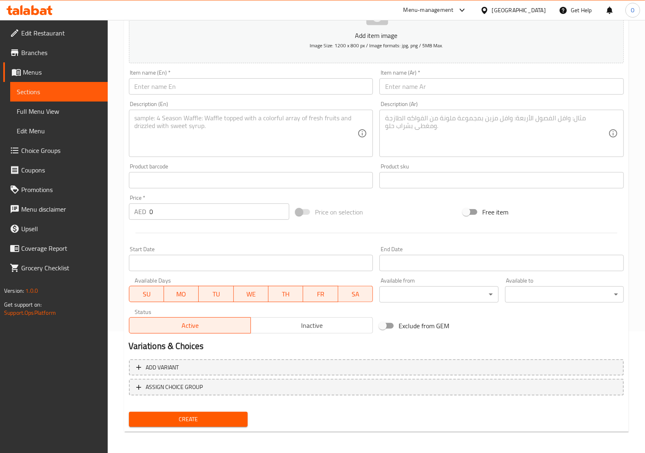
scroll to position [0, 0]
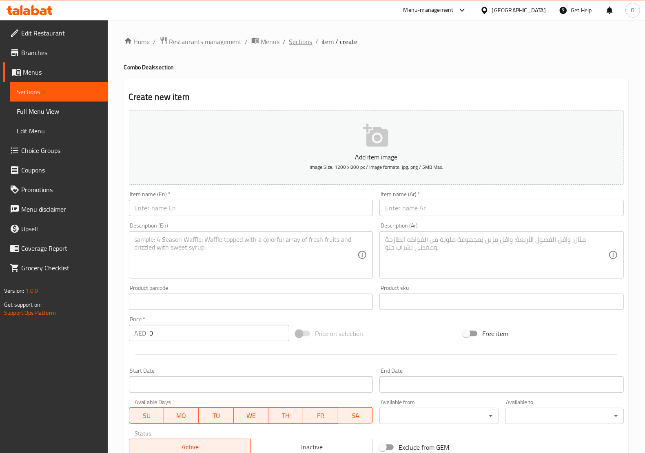
click at [298, 42] on span "Sections" at bounding box center [300, 42] width 23 height 10
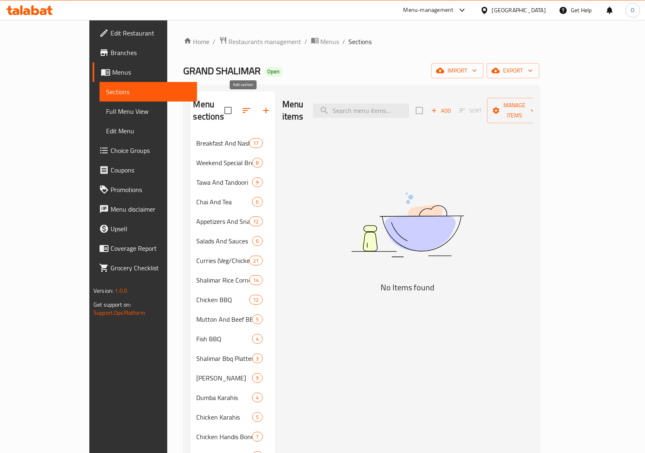
click at [261, 106] on icon "button" at bounding box center [266, 111] width 10 height 10
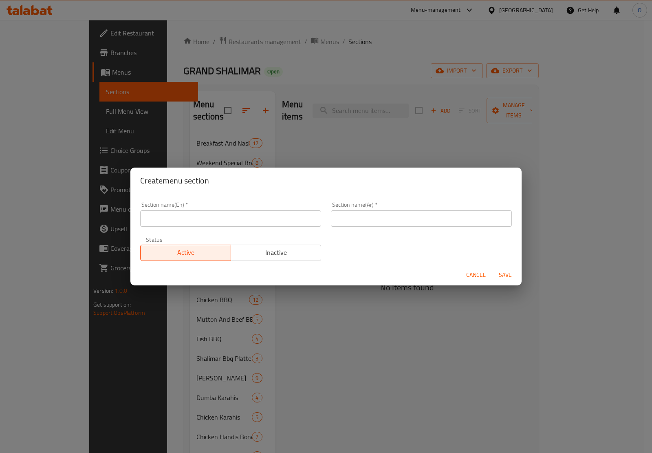
click at [224, 218] on input "text" at bounding box center [230, 218] width 181 height 16
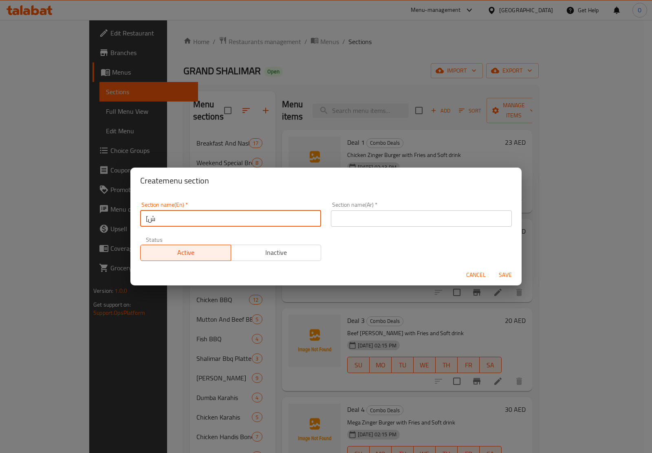
type input "["
click at [223, 219] on input "Fast Food Chicken" at bounding box center [230, 218] width 181 height 16
type input "Fast Food Chicken"
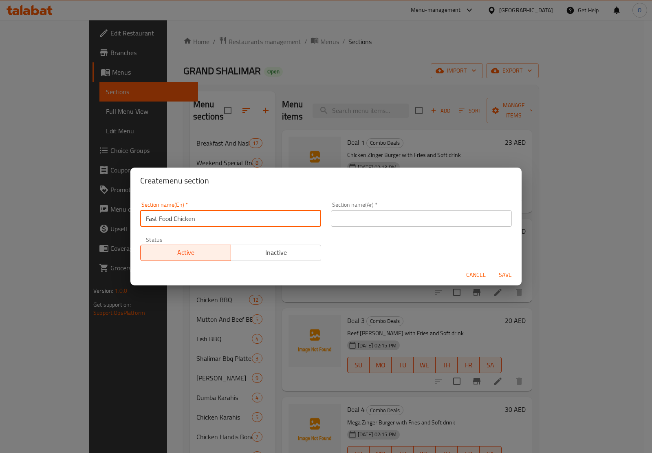
click at [388, 219] on input "text" at bounding box center [421, 218] width 181 height 16
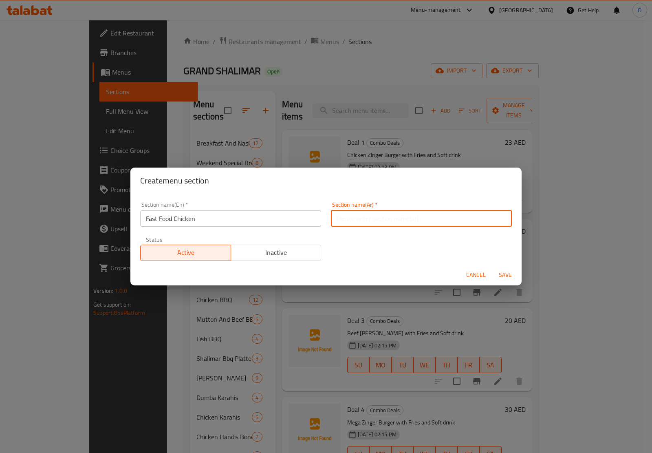
paste input "دجاج الوجبات السريعة"
type input "دجاج الوجبات السريعة"
click at [495, 274] on button "Save" at bounding box center [505, 274] width 26 height 15
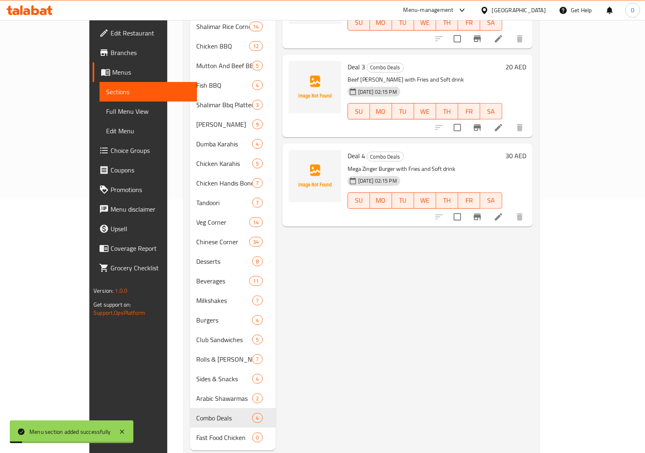
scroll to position [261, 0]
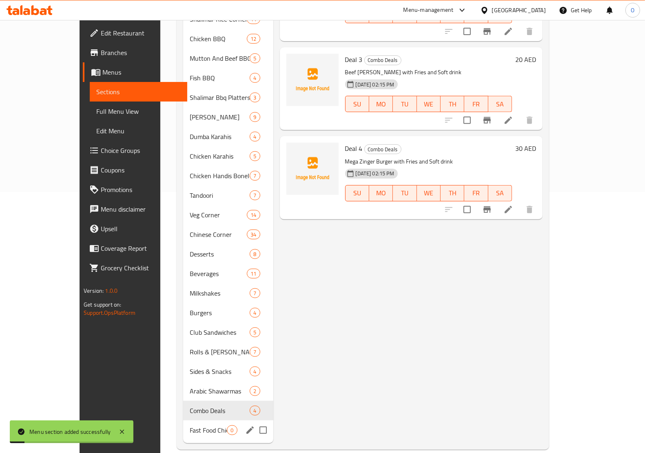
click at [190, 425] on span "Fast Food Chicken" at bounding box center [208, 430] width 37 height 10
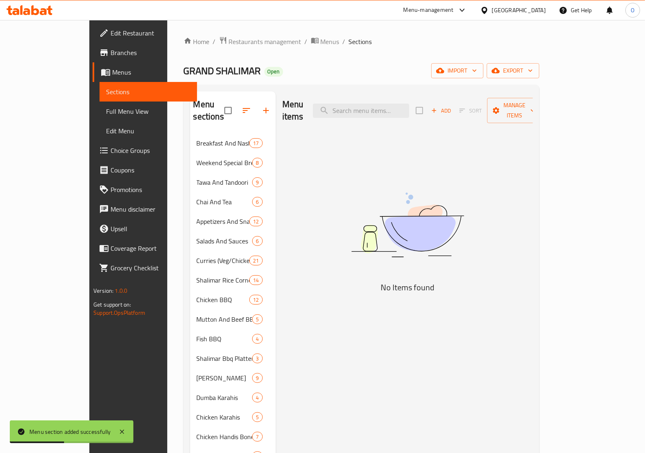
click at [452, 106] on span "Add" at bounding box center [441, 110] width 22 height 9
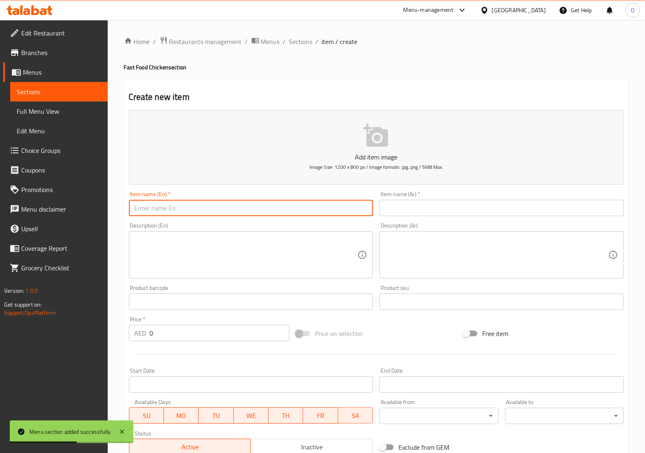
click at [223, 201] on input "text" at bounding box center [251, 208] width 244 height 16
paste input "Angara Chicken Charcoal (Spicy)"
click at [202, 210] on input "Angara Chicken Charcoal (Spicy)" at bounding box center [251, 208] width 244 height 16
click at [245, 207] on input "Angara Chicken Charcoal Spicy)" at bounding box center [251, 208] width 244 height 16
click at [245, 207] on input "Angara Chicken Charcoal Spicy" at bounding box center [251, 208] width 244 height 16
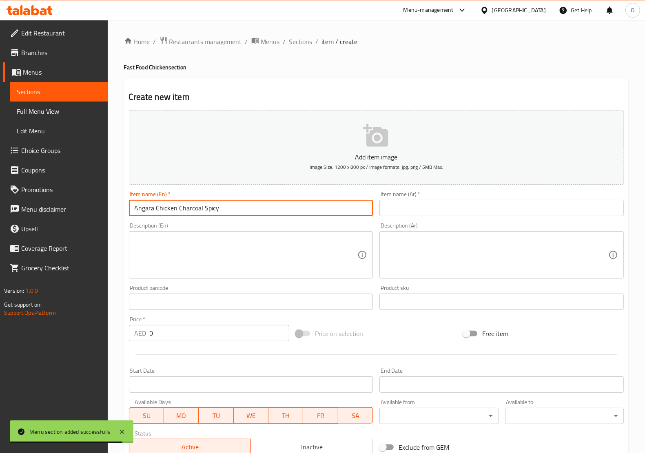
click at [245, 207] on input "Angara Chicken Charcoal Spicy" at bounding box center [251, 208] width 244 height 16
type input "Angara Chicken Charcoal Spicy"
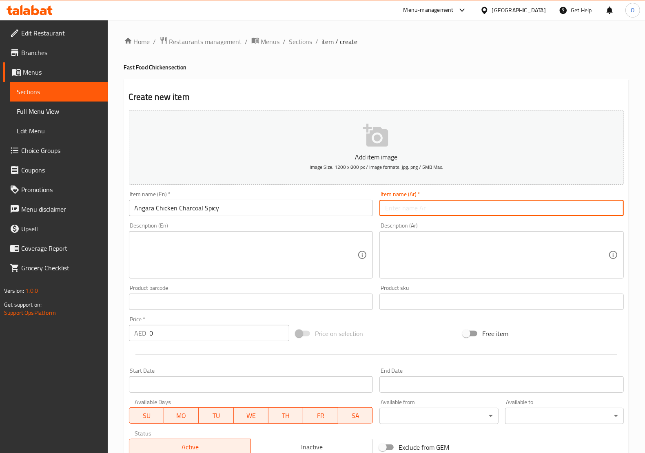
click at [421, 212] on input "text" at bounding box center [501, 208] width 244 height 16
paste input "دجاج أنجارا حار على الفحم"
type input "دجاج أنجارا حار على الفحم"
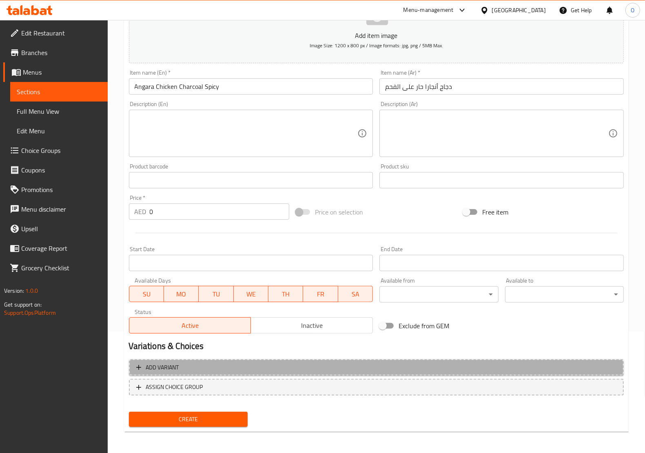
click at [346, 368] on span "Add variant" at bounding box center [376, 367] width 480 height 10
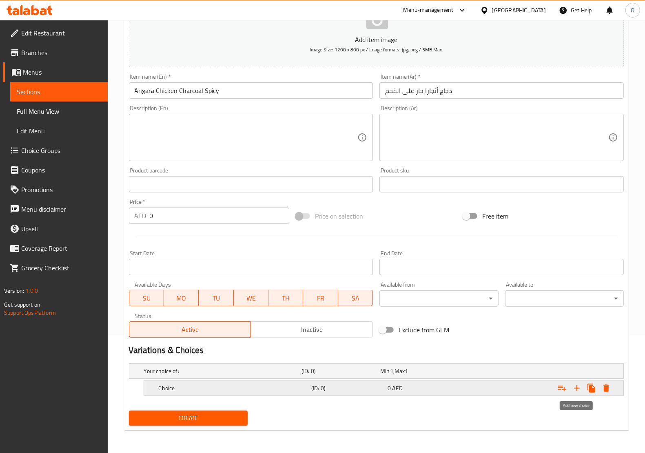
click at [572, 386] on icon "Expand" at bounding box center [577, 388] width 10 height 10
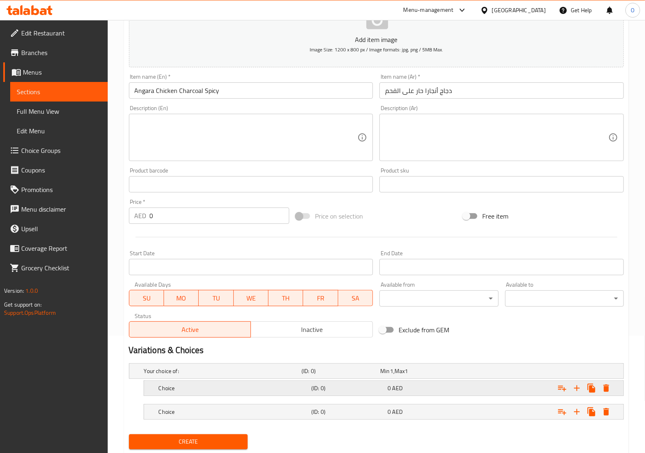
click at [228, 375] on h5 "Choice" at bounding box center [221, 371] width 154 height 8
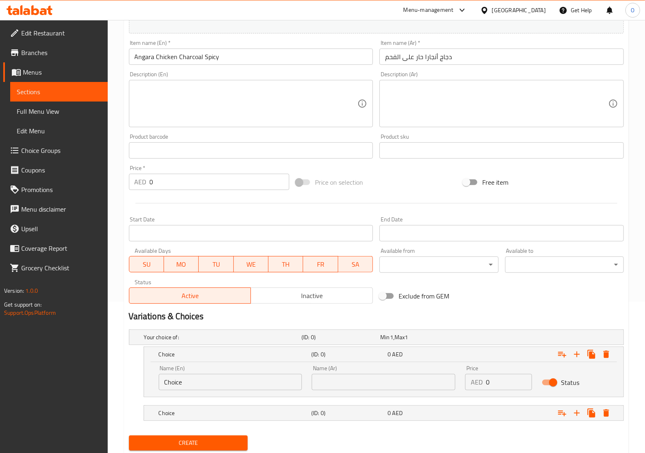
scroll to position [168, 0]
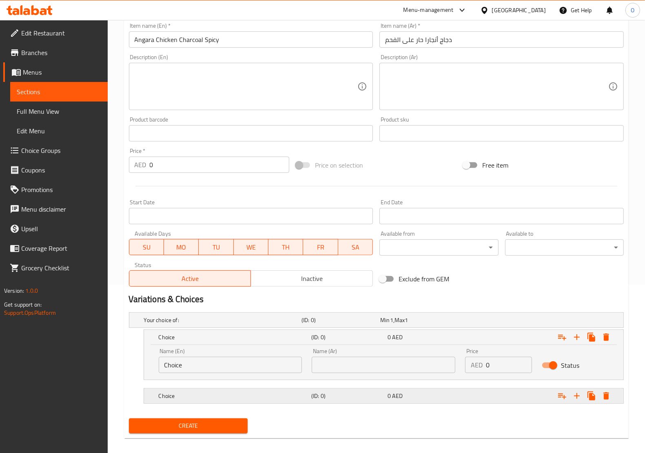
click at [359, 324] on h5 "(ID: 0)" at bounding box center [338, 320] width 75 height 8
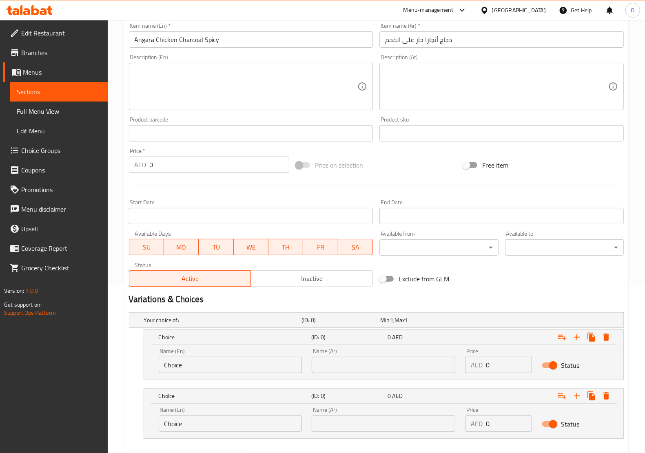
click at [370, 371] on input "text" at bounding box center [383, 365] width 144 height 16
type input "صغير"
click at [380, 428] on input "text" at bounding box center [383, 423] width 144 height 16
type input "كبير"
click at [208, 369] on input "Choice" at bounding box center [231, 365] width 144 height 16
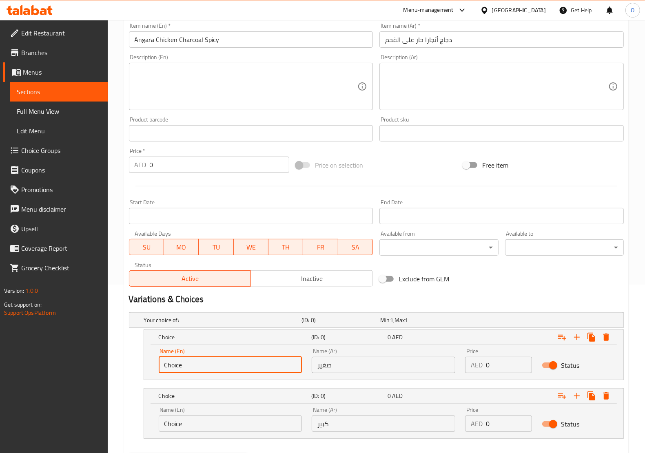
click at [208, 369] on input "Choice" at bounding box center [231, 365] width 144 height 16
click at [202, 419] on input "Choice" at bounding box center [231, 423] width 144 height 16
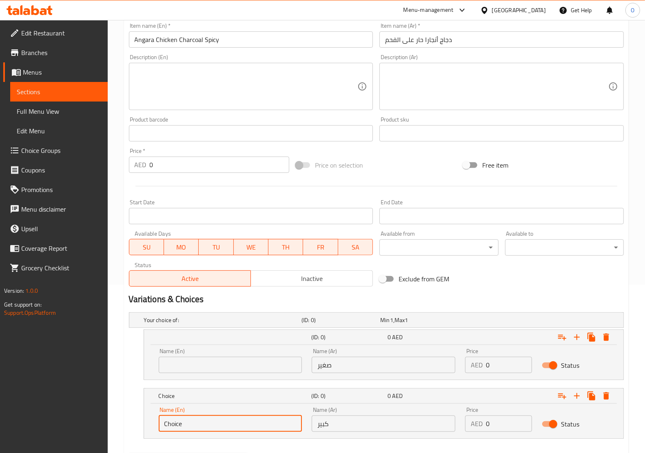
click at [202, 419] on input "Choice" at bounding box center [231, 423] width 144 height 16
click at [211, 361] on input "text" at bounding box center [231, 365] width 144 height 16
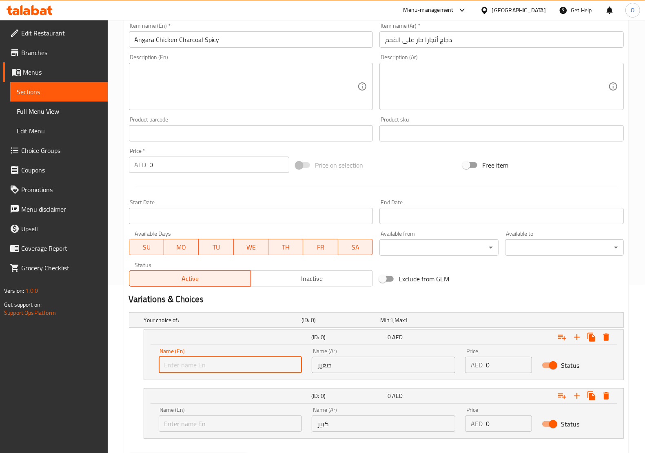
type input "Small"
click at [199, 422] on input "text" at bounding box center [231, 423] width 144 height 16
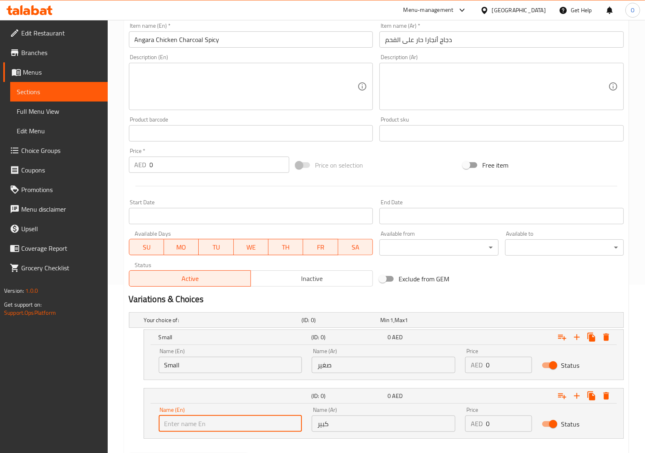
type input "Large"
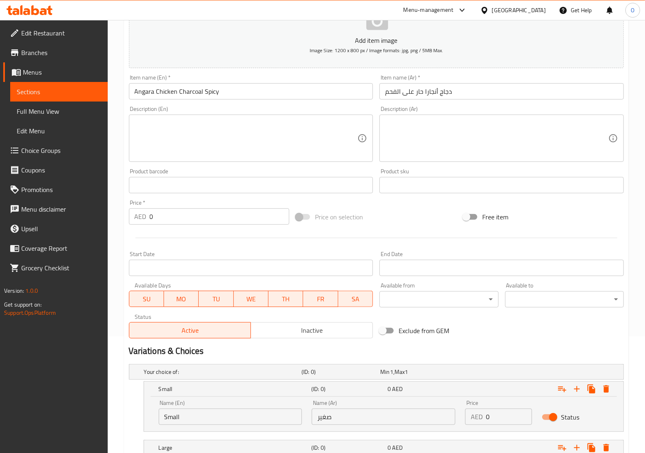
scroll to position [0, 0]
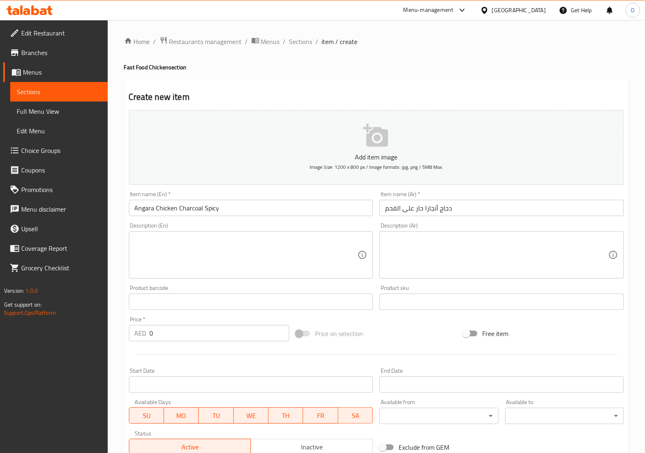
click at [310, 33] on div "Home / Restaurants management / Menus / Sections / item / create Fast Food Chic…" at bounding box center [376, 342] width 537 height 645
click at [298, 44] on span "Sections" at bounding box center [300, 42] width 23 height 10
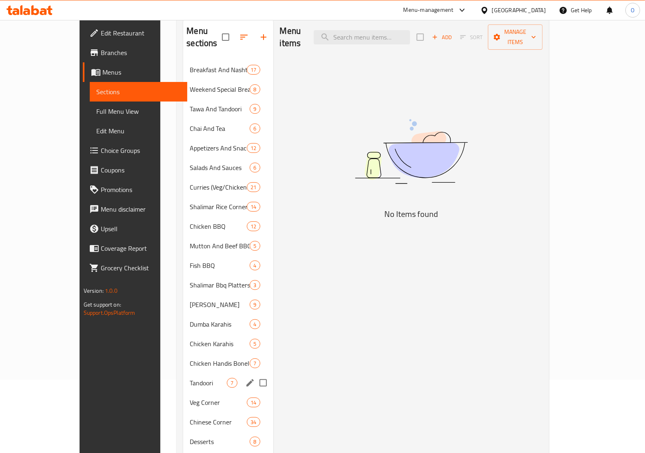
scroll to position [261, 0]
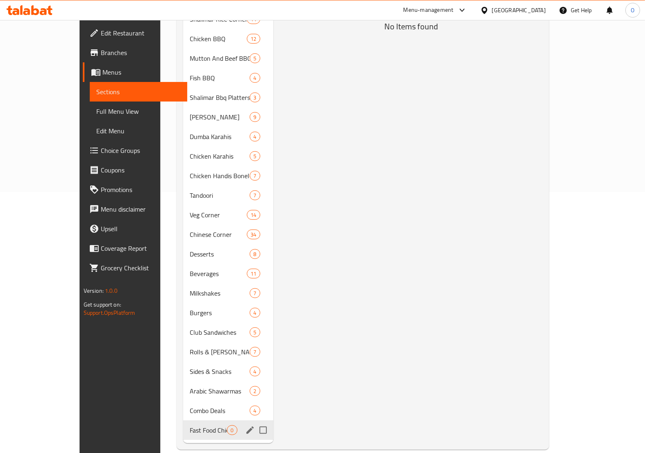
click at [190, 425] on span "Fast Food Chicken" at bounding box center [208, 430] width 37 height 10
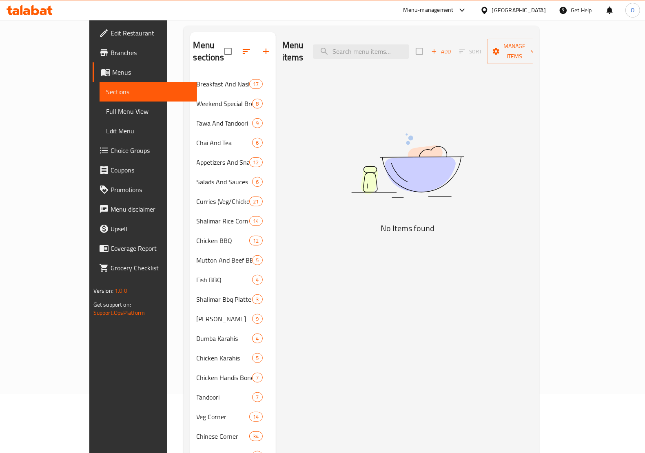
scroll to position [57, 0]
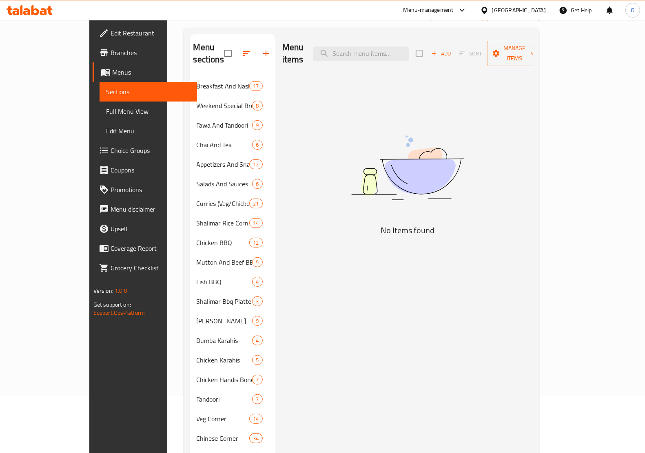
click at [452, 49] on span "Add" at bounding box center [441, 53] width 22 height 9
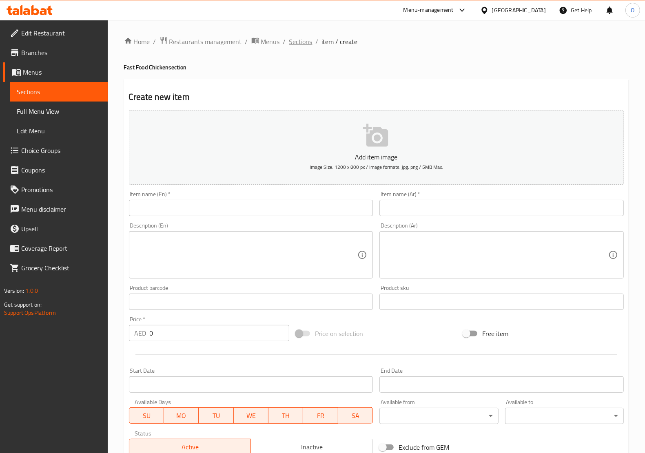
click at [294, 40] on span "Sections" at bounding box center [300, 42] width 23 height 10
click at [304, 40] on span "Sections" at bounding box center [300, 42] width 23 height 10
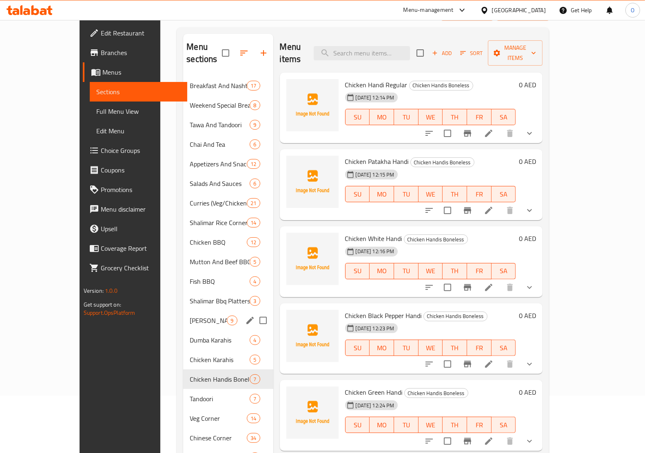
scroll to position [261, 0]
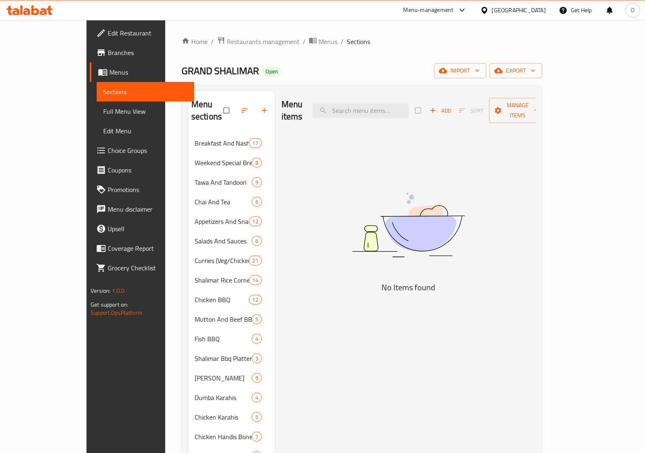
click at [456, 175] on img at bounding box center [408, 225] width 204 height 108
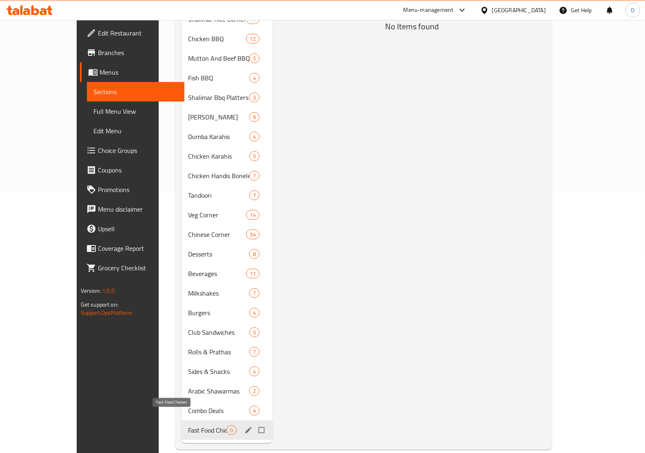
click at [188, 425] on span "Fast Food Chicken" at bounding box center [207, 430] width 38 height 10
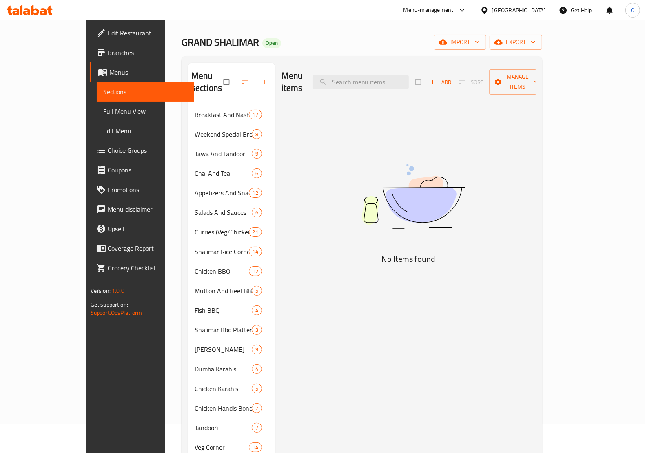
scroll to position [6, 0]
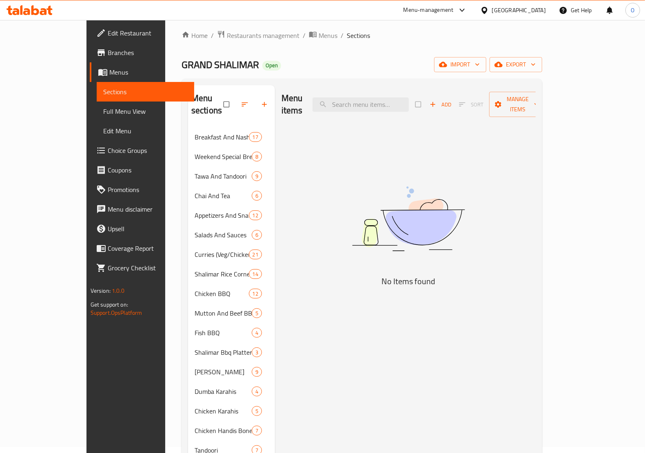
click at [498, 107] on div "Menu items Add Sort Manage items" at bounding box center [408, 104] width 254 height 39
click at [451, 103] on span "Add" at bounding box center [440, 104] width 22 height 9
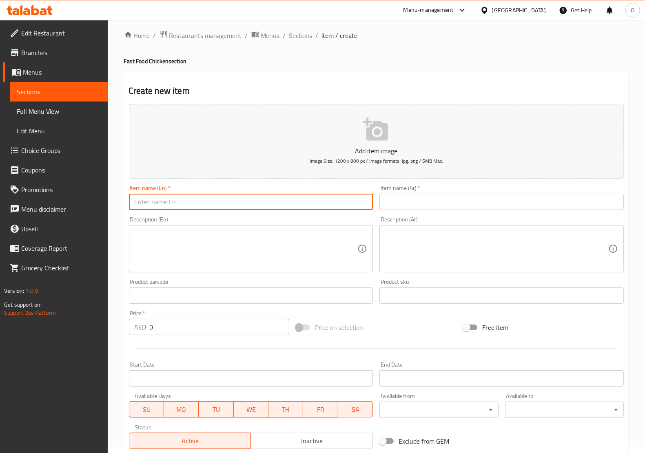
click at [199, 209] on input "text" at bounding box center [251, 202] width 244 height 16
paste input "Angara Chicken Charcoal Spicy"
type input "Angara Chicken Charcoal Spicy"
click at [426, 198] on input "text" at bounding box center [501, 202] width 244 height 16
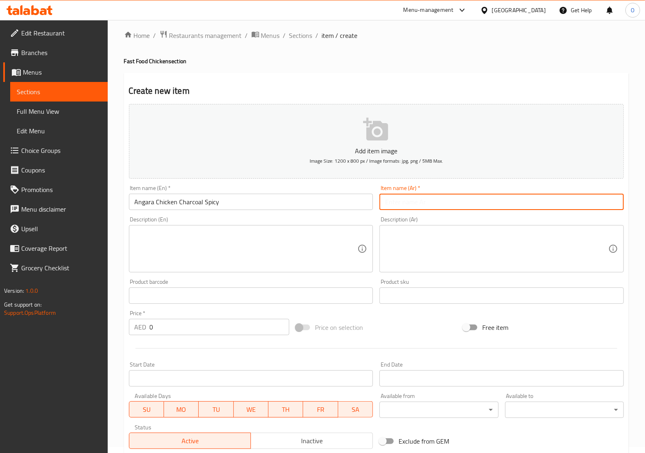
paste input "دجاج أنجارا حار على الفحم"
type input "دجاج أنجارا حار على الفحم"
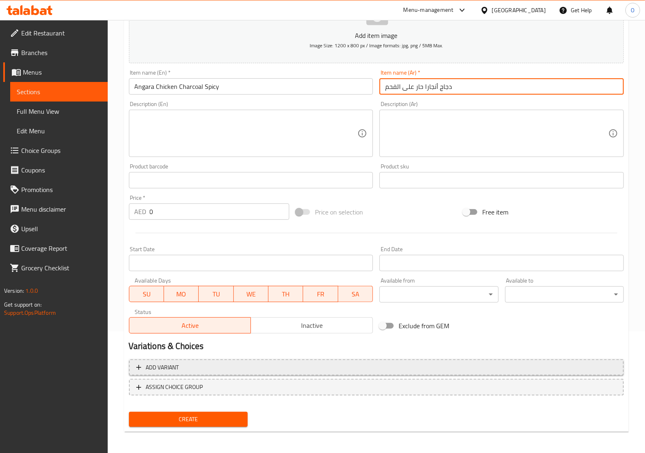
click at [325, 373] on button "Add variant" at bounding box center [376, 367] width 495 height 17
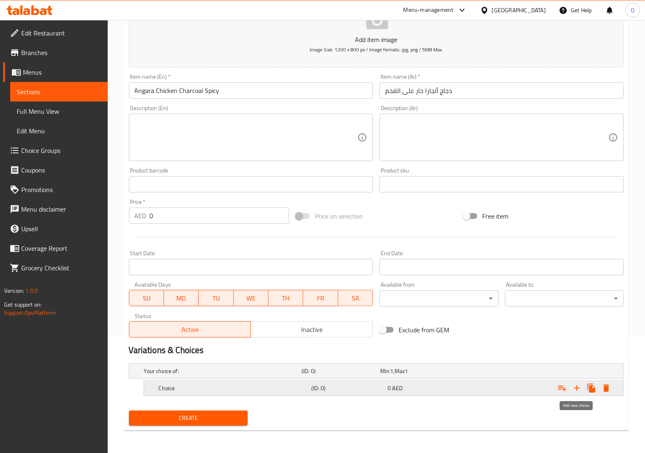
click at [573, 388] on icon "Expand" at bounding box center [577, 388] width 10 height 10
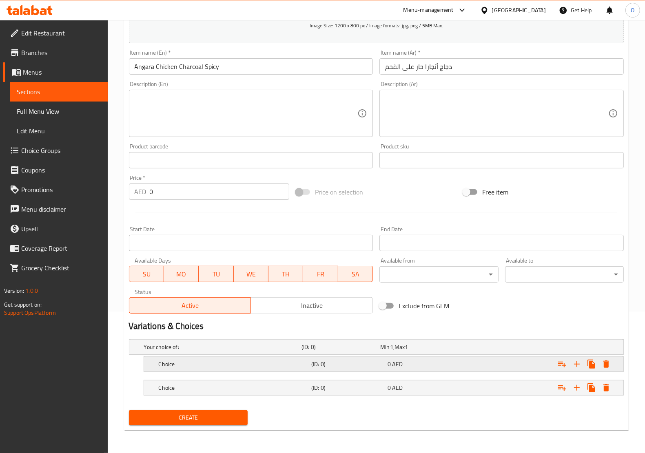
click at [254, 356] on div "Choice (ID: 0) 0 AED" at bounding box center [378, 347] width 473 height 18
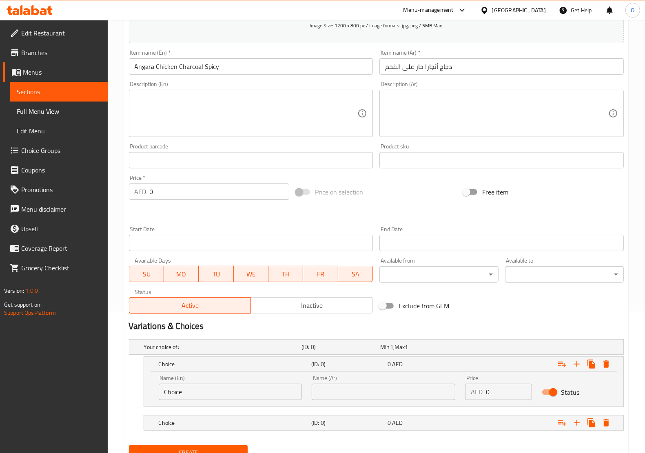
scroll to position [177, 0]
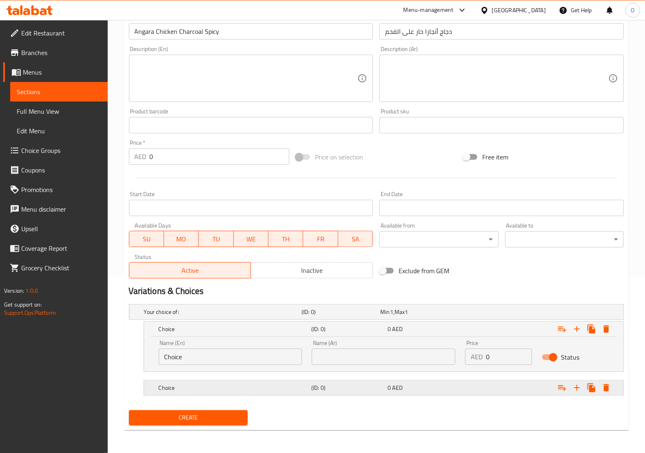
click at [353, 316] on h5 "(ID: 0)" at bounding box center [338, 312] width 75 height 8
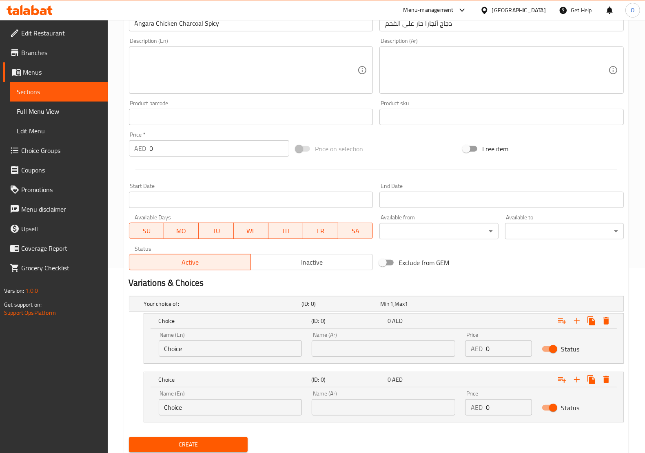
scroll to position [211, 0]
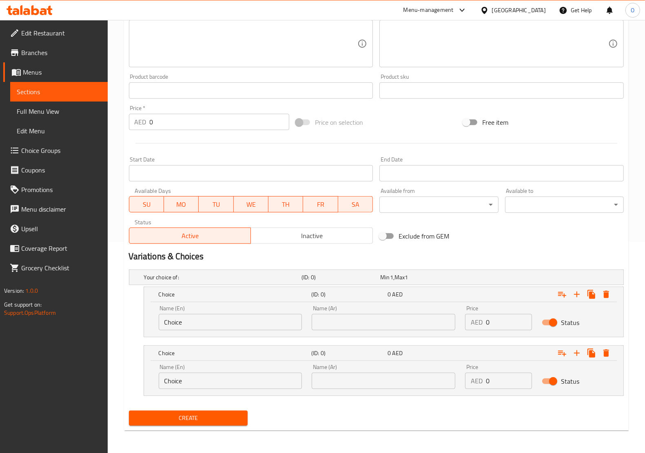
click at [385, 323] on input "text" at bounding box center [383, 322] width 144 height 16
type input "صغير"
click at [355, 373] on input "text" at bounding box center [383, 381] width 144 height 16
type input "كبير"
click at [234, 325] on input "Choice" at bounding box center [231, 322] width 144 height 16
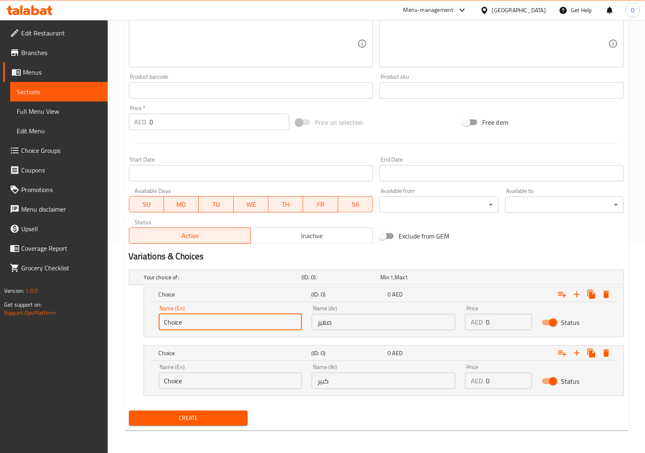
click at [234, 325] on input "Choice" at bounding box center [231, 322] width 144 height 16
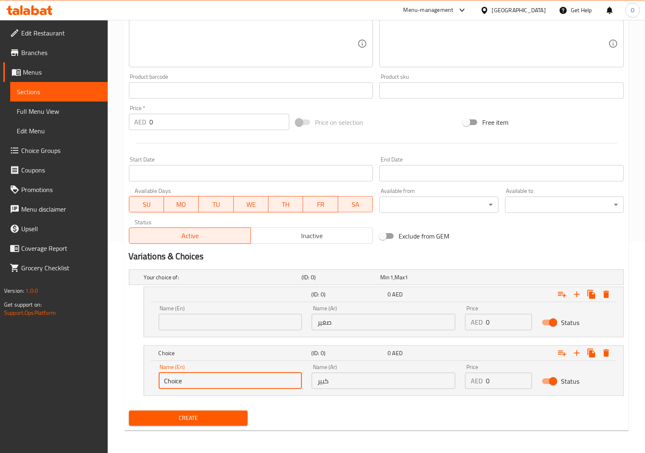
click at [190, 379] on input "Choice" at bounding box center [231, 381] width 144 height 16
click at [194, 317] on input "text" at bounding box center [231, 322] width 144 height 16
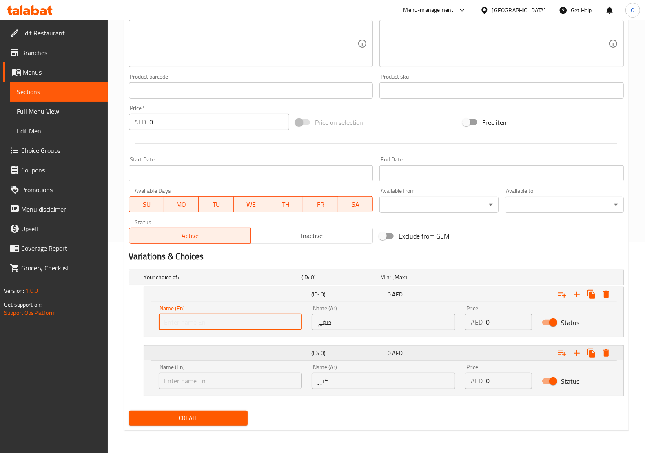
type input "Small"
click at [211, 380] on input "text" at bounding box center [231, 381] width 144 height 16
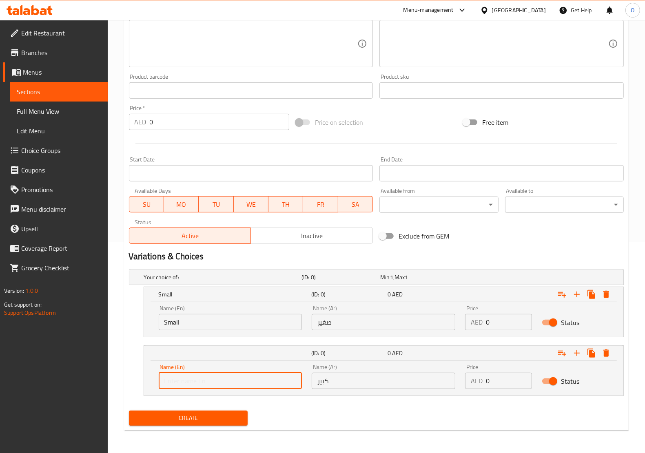
type input "Large"
drag, startPoint x: 492, startPoint y: 317, endPoint x: 472, endPoint y: 330, distance: 23.5
click at [472, 330] on div "Price AED 0 Price" at bounding box center [498, 317] width 77 height 35
paste input "3"
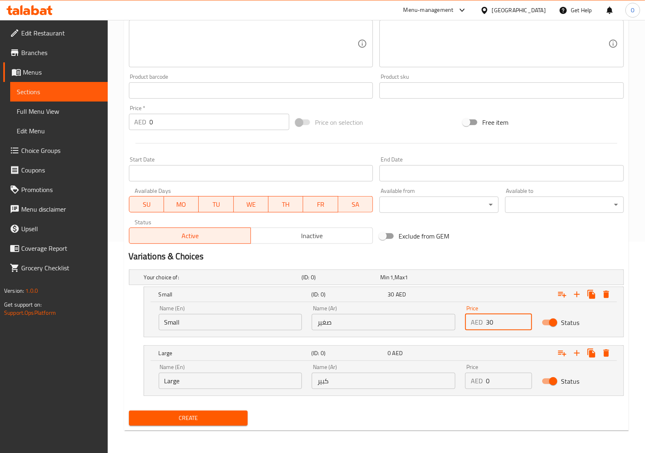
type input "30"
drag, startPoint x: 491, startPoint y: 380, endPoint x: 478, endPoint y: 388, distance: 15.7
click at [478, 388] on div "AED 0 Price" at bounding box center [498, 381] width 67 height 16
paste input "54"
type input "54"
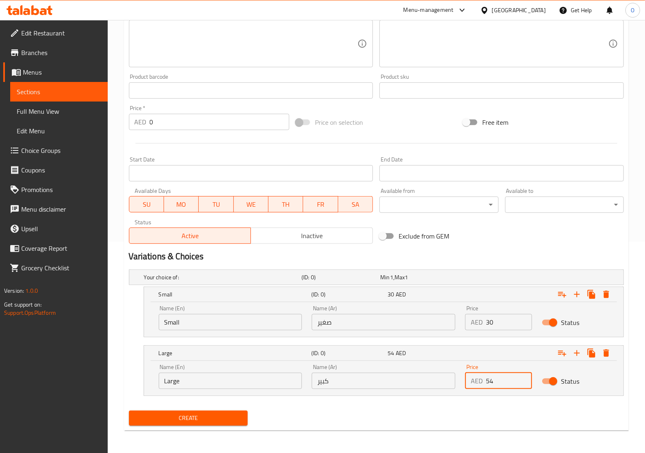
click at [224, 420] on span "Create" at bounding box center [188, 418] width 106 height 10
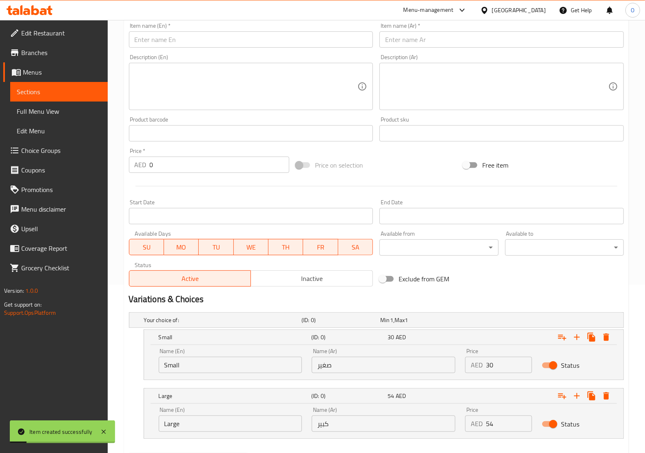
scroll to position [109, 0]
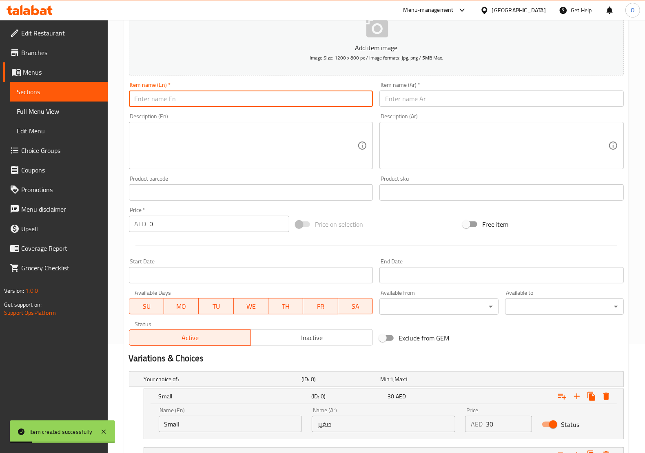
click at [198, 101] on input "text" at bounding box center [251, 99] width 244 height 16
paste input "Black Pepper Chicken Charcoal"
type input "Black Pepper Chicken Charcoal"
click at [437, 102] on input "text" at bounding box center [501, 99] width 244 height 16
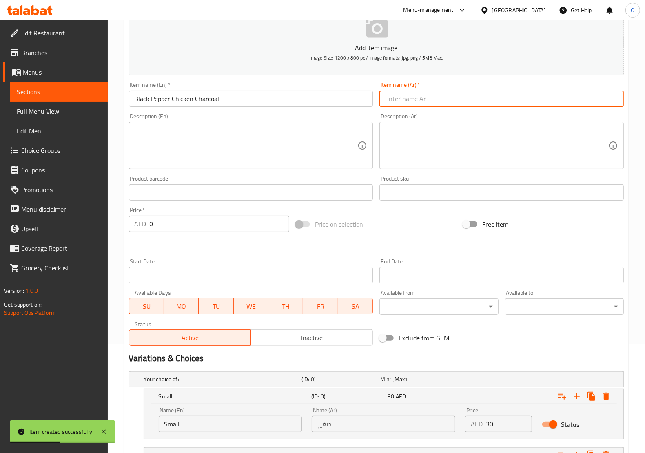
paste input "دجاج بالفلفل الأسود على الفحم"
type input "دجاج بالفلفل الأسود على الفحم"
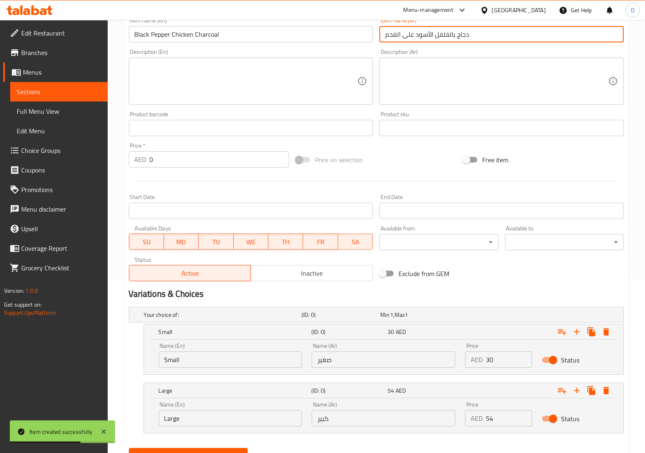
scroll to position [211, 0]
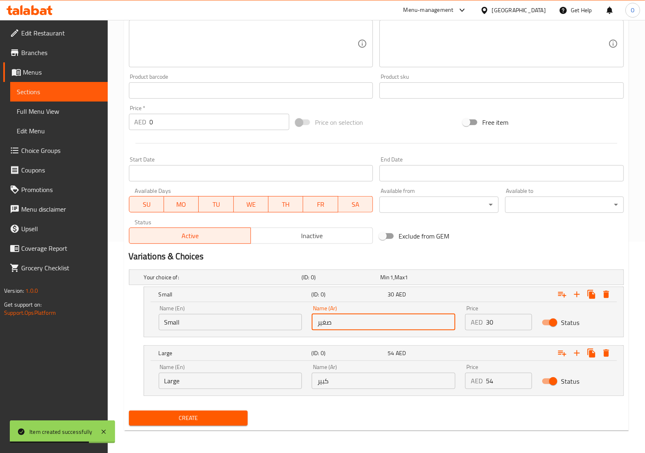
click at [350, 318] on input "صغير" at bounding box center [383, 322] width 144 height 16
type input "صغير"
click at [342, 362] on div "Name (Ar) كبير Name (Ar)" at bounding box center [383, 376] width 153 height 35
click at [345, 376] on input "كبير" at bounding box center [383, 381] width 144 height 16
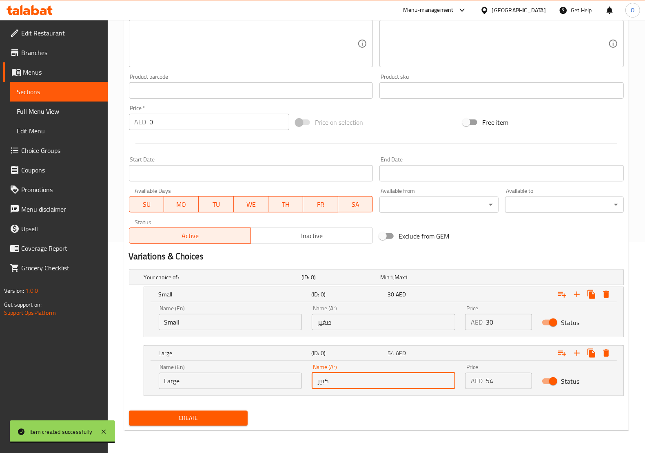
type input "كبير"
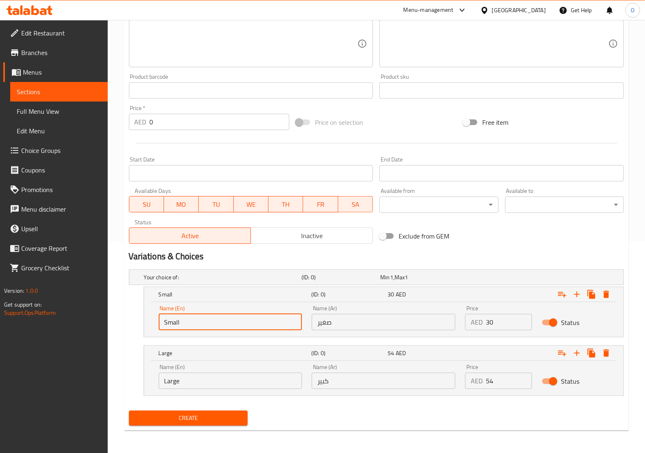
click at [260, 328] on input "Small" at bounding box center [231, 322] width 144 height 16
type input "Choice"
click at [201, 382] on input "Large" at bounding box center [231, 381] width 144 height 16
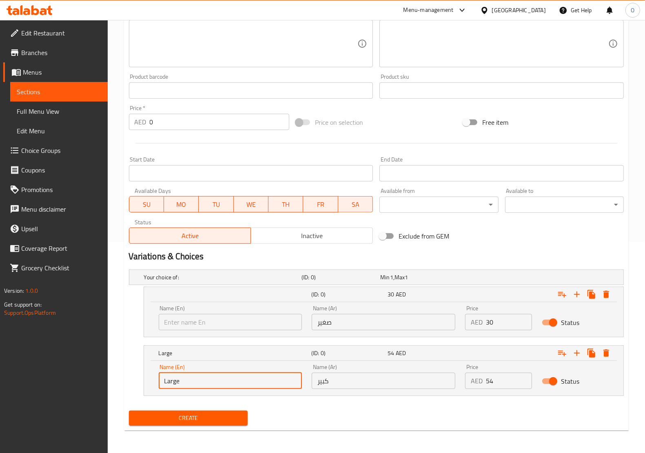
click at [201, 382] on input "Large" at bounding box center [231, 381] width 144 height 16
type input "Choice"
click at [208, 305] on div "Name (En) Name (En)" at bounding box center [231, 317] width 144 height 25
click at [208, 315] on input "text" at bounding box center [231, 322] width 144 height 16
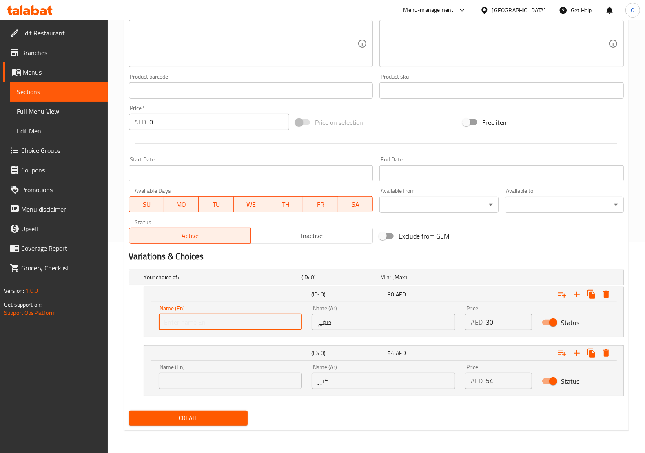
type input "Small"
click at [213, 378] on input "text" at bounding box center [231, 381] width 144 height 16
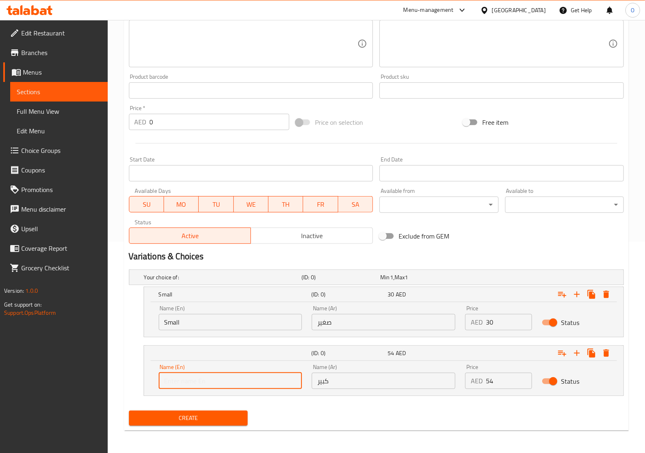
type input "Large"
drag, startPoint x: 490, startPoint y: 326, endPoint x: 484, endPoint y: 329, distance: 5.8
click at [484, 329] on div "AED 30 Price" at bounding box center [498, 322] width 67 height 16
paste input "27"
type input "27"
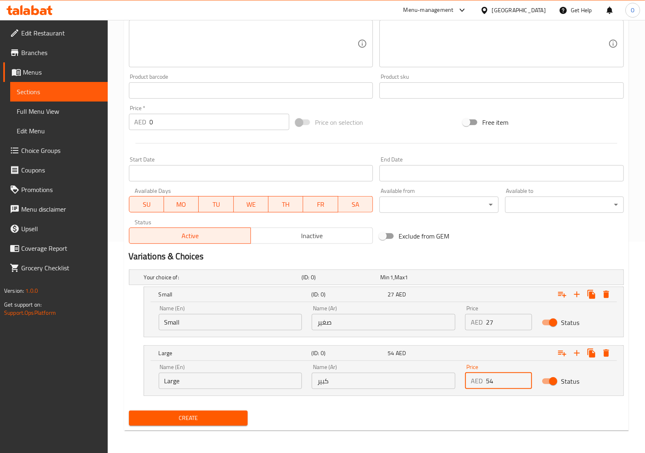
drag, startPoint x: 490, startPoint y: 384, endPoint x: 464, endPoint y: 394, distance: 28.4
click at [464, 394] on div "Name (En) Large Name (En) Name (Ar) كبير Name (Ar) Price AED 54 Price Status" at bounding box center [383, 378] width 479 height 35
paste input "51"
type input "51"
click at [213, 415] on span "Create" at bounding box center [188, 418] width 106 height 10
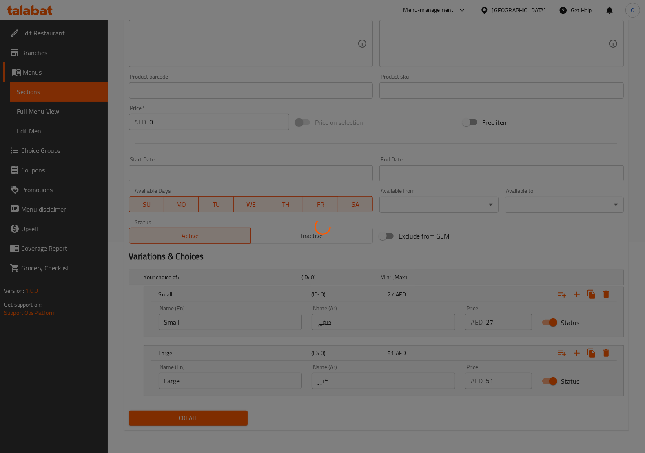
scroll to position [0, 0]
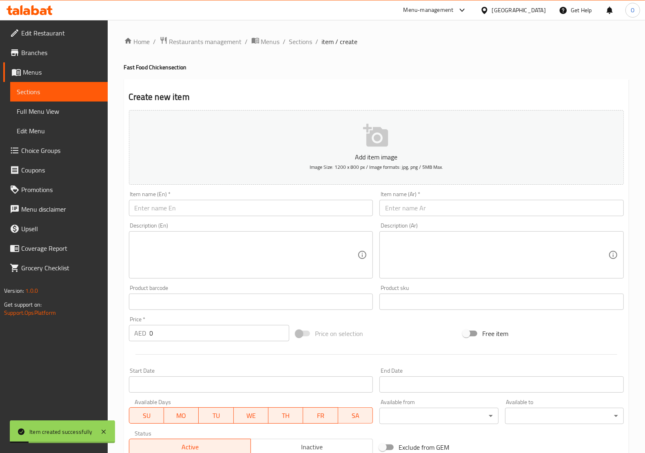
click at [176, 213] on input "text" at bounding box center [251, 208] width 244 height 16
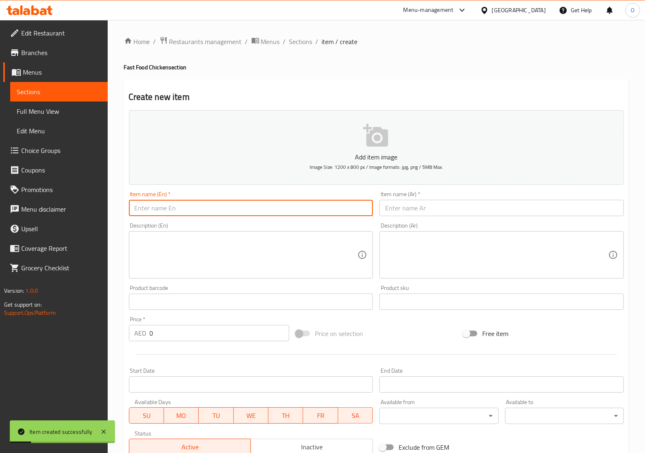
paste input "Green Chilli Chicken"
type input "Green Chilli Chicken"
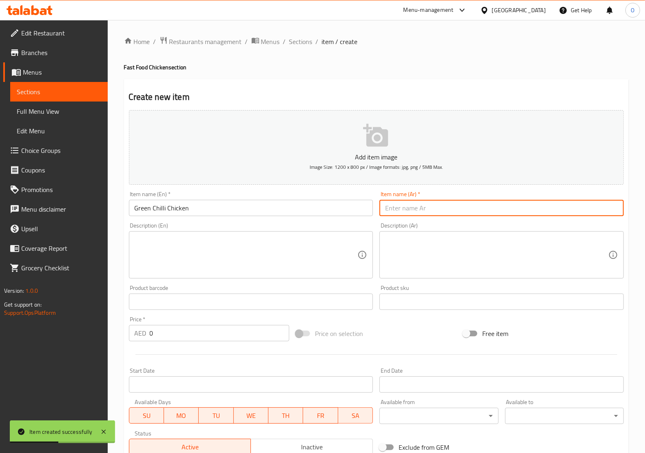
click at [468, 209] on input "text" at bounding box center [501, 208] width 244 height 16
paste input "دجاج بالفلفل الأخضر الحار"
type input "دجاج بالفلفل الأخضر الحار"
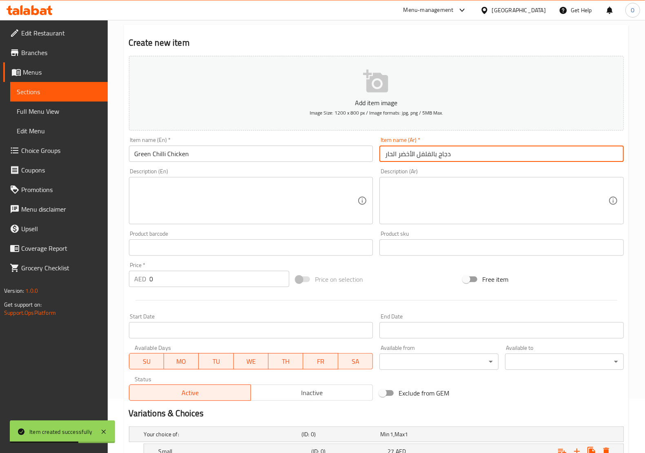
scroll to position [204, 0]
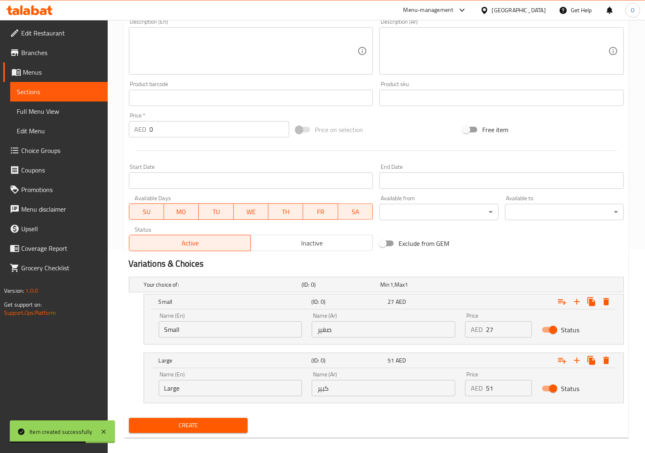
drag, startPoint x: 393, startPoint y: 331, endPoint x: 388, endPoint y: 345, distance: 15.4
click at [393, 331] on input "صغير" at bounding box center [383, 329] width 144 height 16
type input "صغير"
click at [347, 390] on input "كبير" at bounding box center [383, 388] width 144 height 16
type input "كبير"
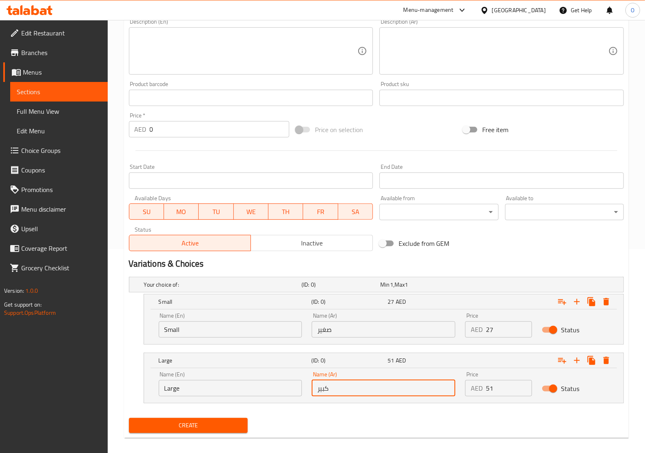
click at [246, 321] on input "Small" at bounding box center [231, 329] width 144 height 16
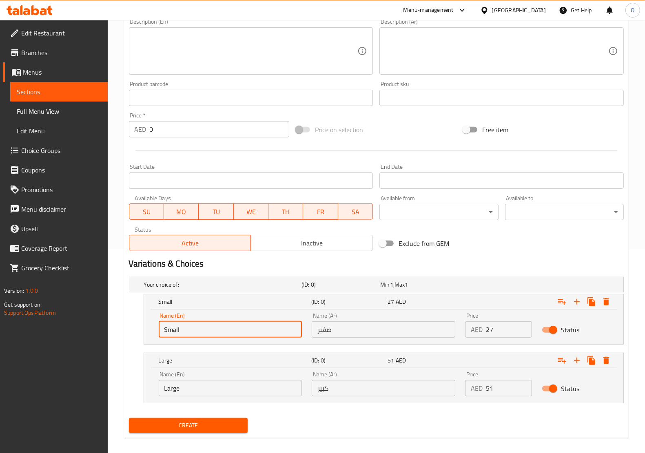
click at [245, 321] on input "Small" at bounding box center [231, 329] width 144 height 16
type input "Choice"
click at [208, 376] on div "Name (En) Large Name (En)" at bounding box center [231, 383] width 144 height 25
click at [207, 387] on input "Large" at bounding box center [231, 388] width 144 height 16
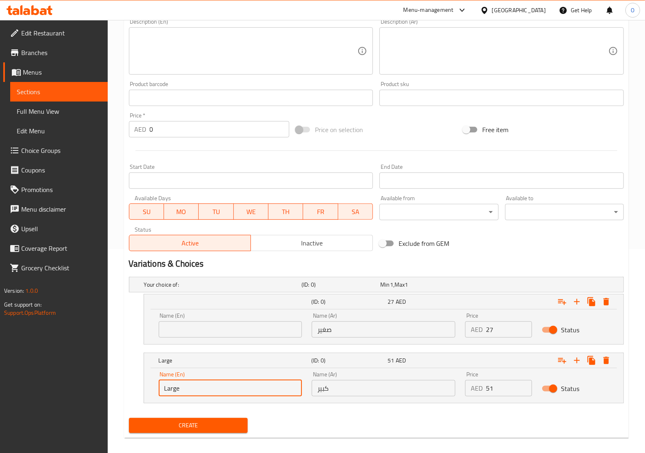
type input "Choice"
click at [207, 387] on input "Choice" at bounding box center [231, 388] width 144 height 16
click at [206, 329] on input "text" at bounding box center [231, 329] width 144 height 16
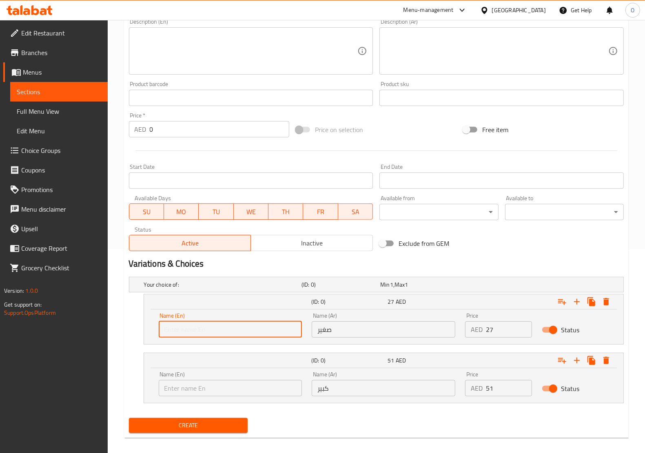
type input "Small"
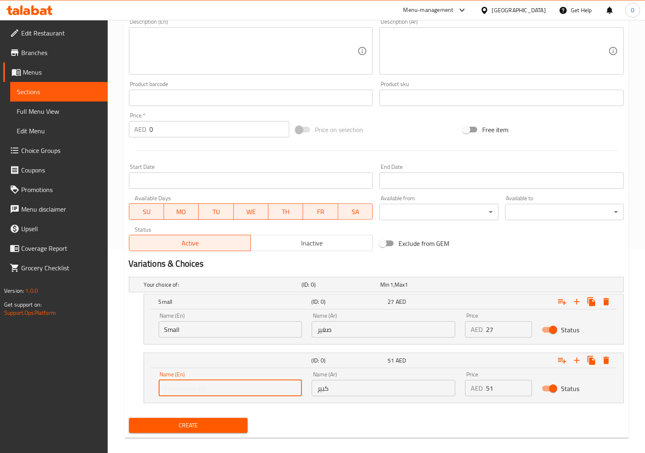
drag, startPoint x: 188, startPoint y: 387, endPoint x: 191, endPoint y: 392, distance: 5.9
click at [188, 387] on input "text" at bounding box center [231, 388] width 144 height 16
type input "Large"
drag, startPoint x: 489, startPoint y: 333, endPoint x: 484, endPoint y: 333, distance: 4.9
click at [486, 333] on input "27" at bounding box center [509, 329] width 46 height 16
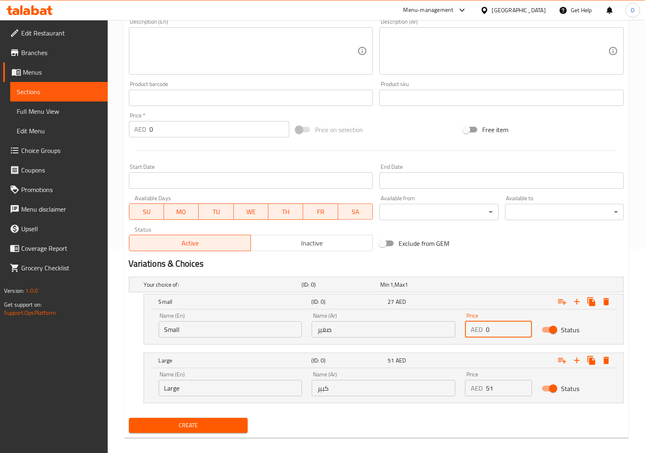
paste input "27"
type input "27"
drag, startPoint x: 492, startPoint y: 388, endPoint x: 478, endPoint y: 396, distance: 15.9
click at [482, 394] on div "AED 51 Price" at bounding box center [498, 388] width 67 height 16
paste input "51"
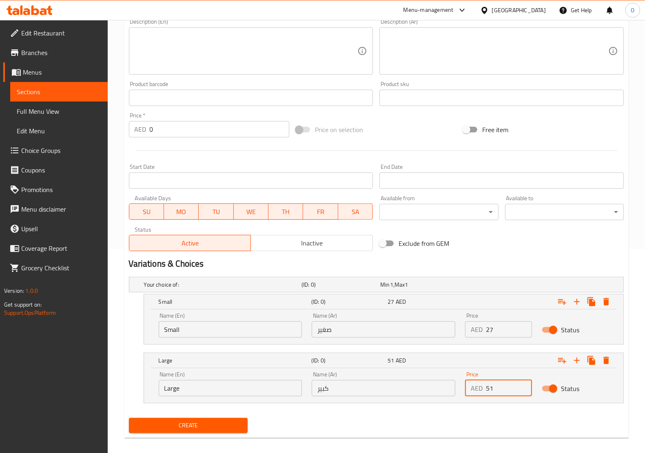
type input "51"
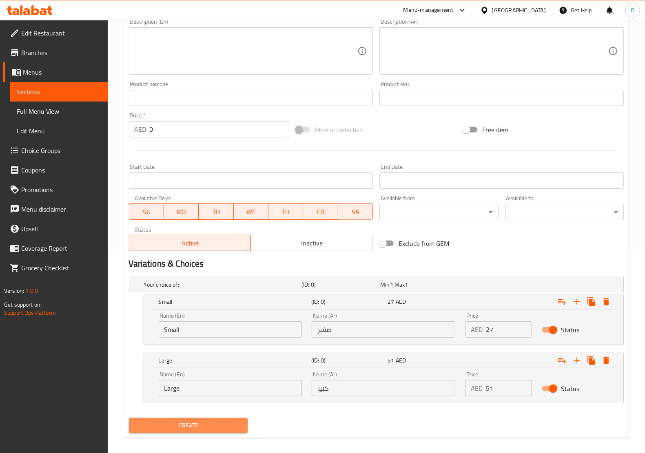
click at [208, 431] on span "Create" at bounding box center [188, 425] width 106 height 10
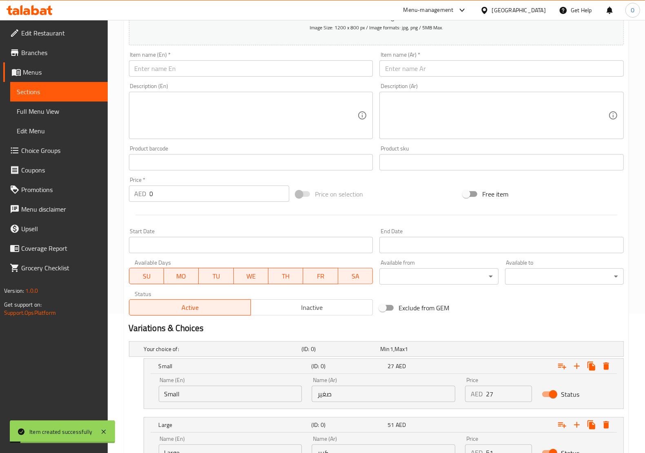
scroll to position [51, 0]
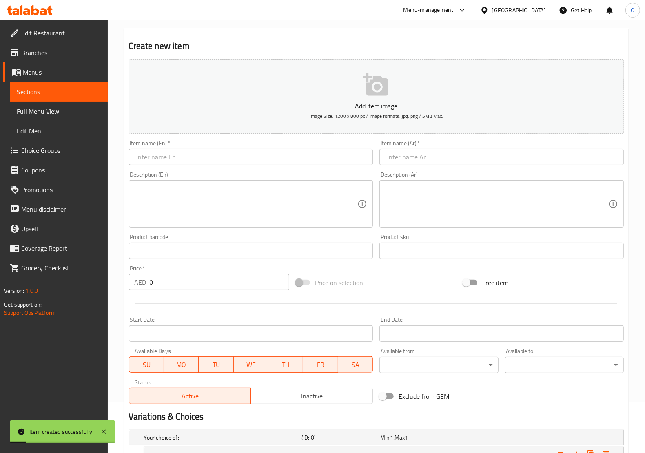
click at [170, 153] on input "text" at bounding box center [251, 157] width 244 height 16
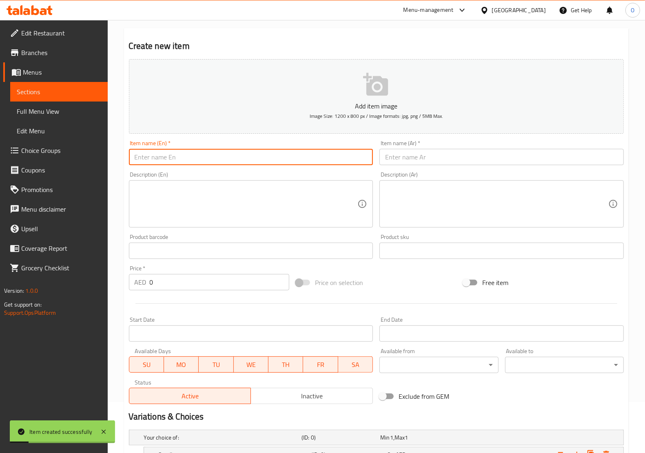
paste input "Red Chilli Chicken Charcoal"
type input "Red Chilli Chicken Charcoal"
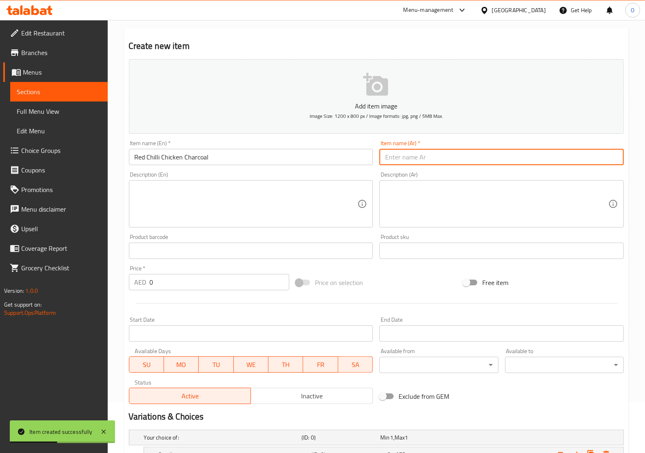
click at [419, 156] on input "text" at bounding box center [501, 157] width 244 height 16
paste input "دجاج بالفلفل الأحمر على الفحم"
type input "دجاج بالفلفل الأحمر على الفحم"
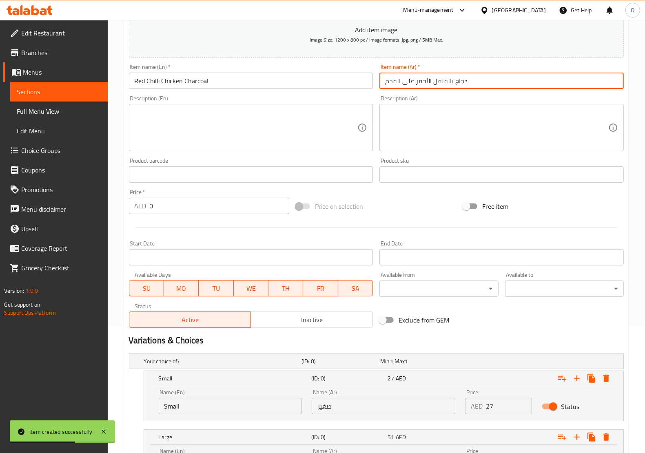
scroll to position [204, 0]
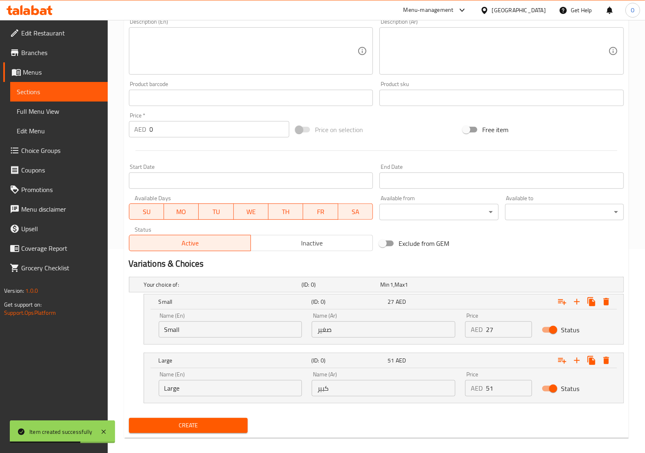
click at [333, 336] on input "صغير" at bounding box center [383, 329] width 144 height 16
type input "صغير"
click at [334, 386] on input "كبير" at bounding box center [383, 388] width 144 height 16
type input "كبير"
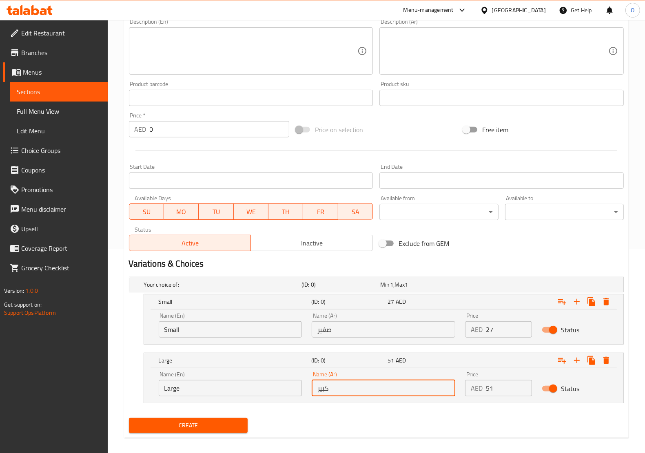
click at [242, 329] on input "Small" at bounding box center [231, 329] width 144 height 16
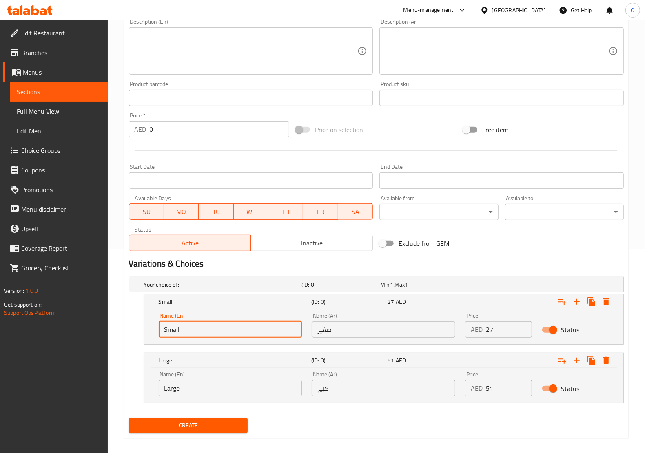
click at [242, 329] on input "Small" at bounding box center [231, 329] width 144 height 16
type input "Choice"
click at [242, 329] on input "text" at bounding box center [231, 329] width 144 height 16
type input "Small"
click at [213, 380] on input "Large" at bounding box center [231, 388] width 144 height 16
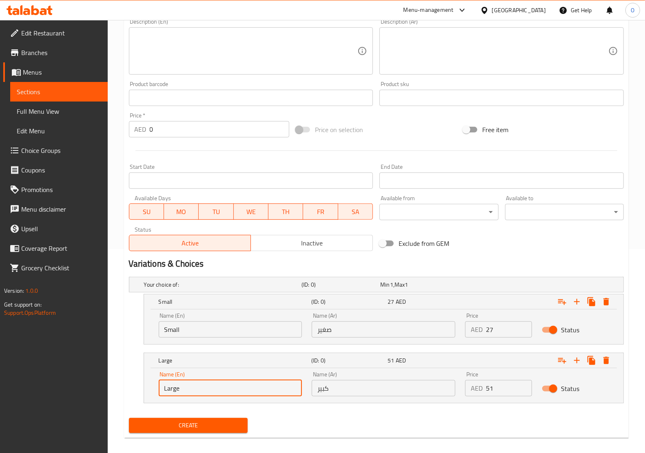
click at [213, 380] on input "Large" at bounding box center [231, 388] width 144 height 16
type input "Choice"
click at [213, 380] on input "text" at bounding box center [231, 388] width 144 height 16
type input "Large"
drag, startPoint x: 494, startPoint y: 331, endPoint x: 439, endPoint y: 347, distance: 57.5
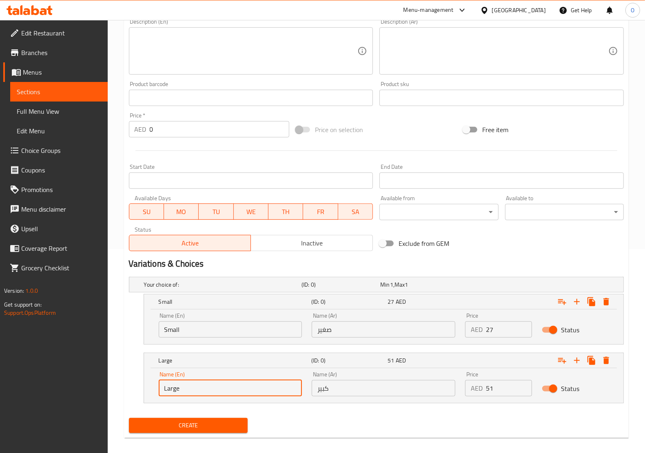
click at [442, 347] on div "Your choice of: (ID: 0) Min 1 , Max 1 Name (En) Your choice of: Name (En) Name …" at bounding box center [376, 344] width 501 height 141
paste input "26"
type input "26"
drag, startPoint x: 500, startPoint y: 390, endPoint x: 429, endPoint y: 395, distance: 71.5
click at [429, 395] on div "Name (En) Large Name (En) Name (Ar) كبير Name (Ar) Price AED 0 Price Status" at bounding box center [383, 384] width 459 height 35
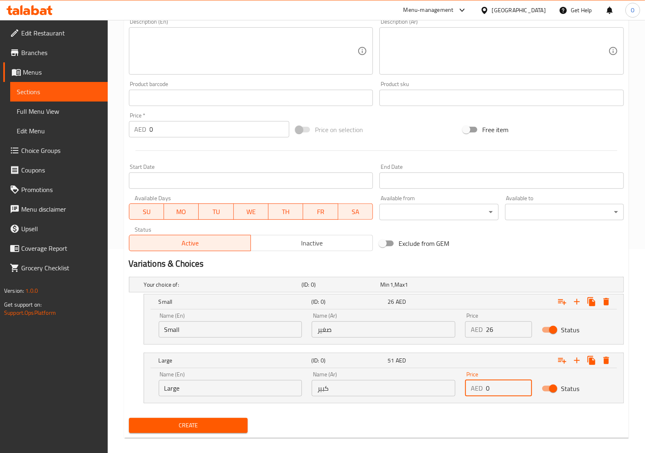
paste input "47"
type input "47"
click at [153, 420] on span "Create" at bounding box center [188, 425] width 106 height 10
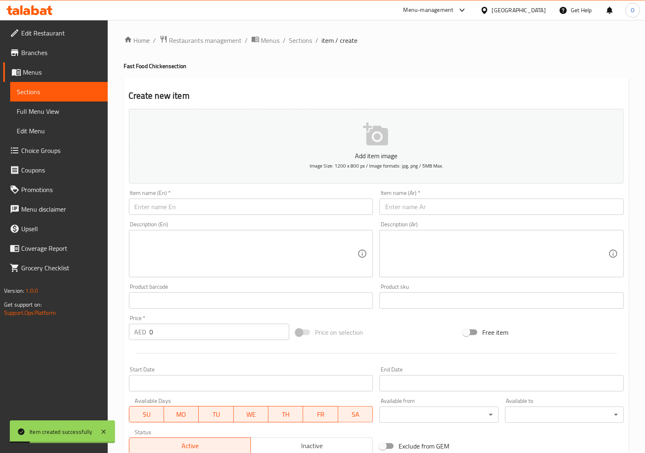
scroll to position [0, 0]
click at [212, 252] on textarea at bounding box center [246, 255] width 223 height 39
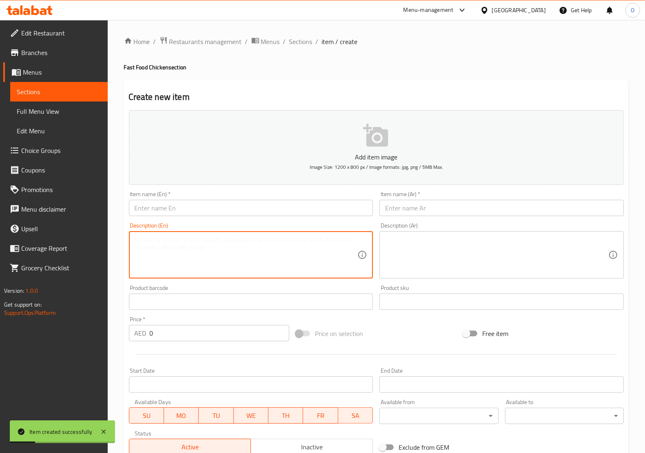
paste textarea "Broasted Chicken 8pcs (Bun 3pcs + Drink 1L + Fries)"
drag, startPoint x: 135, startPoint y: 237, endPoint x: 202, endPoint y: 241, distance: 67.4
click at [202, 241] on textarea "Broasted Chicken 8pcs (Bun 3pcs + Drink 1L + Fries)" at bounding box center [246, 255] width 223 height 39
type textarea "(Bun 3pcs + Drink 1L + Fries)"
click at [200, 202] on input "text" at bounding box center [251, 208] width 244 height 16
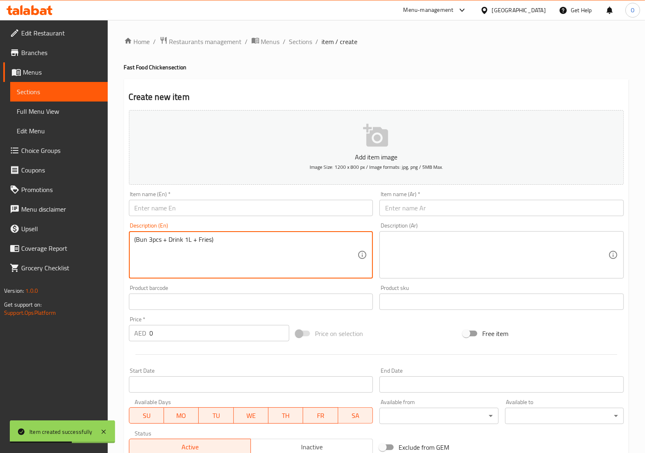
paste input "Broasted Chicken 8pcs"
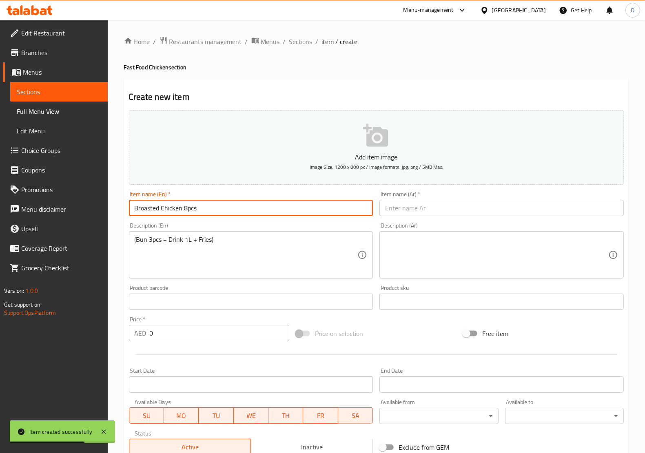
click at [187, 209] on input "Broasted Chicken 8pcs" at bounding box center [251, 208] width 244 height 16
click at [187, 209] on input "Broasted Chicken 8 pcs" at bounding box center [251, 208] width 244 height 16
click at [190, 209] on input "Broasted Chicken 8 pcs" at bounding box center [251, 208] width 244 height 16
click at [229, 208] on input "Broasted Chicken 8 Pcs" at bounding box center [251, 208] width 244 height 16
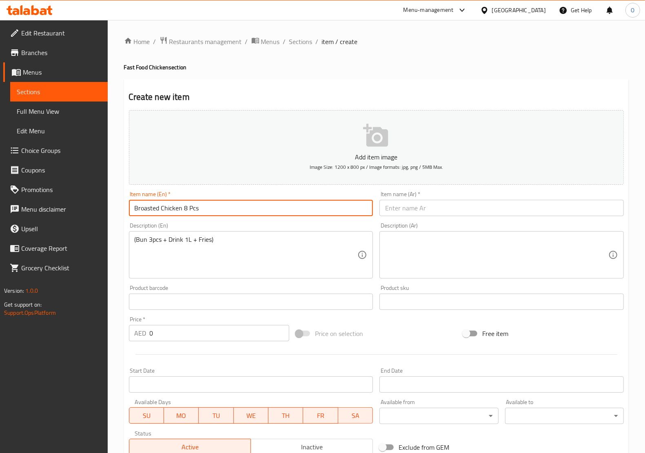
click at [229, 208] on input "Broasted Chicken 8 Pcs" at bounding box center [251, 208] width 244 height 16
type input "Broasted Chicken 8 Pcs"
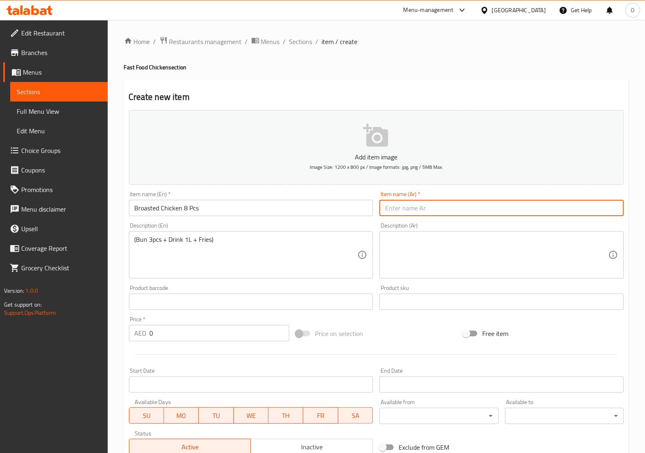
click at [425, 206] on input "text" at bounding box center [501, 208] width 244 height 16
paste input "دجاج مشوي 8 قطع"
type input "دجاج مشوي 8 قطع"
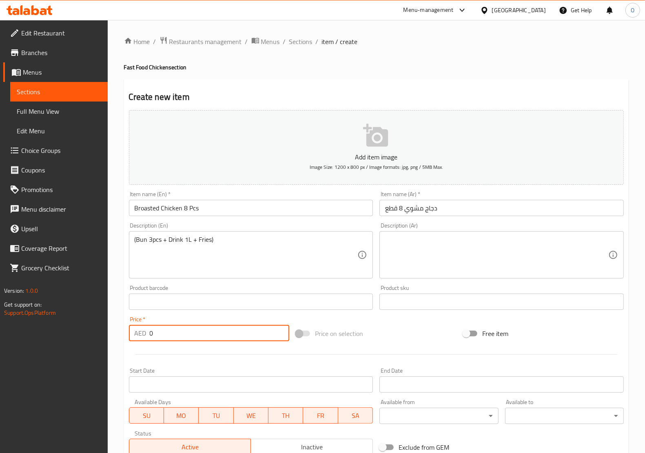
drag, startPoint x: 150, startPoint y: 332, endPoint x: 154, endPoint y: 333, distance: 4.3
click at [154, 333] on input "0" at bounding box center [220, 333] width 140 height 16
paste input "71"
type input "71"
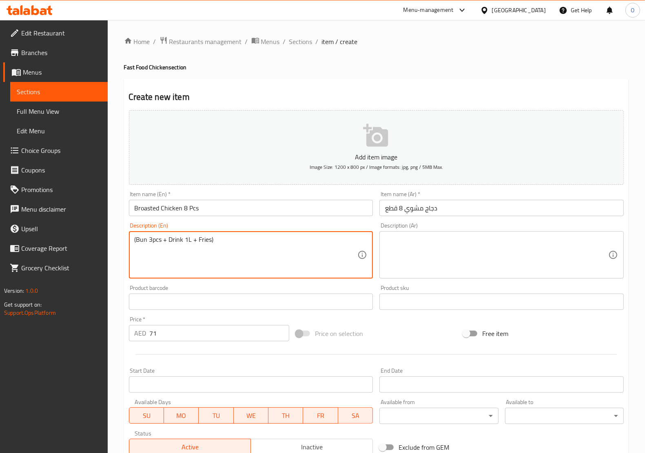
click at [137, 251] on textarea "(Bun 3pcs + Drink 1L + Fries)" at bounding box center [246, 255] width 223 height 39
click at [469, 256] on textarea at bounding box center [496, 255] width 223 height 39
paste textarea "(خبز 3 قطع + مشروب 1 لتر + بطاطس مقلية)"
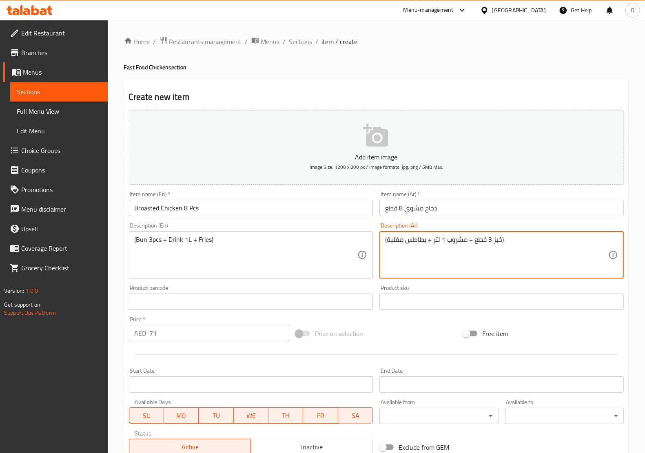
click at [496, 237] on textarea "(خبز 3 قطع + مشروب 1 لتر + بطاطس مقلية)" at bounding box center [496, 255] width 223 height 39
type textarea "(كيزر 3 قطع + مشروب 1 لتر + بطاطس مقلية)"
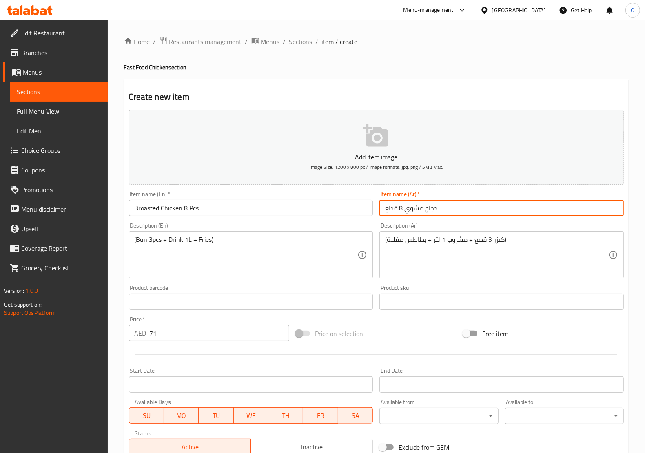
click at [414, 207] on input "دجاج مشوي 8 قطع" at bounding box center [501, 208] width 244 height 16
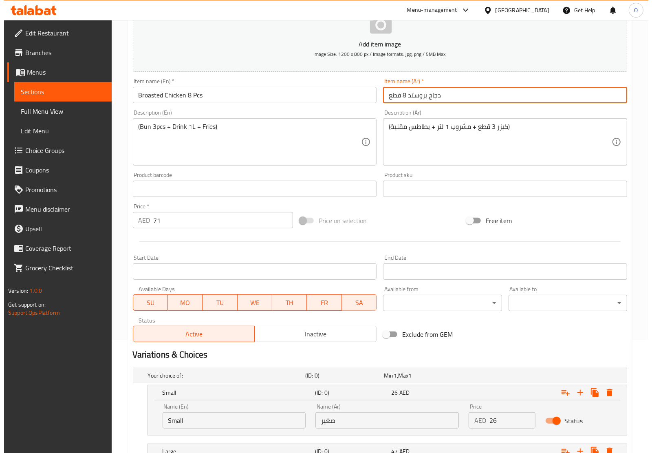
scroll to position [204, 0]
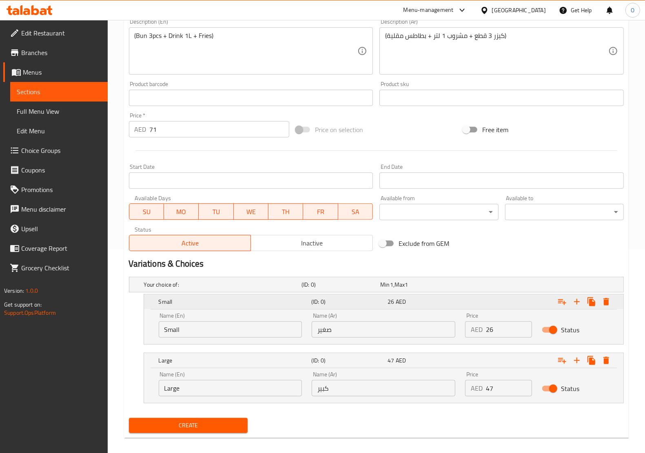
type input "دجاج بروستد 8 قطع"
click at [610, 298] on icon "Expand" at bounding box center [606, 302] width 10 height 10
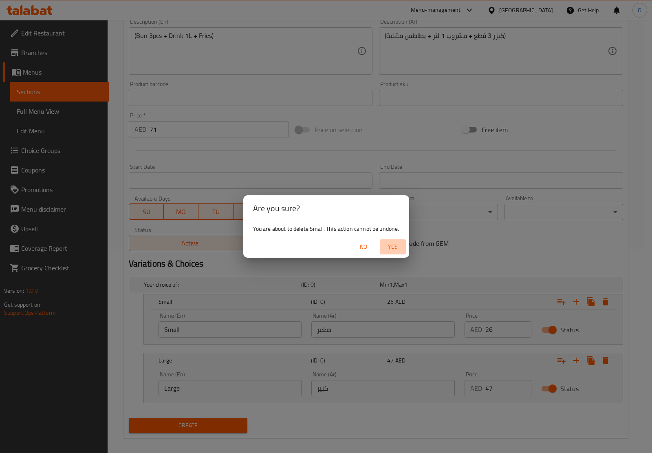
click at [399, 250] on span "Yes" at bounding box center [393, 247] width 20 height 10
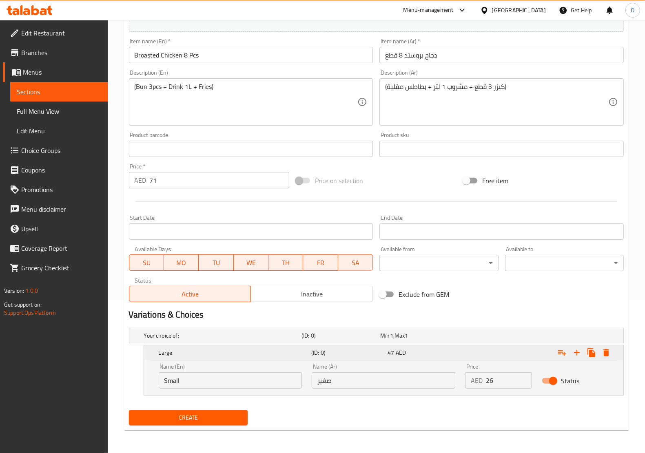
click at [607, 350] on icon "Expand" at bounding box center [606, 352] width 6 height 7
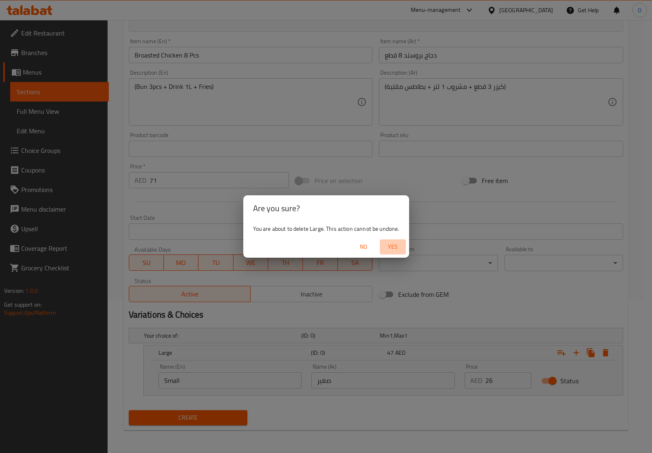
click at [401, 249] on span "Yes" at bounding box center [393, 247] width 20 height 10
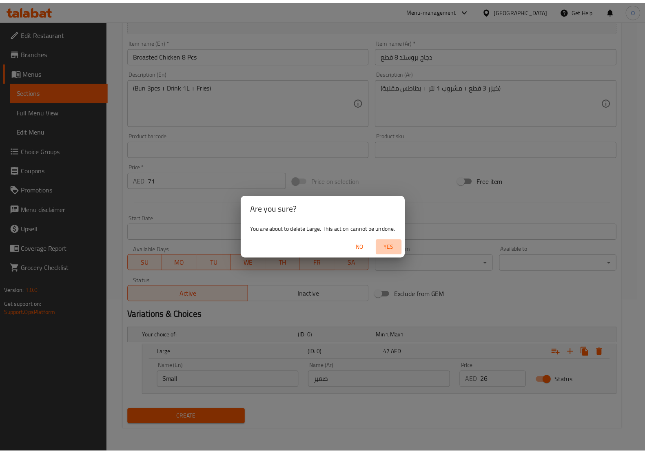
scroll to position [121, 0]
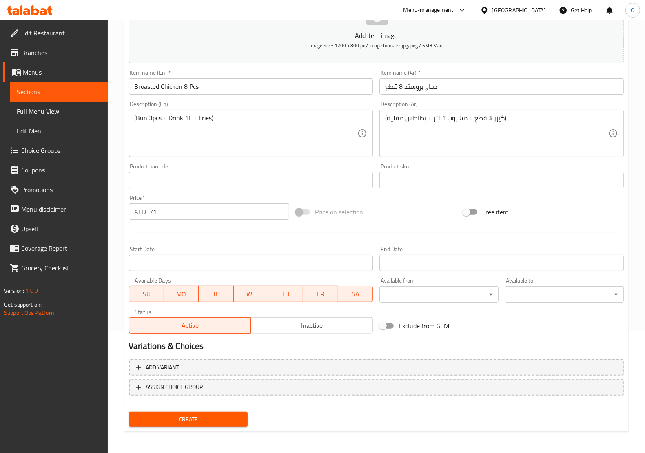
click at [214, 418] on span "Create" at bounding box center [188, 419] width 106 height 10
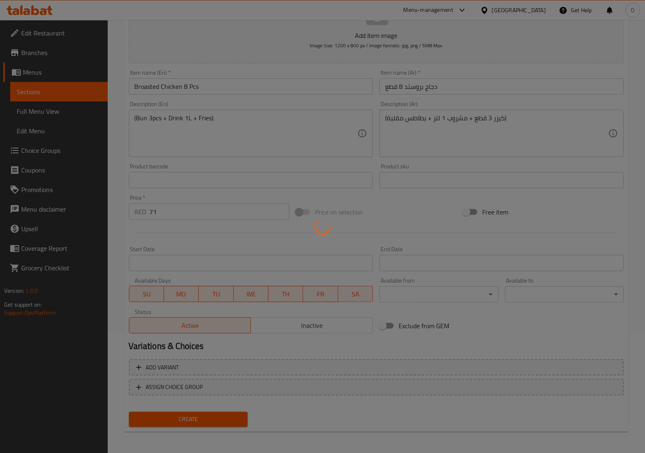
type input "0"
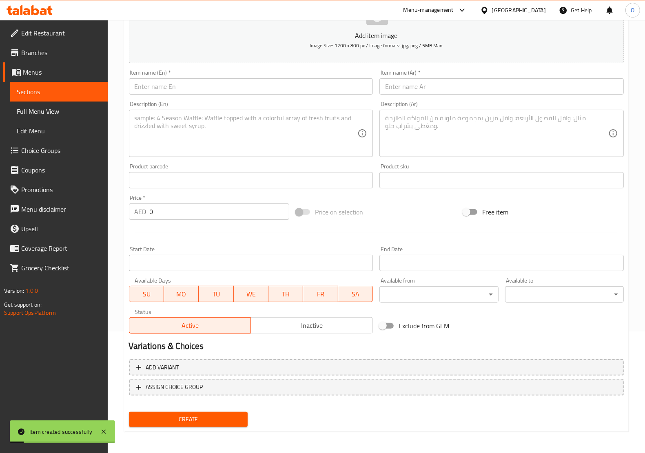
click at [186, 82] on input "text" at bounding box center [251, 86] width 244 height 16
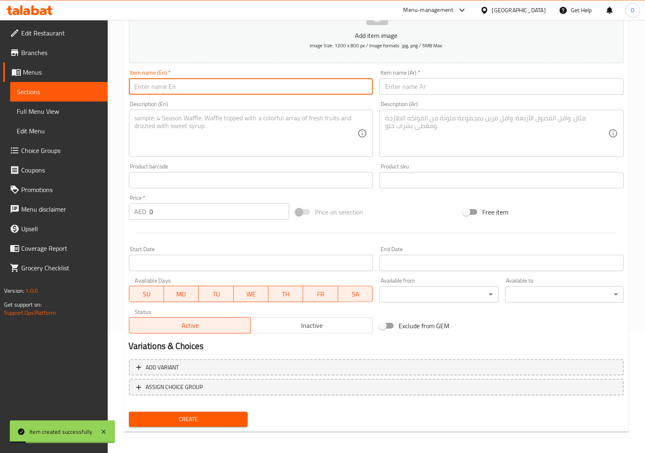
paste input "Broasted Chicken 12pcs"
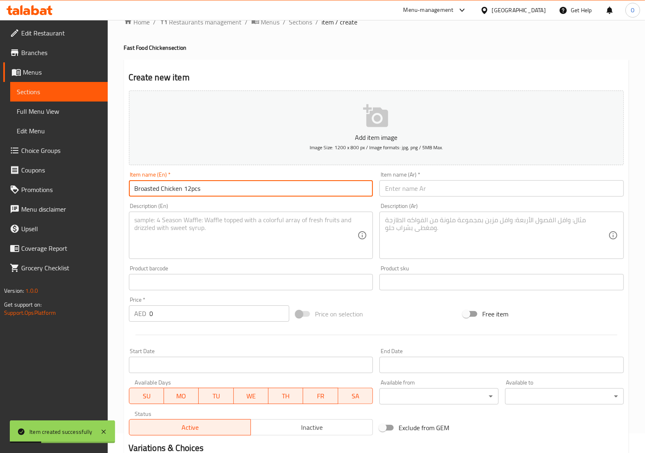
click at [190, 187] on input "Broasted Chicken 12pcs" at bounding box center [251, 188] width 244 height 16
click at [194, 191] on input "Broasted Chicken 12 pcs" at bounding box center [251, 188] width 244 height 16
click at [182, 190] on input "Broasted Chicken 12 Pcs" at bounding box center [251, 188] width 244 height 16
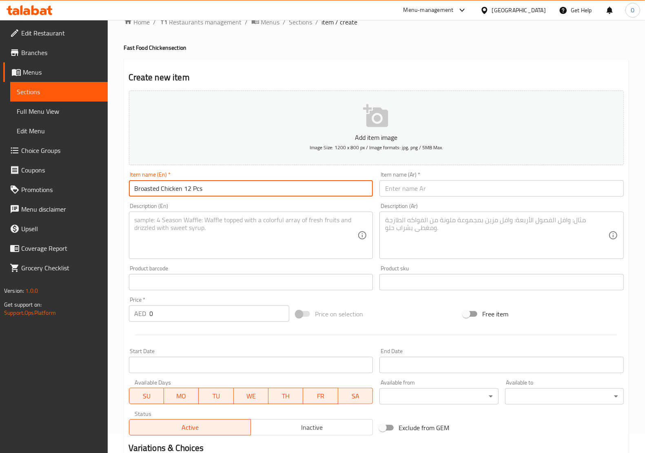
type input "Broasted Chicken 12 Pcs"
click at [469, 192] on input "text" at bounding box center [501, 188] width 244 height 16
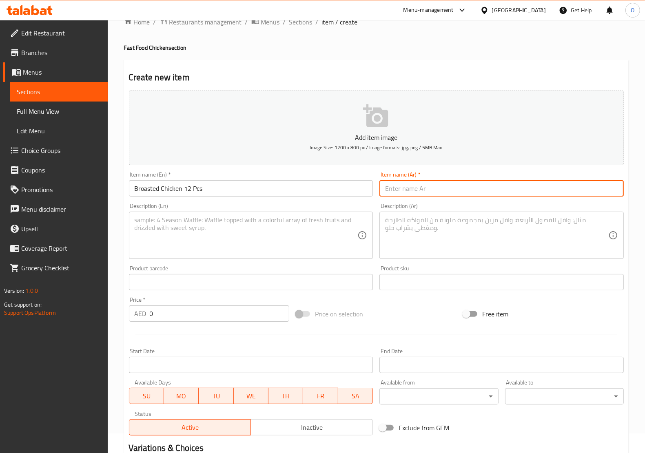
paste input "دجاج مشوي 12 قطعة"
type input "دجاج مشوي 12 قطعة"
click at [177, 239] on textarea at bounding box center [246, 235] width 223 height 39
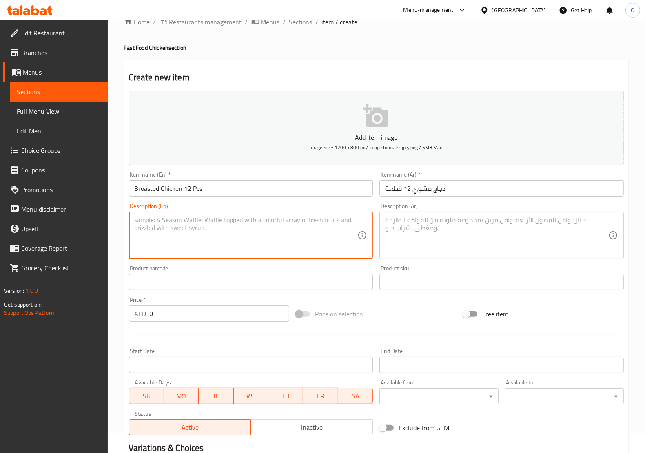
paste textarea "Bun 4pcs + Drink 1.5L + Fries"
click at [151, 226] on textarea "Bun 4pcs + Drink 1.5L + Fries" at bounding box center [246, 235] width 223 height 39
click at [151, 226] on textarea "Bun 4 pcs + Drink 1.5L + Fries" at bounding box center [246, 235] width 223 height 39
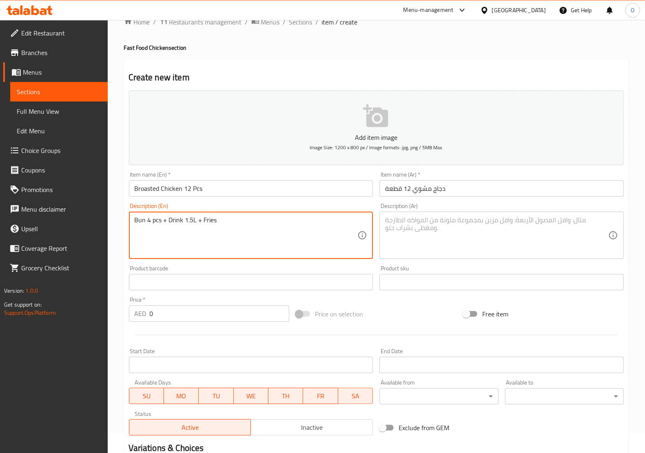
type textarea "Bun 4 pcs + Drink 1.5L + Fries"
click at [434, 225] on textarea at bounding box center [496, 235] width 223 height 39
paste textarea "خبز 4 قطع + مشروب 1.5 لتر + بطاطس مقلية"
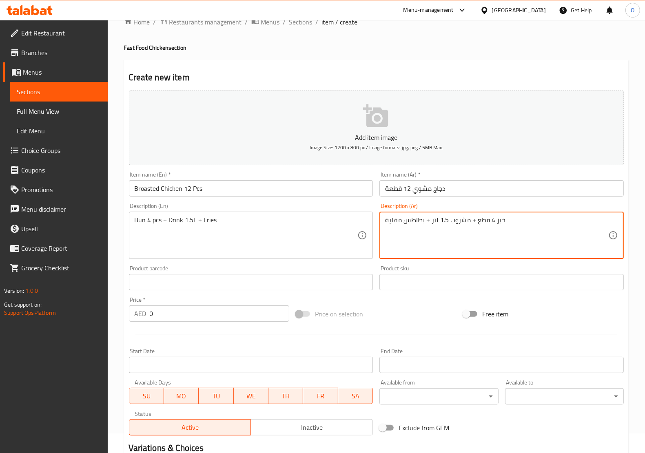
click at [498, 225] on textarea "خبز 4 قطع + مشروب 1.5 لتر + بطاطس مقلية" at bounding box center [496, 235] width 223 height 39
type textarea "كيزر 4 قطع + مشروب 1.5 لتر + بطاطس مقلية"
click at [137, 327] on div "Add item image Image Size: 1200 x 800 px / Image formats: jpg, png / 5MB Max. I…" at bounding box center [376, 262] width 501 height 351
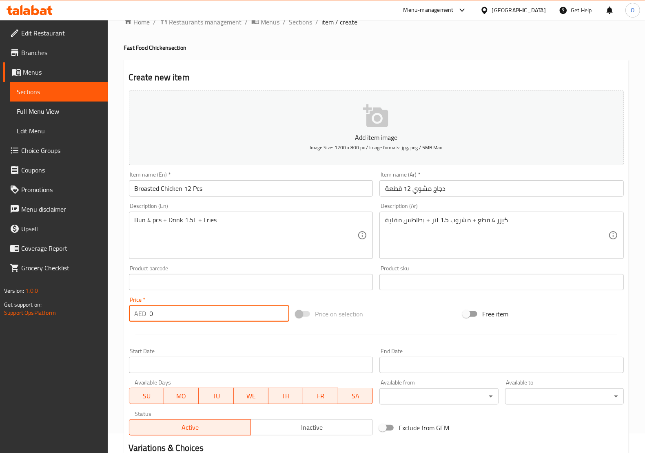
paste input "106"
type input "106"
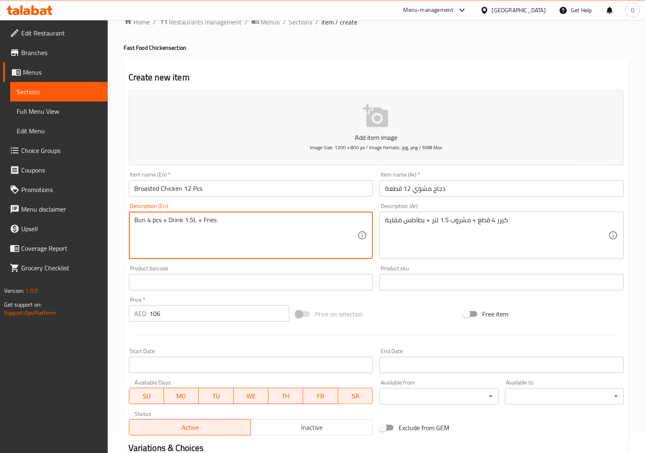
scroll to position [121, 0]
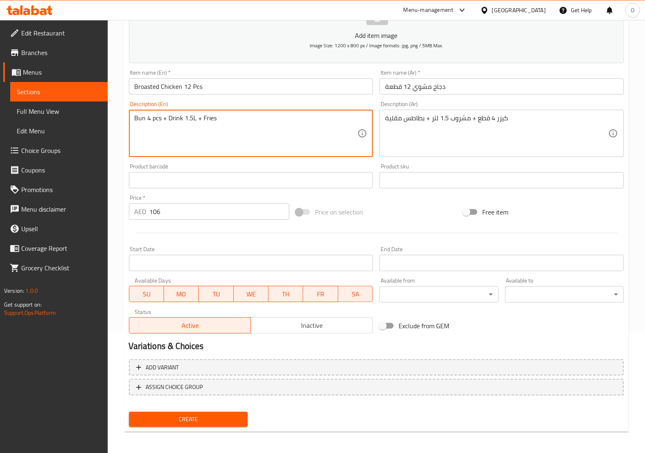
click at [188, 419] on span "Create" at bounding box center [188, 419] width 106 height 10
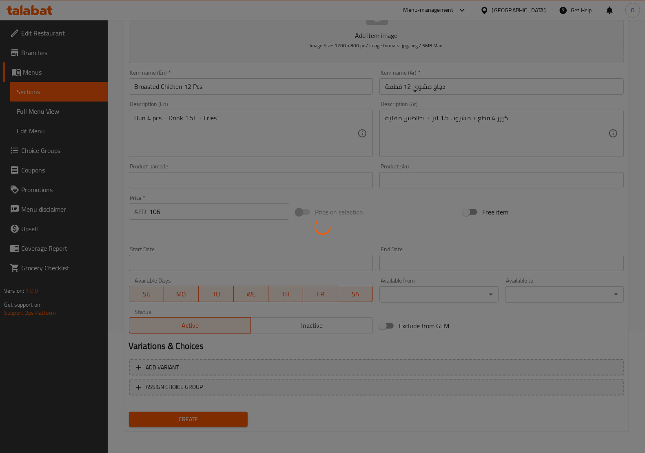
type input "0"
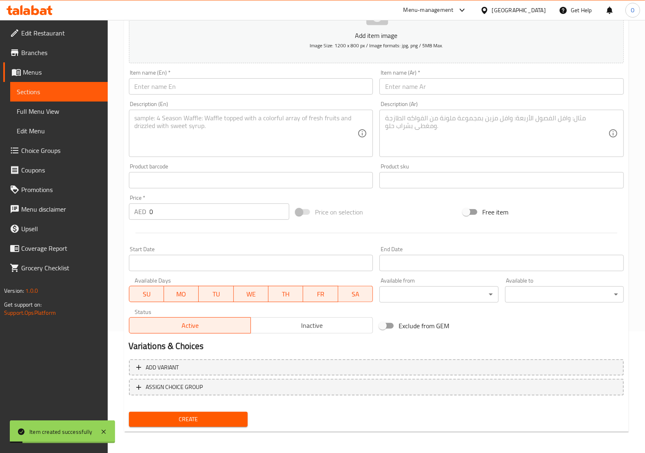
click at [168, 80] on input "text" at bounding box center [251, 86] width 244 height 16
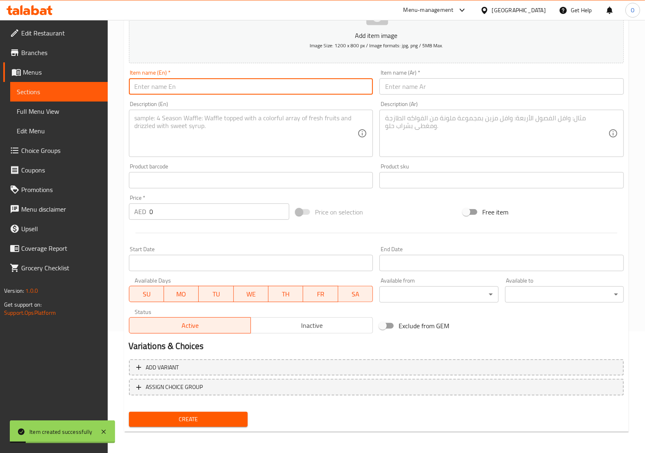
paste input "Chicken Strips Meals 3pcs"
click at [196, 91] on input "Chicken Strips Meals 3pcs" at bounding box center [251, 86] width 244 height 16
drag, startPoint x: 202, startPoint y: 92, endPoint x: 197, endPoint y: 93, distance: 4.9
click at [197, 93] on input "Chicken Strips Meals 3 pcs" at bounding box center [251, 86] width 244 height 16
click at [280, 82] on input "Chicken Strips Meals 3 Pcs" at bounding box center [251, 86] width 244 height 16
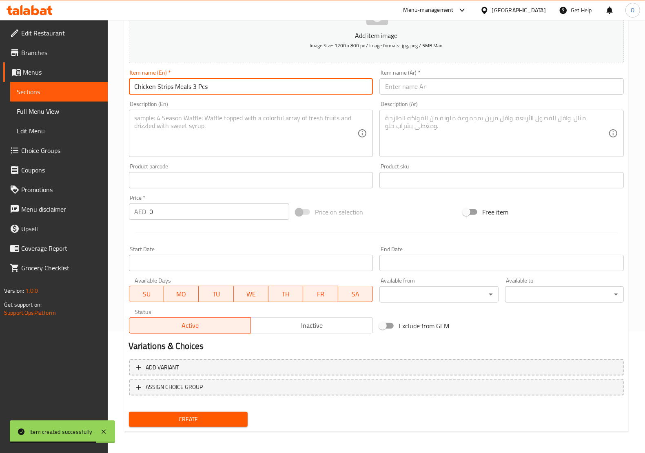
click at [280, 82] on input "Chicken Strips Meals 3 Pcs" at bounding box center [251, 86] width 244 height 16
type input "Chicken Strips Meals 3 Pcs"
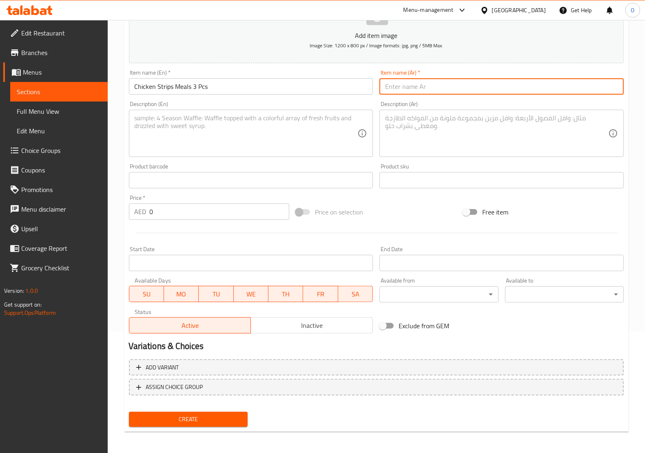
click at [433, 84] on input "text" at bounding box center [501, 86] width 244 height 16
paste input "وجبات شرائح الدجاج 3 قطع"
click at [427, 90] on input "وجبات شرائح الدجاج 3 قطع" at bounding box center [501, 86] width 244 height 16
type input "وجبات استربس الدجاج 3 قطع"
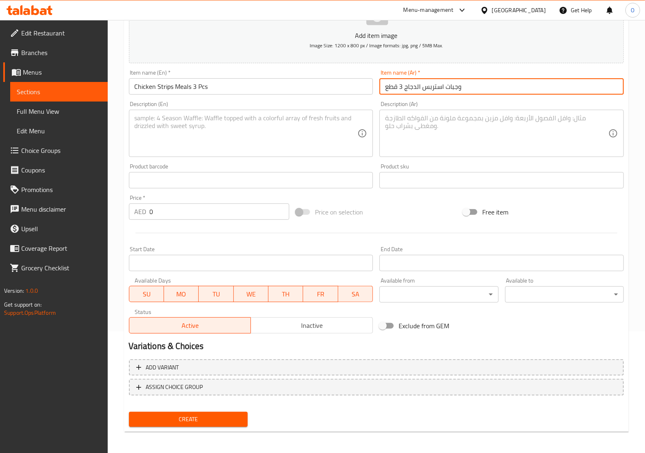
drag, startPoint x: 153, startPoint y: 212, endPoint x: 135, endPoint y: 222, distance: 20.3
click at [135, 222] on div "Price   * AED 0 Price *" at bounding box center [209, 207] width 167 height 31
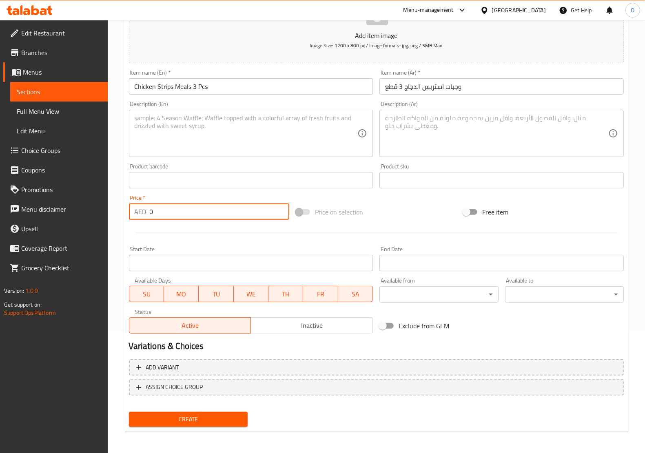
paste input "2"
type input "20"
click at [190, 414] on span "Create" at bounding box center [188, 419] width 106 height 10
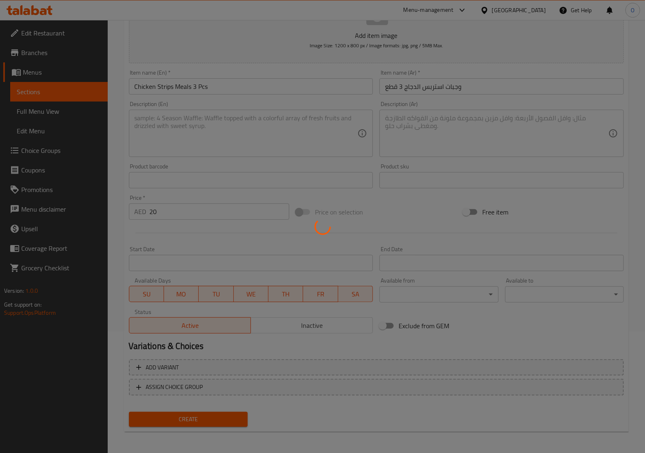
type input "0"
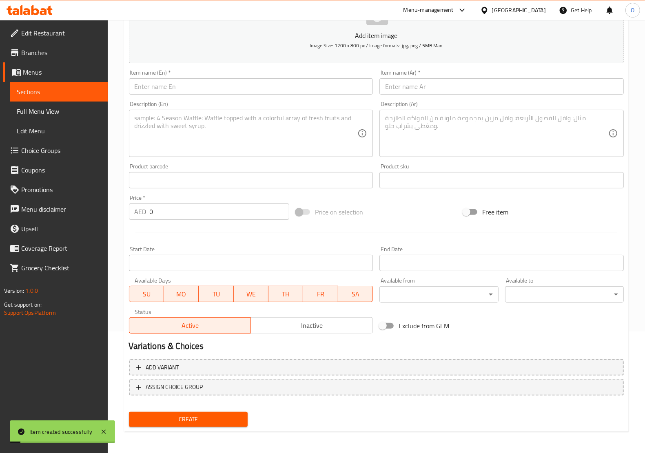
scroll to position [20, 0]
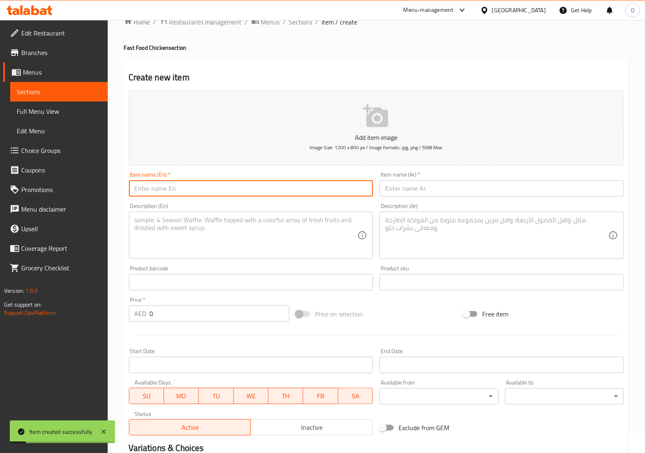
click at [181, 194] on input "text" at bounding box center [251, 188] width 244 height 16
paste input "Broasted Chicken"
type input "Broasted Chicken"
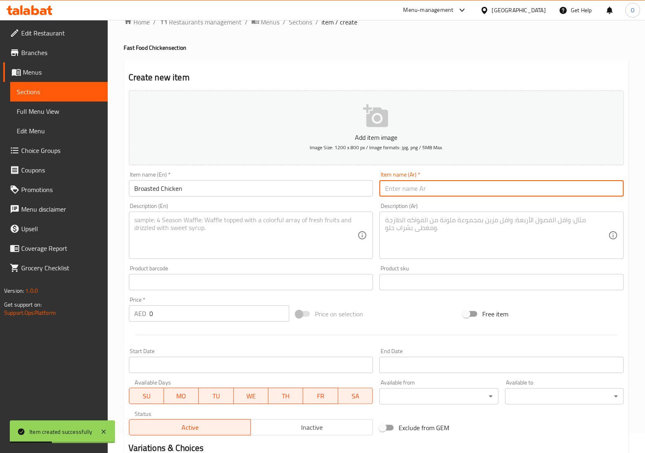
click at [437, 191] on input "text" at bounding box center [501, 188] width 244 height 16
paste input "دجاج مشوي"
click at [390, 185] on input "دجاج مشوي" at bounding box center [501, 188] width 244 height 16
type input "دجاج بروستد"
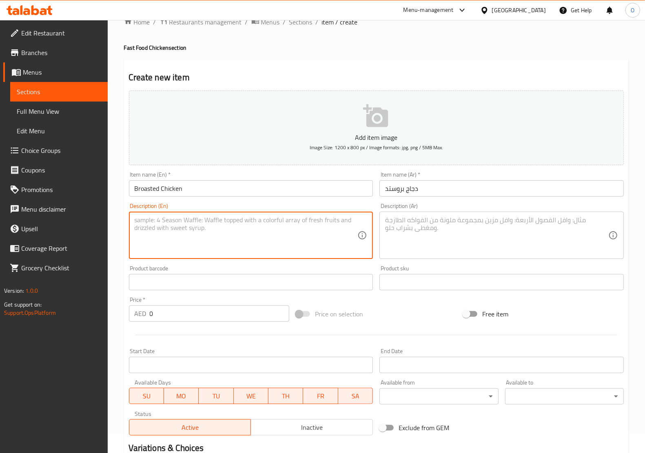
click at [215, 234] on textarea at bounding box center [246, 235] width 223 height 39
paste textarea "Bun 1pcs + Drink 330ml + Fries"
type textarea "Bun 1pcs + Drink 330ml + Fries"
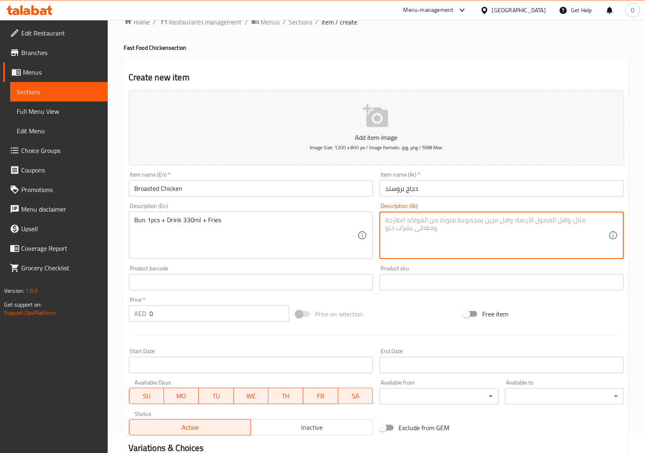
click at [502, 240] on textarea at bounding box center [496, 235] width 223 height 39
paste textarea "قطعة خبز واحدة + مشروب 330 مل + بطاطس مقلية"
click at [500, 223] on textarea "قطعة خبز واحدة + مشروب 330 مل + بطاطس مقلية" at bounding box center [496, 235] width 223 height 39
type textarea "قطعة كيزر واحدة + مشروب 330 مل + بطاطس مقلية"
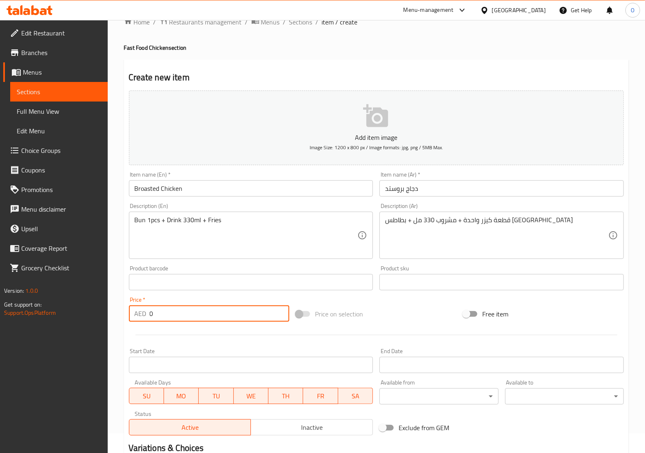
click at [147, 316] on div "AED 0 Price *" at bounding box center [209, 313] width 161 height 16
paste input "23"
type input "23"
click at [164, 335] on div at bounding box center [376, 335] width 501 height 20
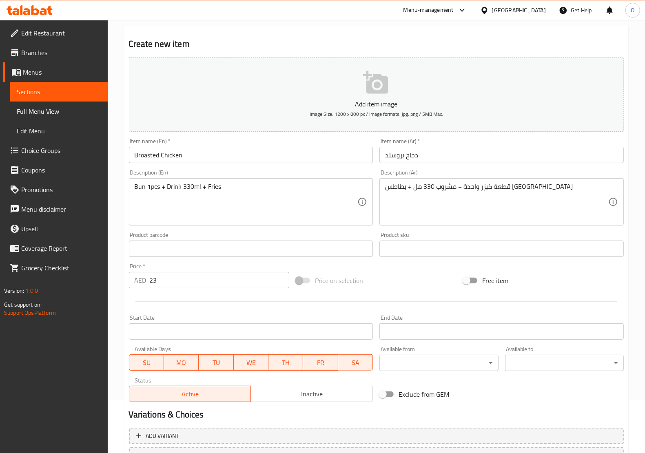
scroll to position [121, 0]
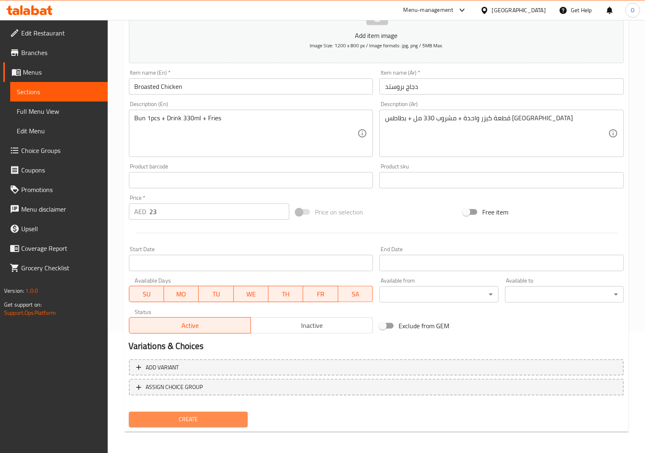
click at [206, 414] on span "Create" at bounding box center [188, 419] width 106 height 10
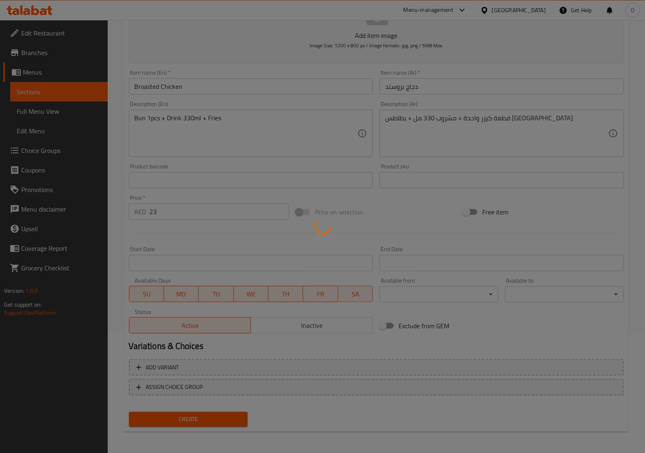
type input "0"
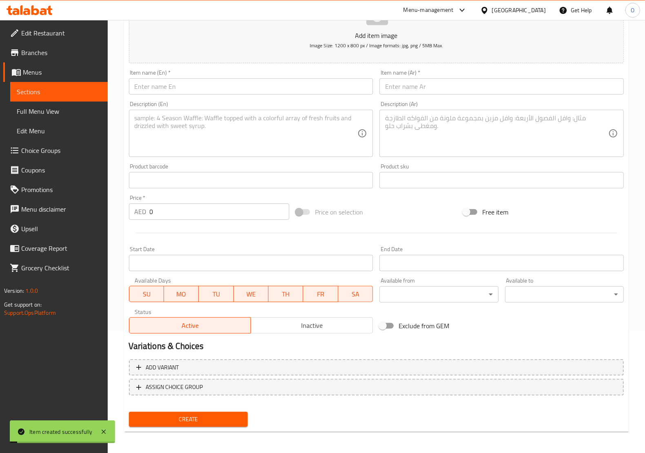
click at [178, 92] on input "text" at bounding box center [251, 86] width 244 height 16
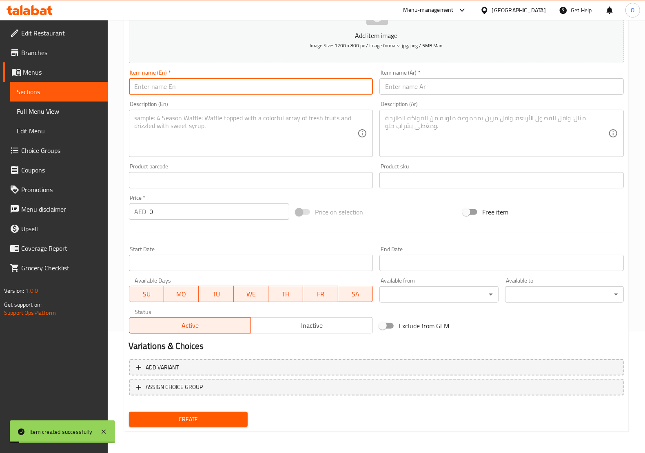
paste input "Chicken Strips Meals 12pcs"
click at [200, 88] on input "Chicken Strips Meals 12pcs" at bounding box center [251, 86] width 244 height 16
click at [201, 87] on input "Chicken Strips Meals 12 pcs" at bounding box center [251, 86] width 244 height 16
type input "Chicken Strips Meals 12 Pcs"
click at [238, 76] on div "Item name (En)   * Chicken Strips Meals 12 Pcs Item name (En) *" at bounding box center [251, 82] width 244 height 25
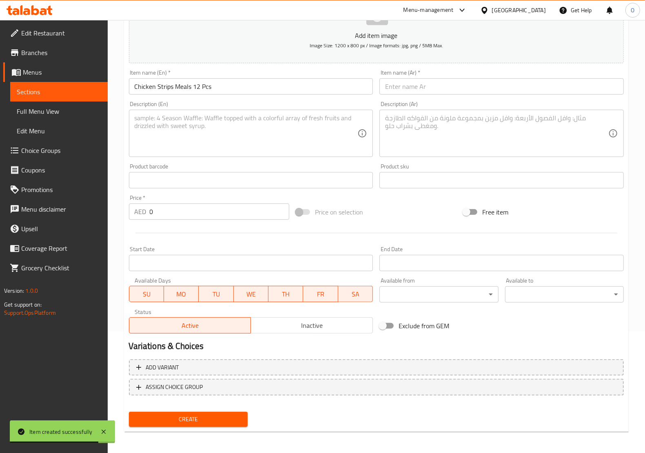
click at [229, 86] on input "Chicken Strips Meals 12 Pcs" at bounding box center [251, 86] width 244 height 16
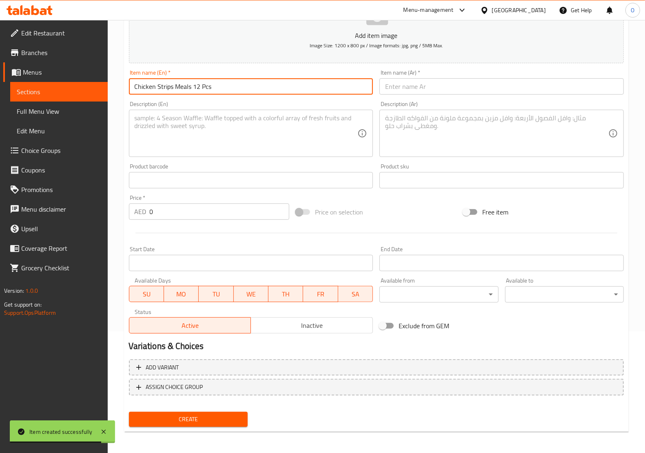
click at [229, 86] on input "Chicken Strips Meals 12 Pcs" at bounding box center [251, 86] width 244 height 16
click at [408, 82] on input "text" at bounding box center [501, 86] width 244 height 16
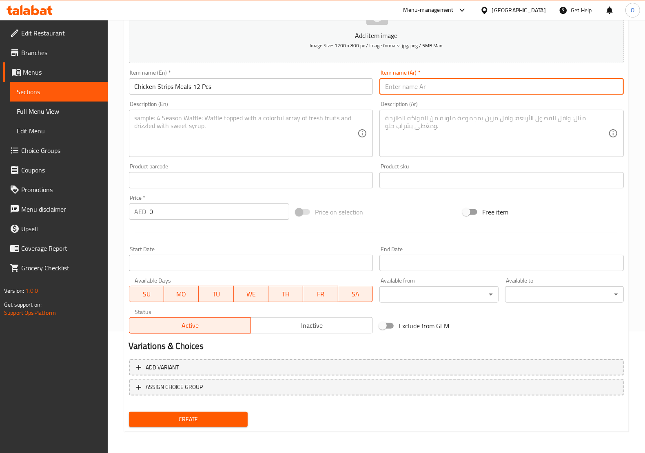
paste input "وجبات شرائح الدجاج 12 قطعة"
type input "وجبات شرائح الدجاج 12 قطعة"
click at [176, 155] on div "Description (En)" at bounding box center [251, 133] width 244 height 47
paste textarea "Bun 3pcs + Drink 1L + Fries"
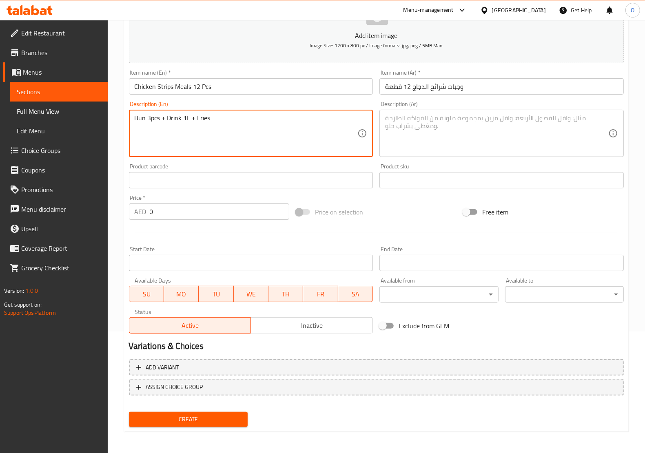
type textarea "Bun 3pcs + Drink 1L + Fries"
click at [437, 134] on textarea at bounding box center [496, 133] width 223 height 39
paste textarea "3 قطع خبز + مشروب 1 لتر + بطاطس مقلية"
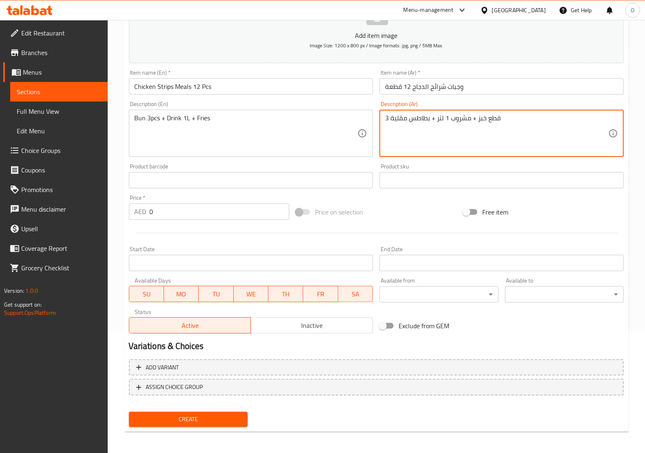
type textarea "3 قطع خبز + مشروب 1 لتر + بطاطس مقلية"
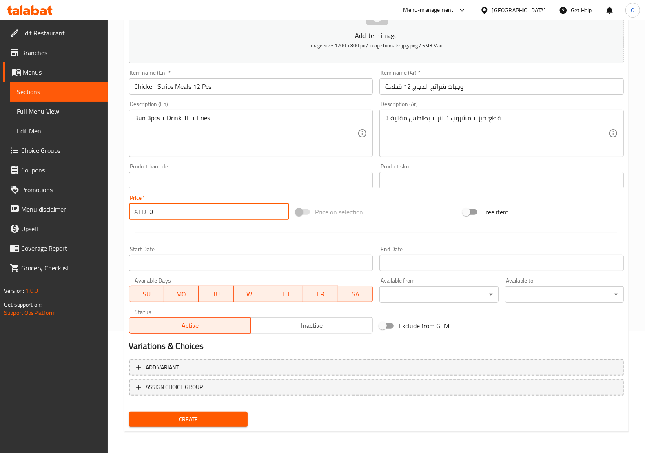
drag, startPoint x: 163, startPoint y: 218, endPoint x: 137, endPoint y: 216, distance: 27.0
click at [137, 216] on div "AED 0 Price *" at bounding box center [209, 211] width 161 height 16
paste input "74"
type input "74"
click at [148, 232] on div at bounding box center [376, 233] width 501 height 20
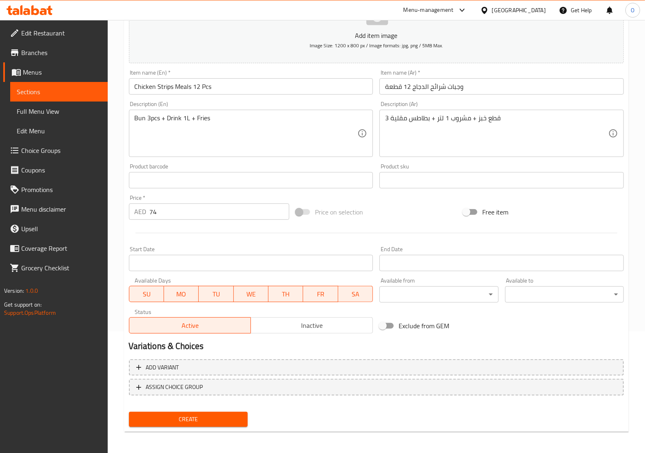
click at [188, 420] on span "Create" at bounding box center [188, 419] width 106 height 10
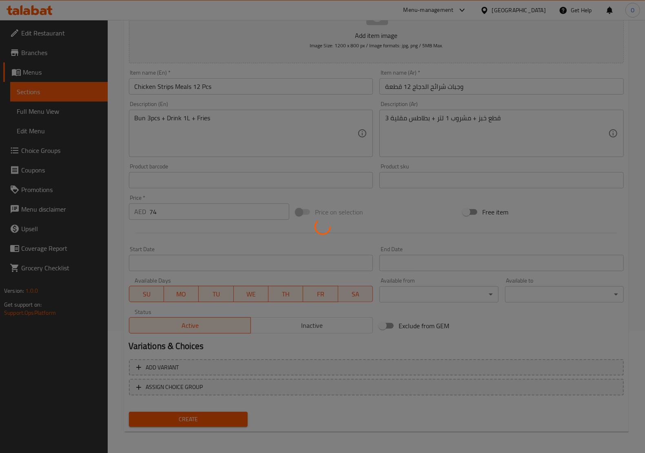
type input "0"
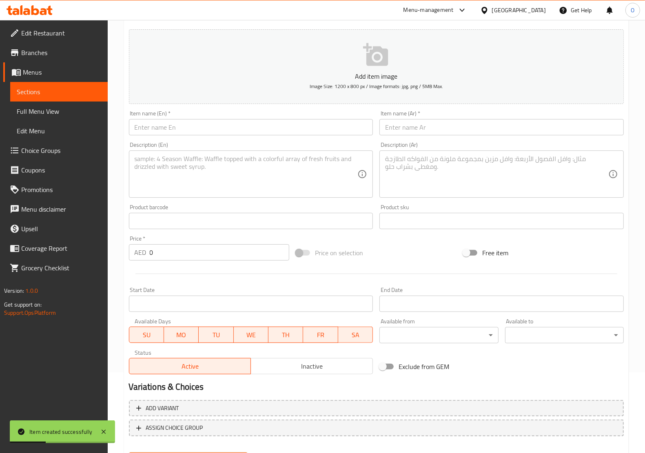
scroll to position [0, 0]
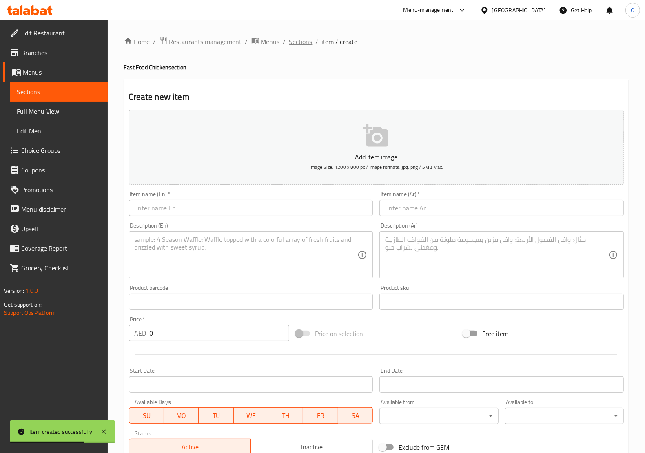
click at [300, 39] on span "Sections" at bounding box center [300, 42] width 23 height 10
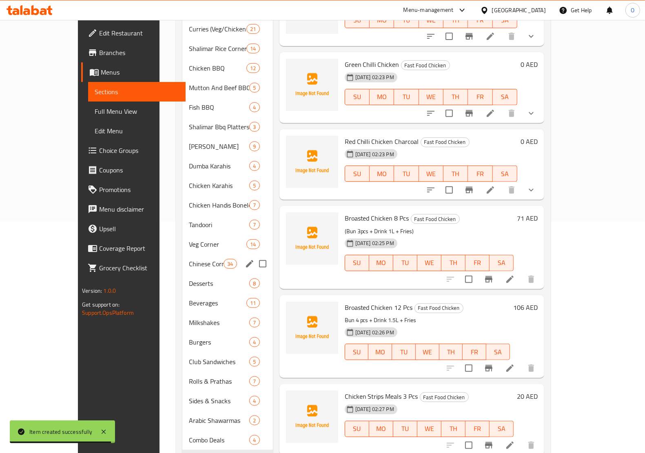
scroll to position [261, 0]
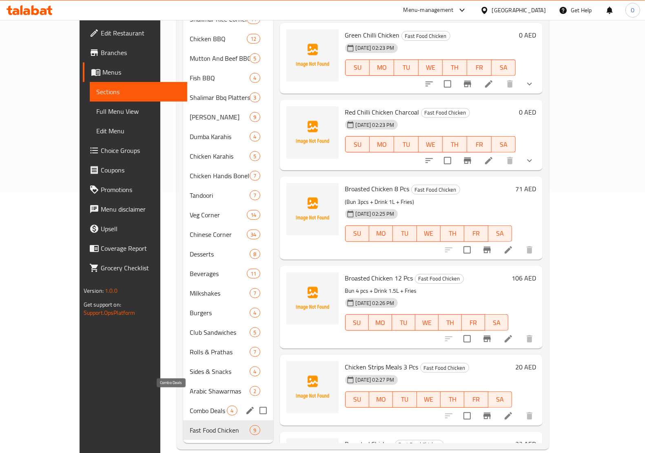
click at [190, 406] on span "Combo Deals" at bounding box center [208, 411] width 37 height 10
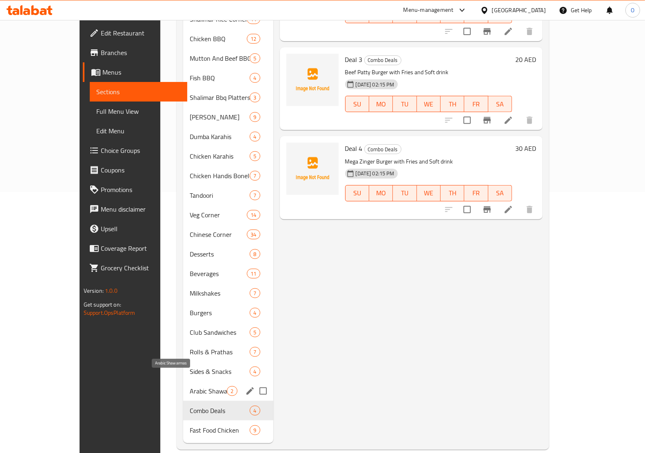
click at [190, 386] on span "Arabic Shawarmas" at bounding box center [208, 391] width 37 height 10
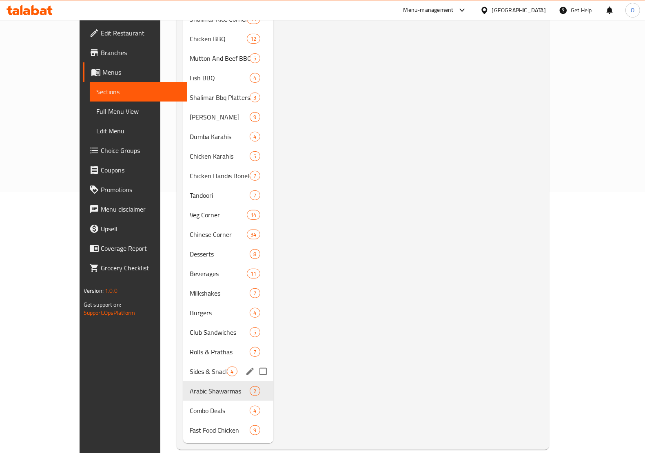
click at [183, 362] on div "Sides & Snacks 4" at bounding box center [228, 372] width 90 height 20
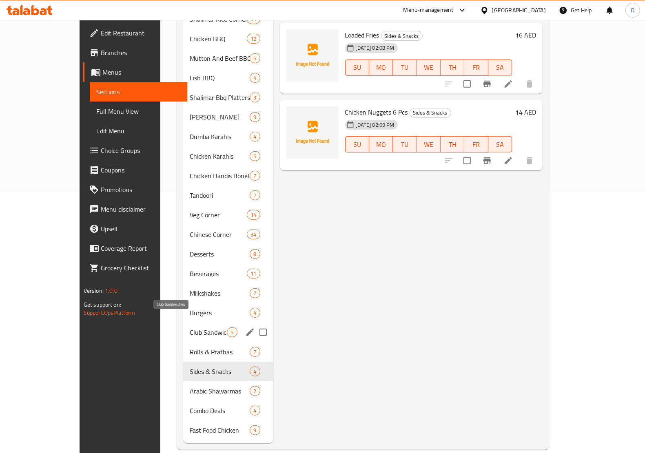
click at [190, 327] on span "Club Sandwiches" at bounding box center [208, 332] width 37 height 10
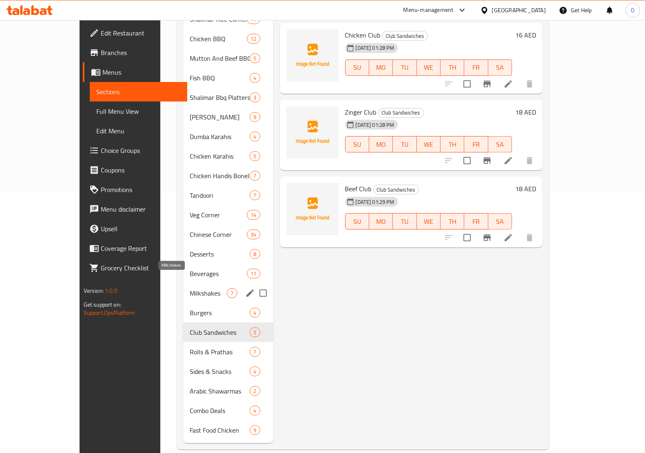
click at [190, 288] on span "Milkshakes" at bounding box center [208, 293] width 37 height 10
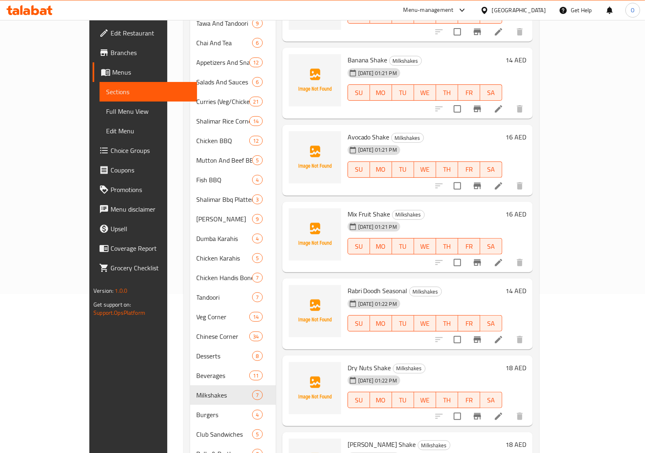
scroll to position [261, 0]
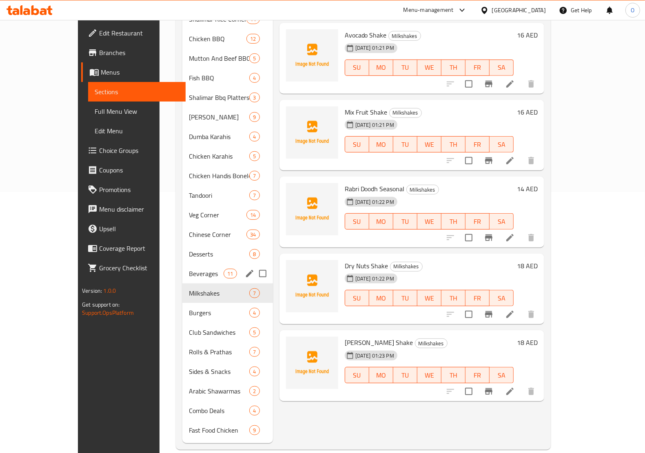
click at [189, 269] on span "Beverages" at bounding box center [206, 274] width 35 height 10
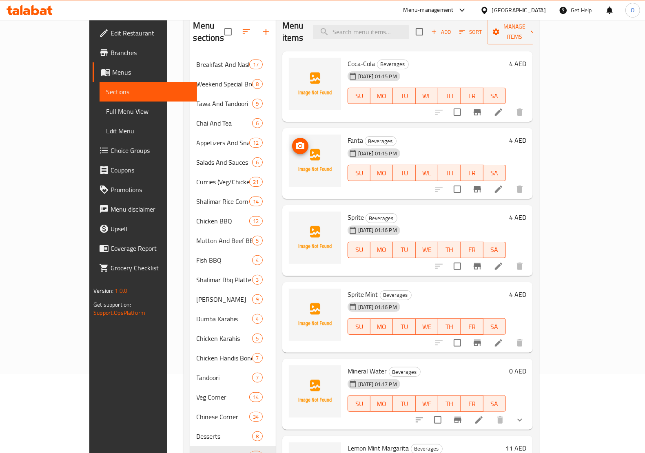
scroll to position [57, 0]
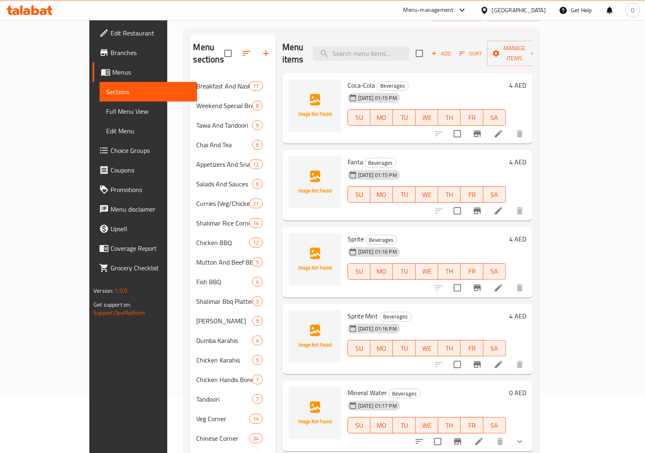
click at [106, 126] on span "Edit Menu" at bounding box center [148, 131] width 84 height 10
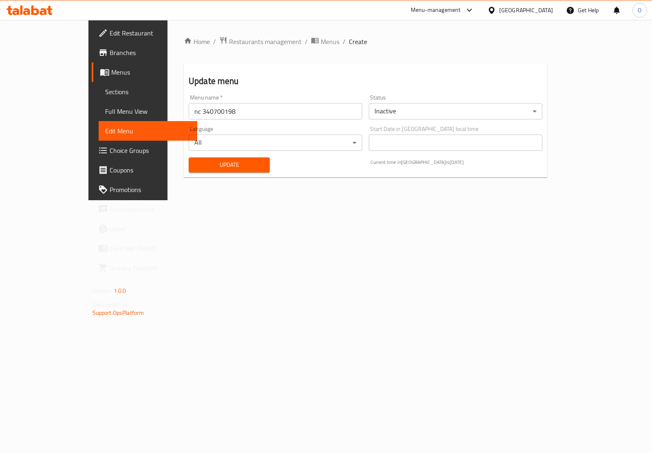
click at [428, 110] on body "​ Menu-management United Arab Emirates Get Help O Edit Restaurant Branches Menu…" at bounding box center [326, 236] width 652 height 433
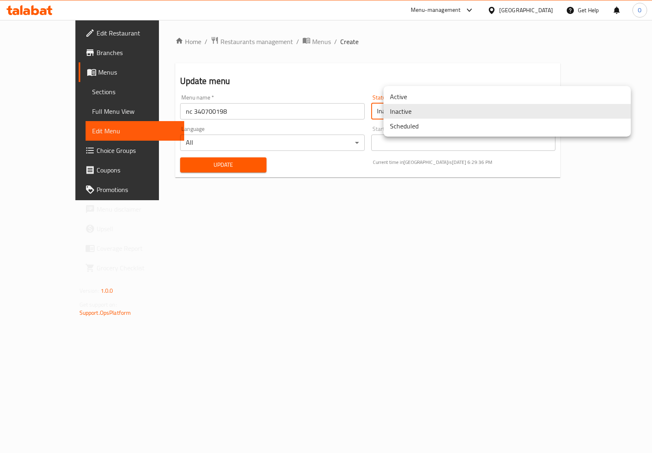
click at [412, 94] on li "Active" at bounding box center [507, 96] width 247 height 15
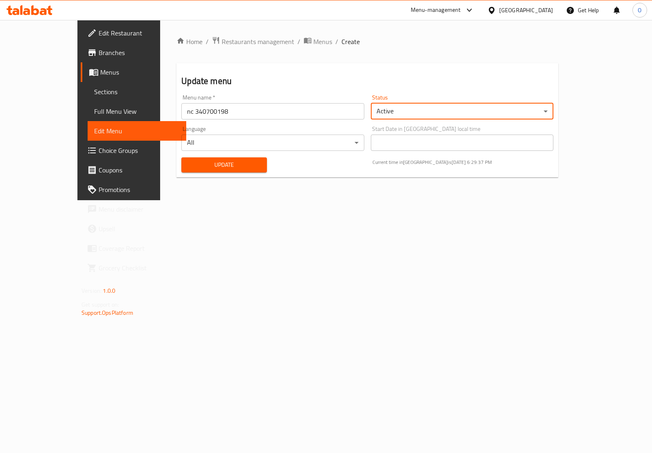
click at [245, 170] on button "Update" at bounding box center [224, 164] width 86 height 15
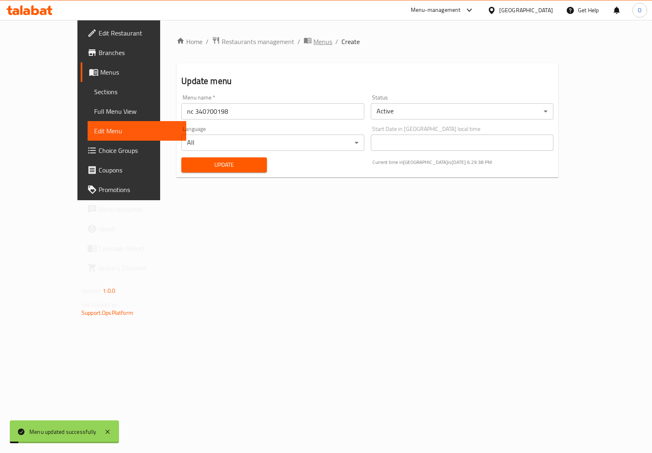
click at [314, 41] on span "Menus" at bounding box center [323, 42] width 19 height 10
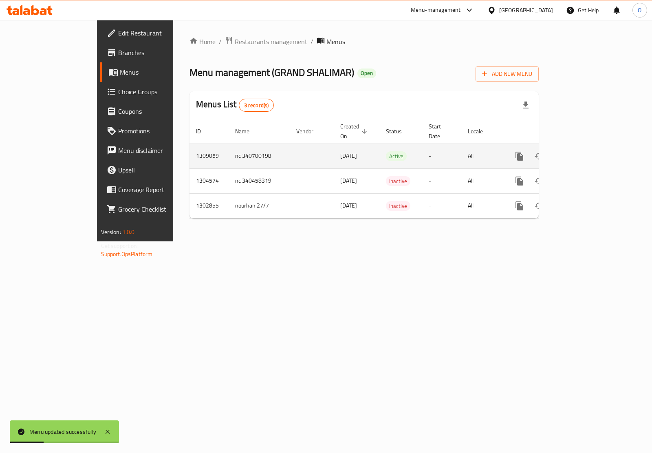
click at [588, 149] on link "enhanced table" at bounding box center [579, 156] width 20 height 20
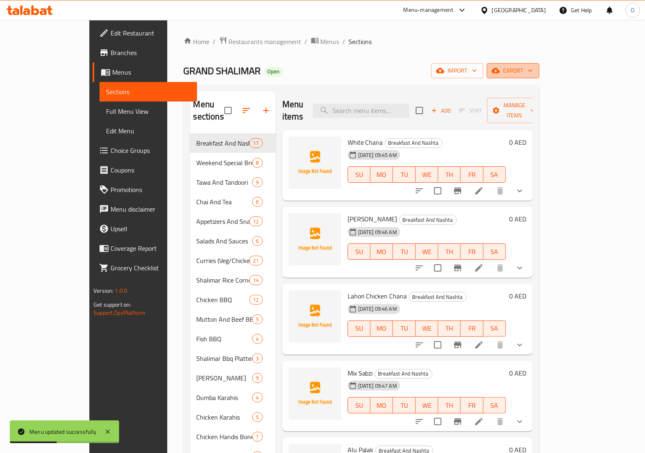
click at [532, 68] on span "export" at bounding box center [513, 71] width 40 height 10
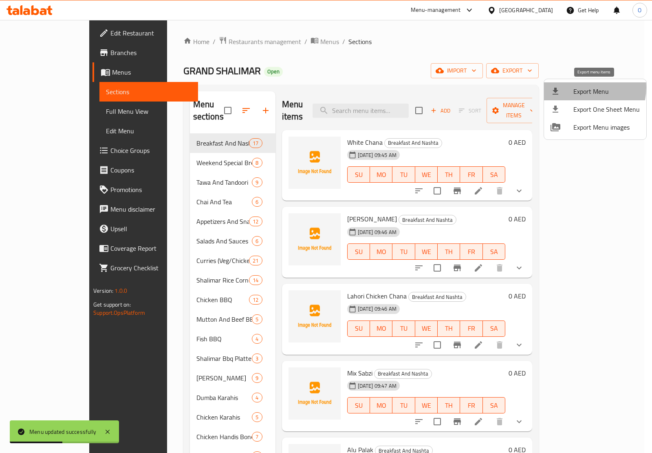
click at [582, 88] on span "Export Menu" at bounding box center [607, 91] width 66 height 10
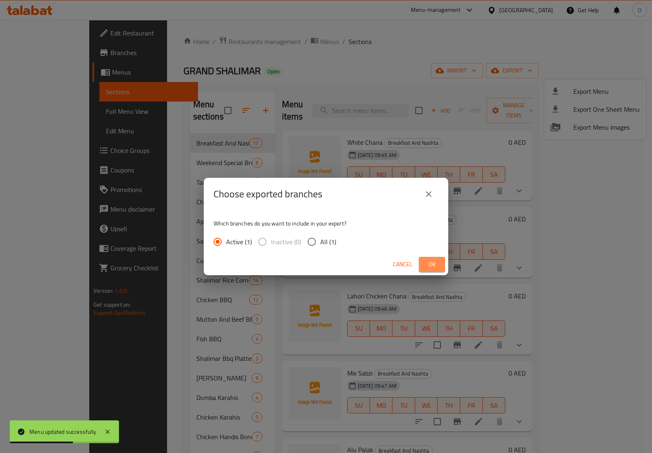
click at [439, 261] on button "Ok" at bounding box center [432, 264] width 26 height 15
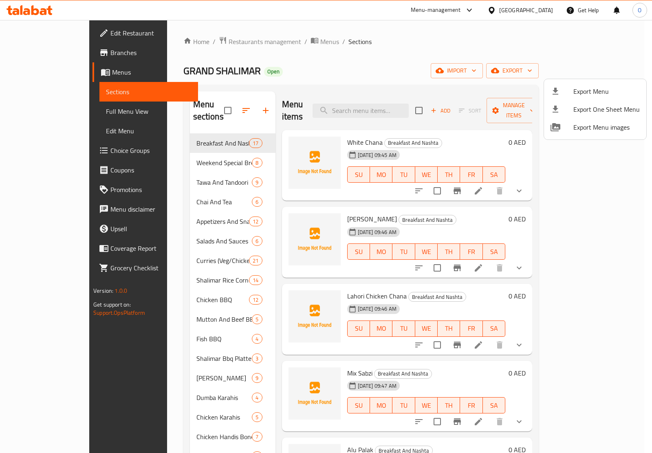
click at [210, 39] on div at bounding box center [326, 226] width 652 height 453
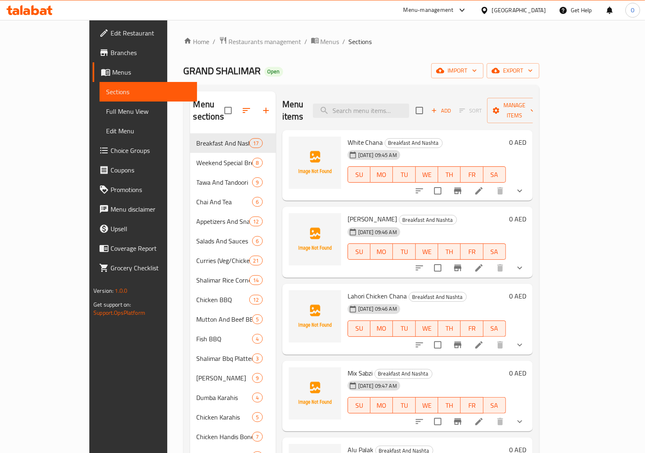
click at [106, 126] on span "Edit Menu" at bounding box center [148, 131] width 84 height 10
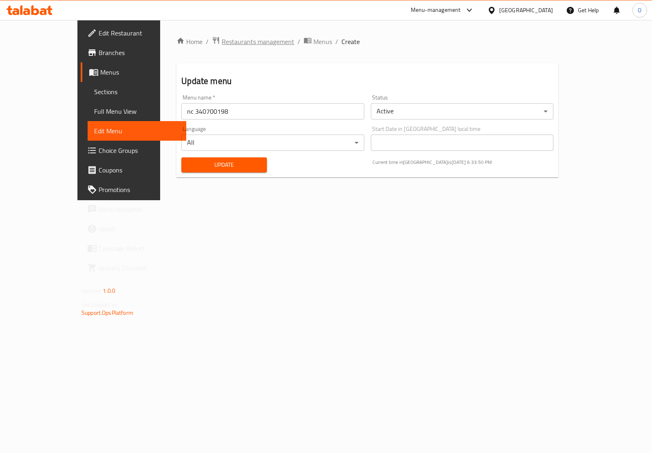
click at [222, 42] on span "Restaurants management" at bounding box center [258, 42] width 73 height 10
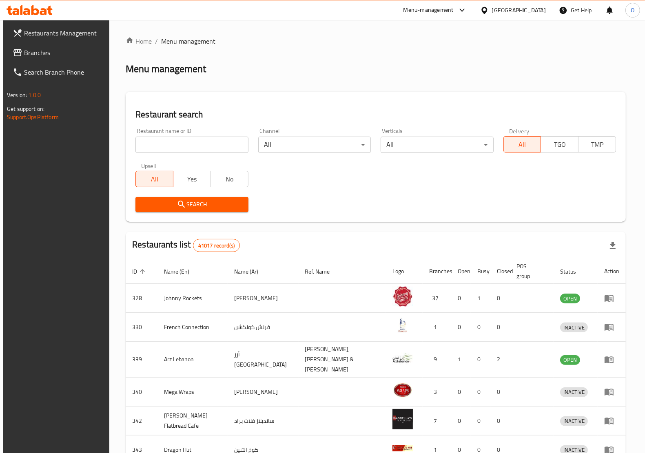
click at [519, 5] on div "[GEOGRAPHIC_DATA]" at bounding box center [512, 10] width 79 height 20
click at [507, 12] on div "[GEOGRAPHIC_DATA]" at bounding box center [519, 10] width 54 height 9
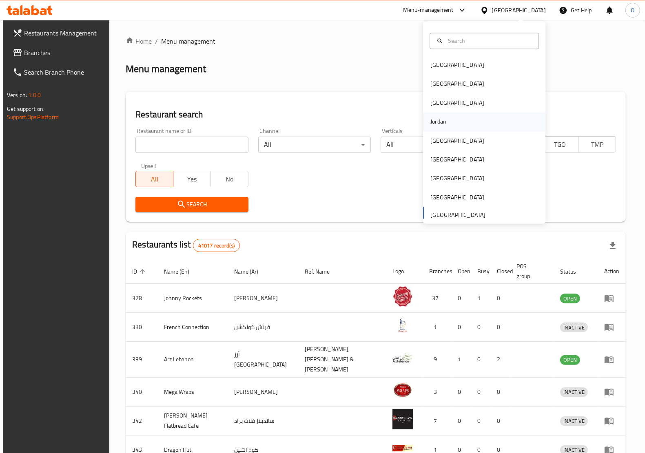
click at [439, 123] on div "Jordan" at bounding box center [438, 122] width 29 height 19
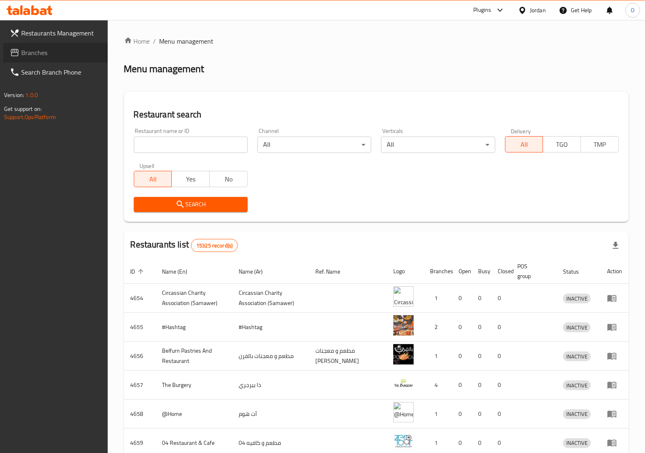
click at [49, 49] on span "Branches" at bounding box center [61, 53] width 80 height 10
